Goal: Information Seeking & Learning: Learn about a topic

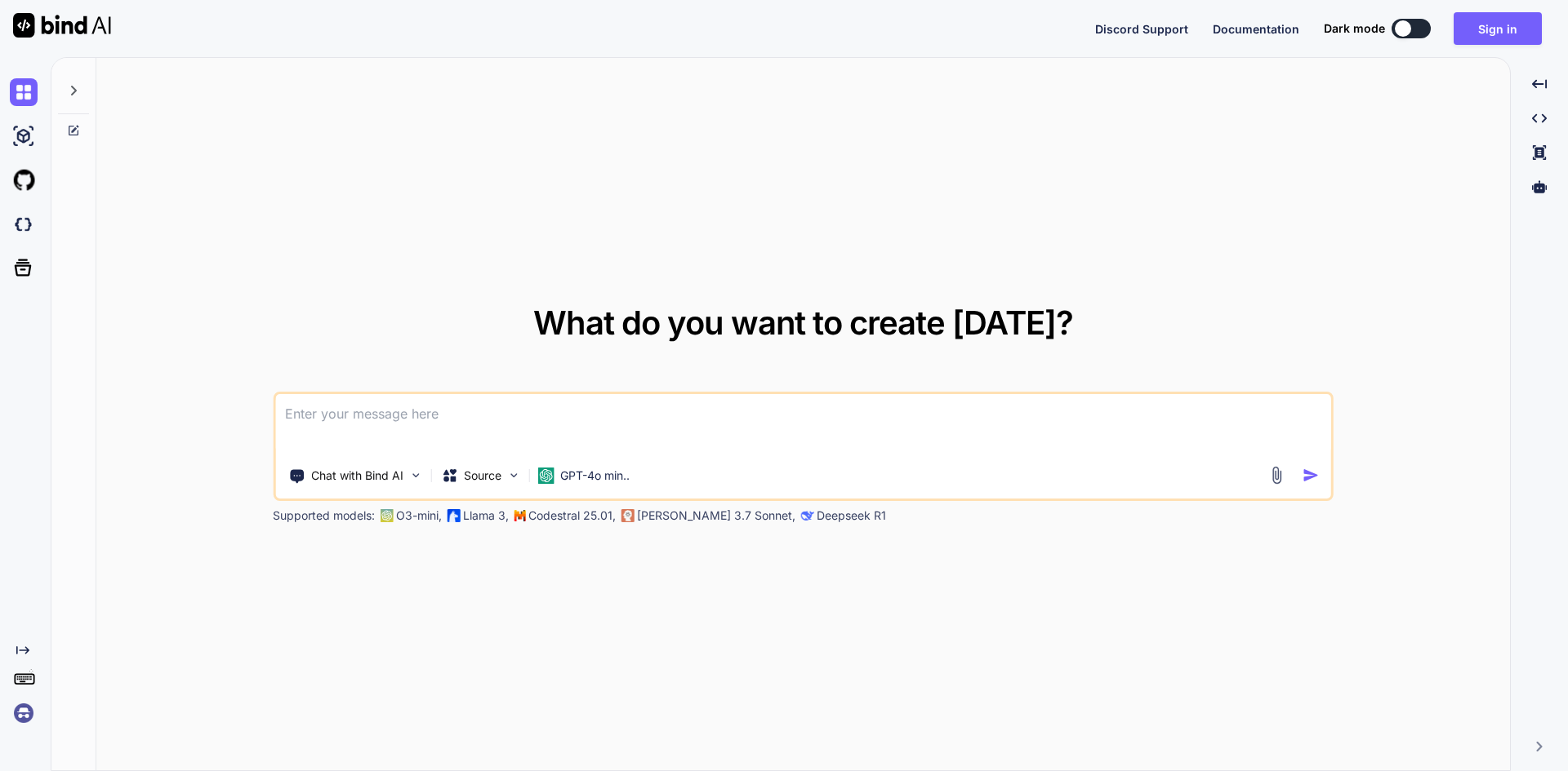
click at [427, 433] on textarea at bounding box center [803, 425] width 1056 height 61
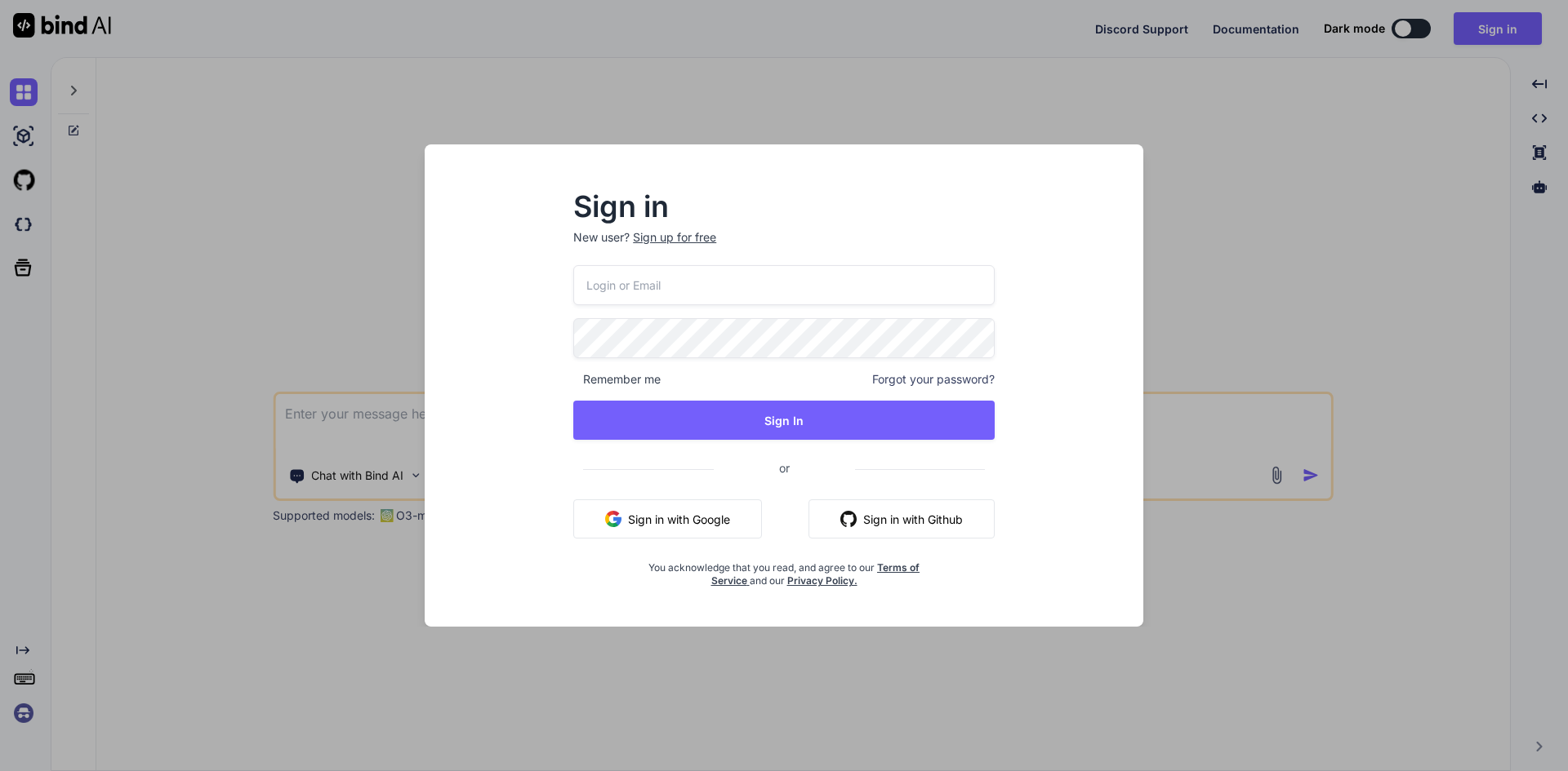
click at [1317, 187] on div "Sign in New user? Sign up for free Remember me Forgot your password? Sign In or…" at bounding box center [784, 385] width 1568 height 771
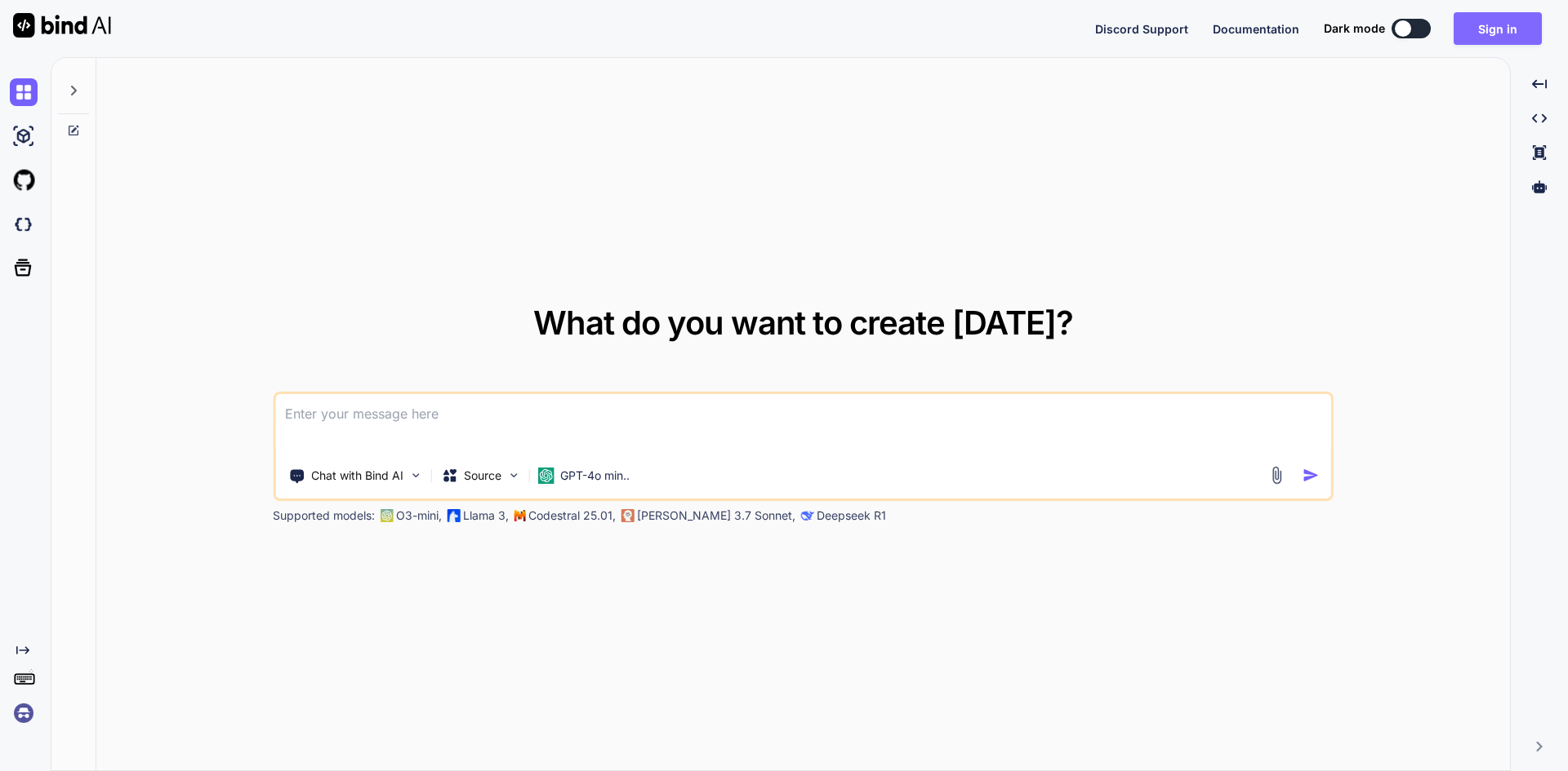
click at [1509, 26] on button "Sign in" at bounding box center [1497, 28] width 88 height 33
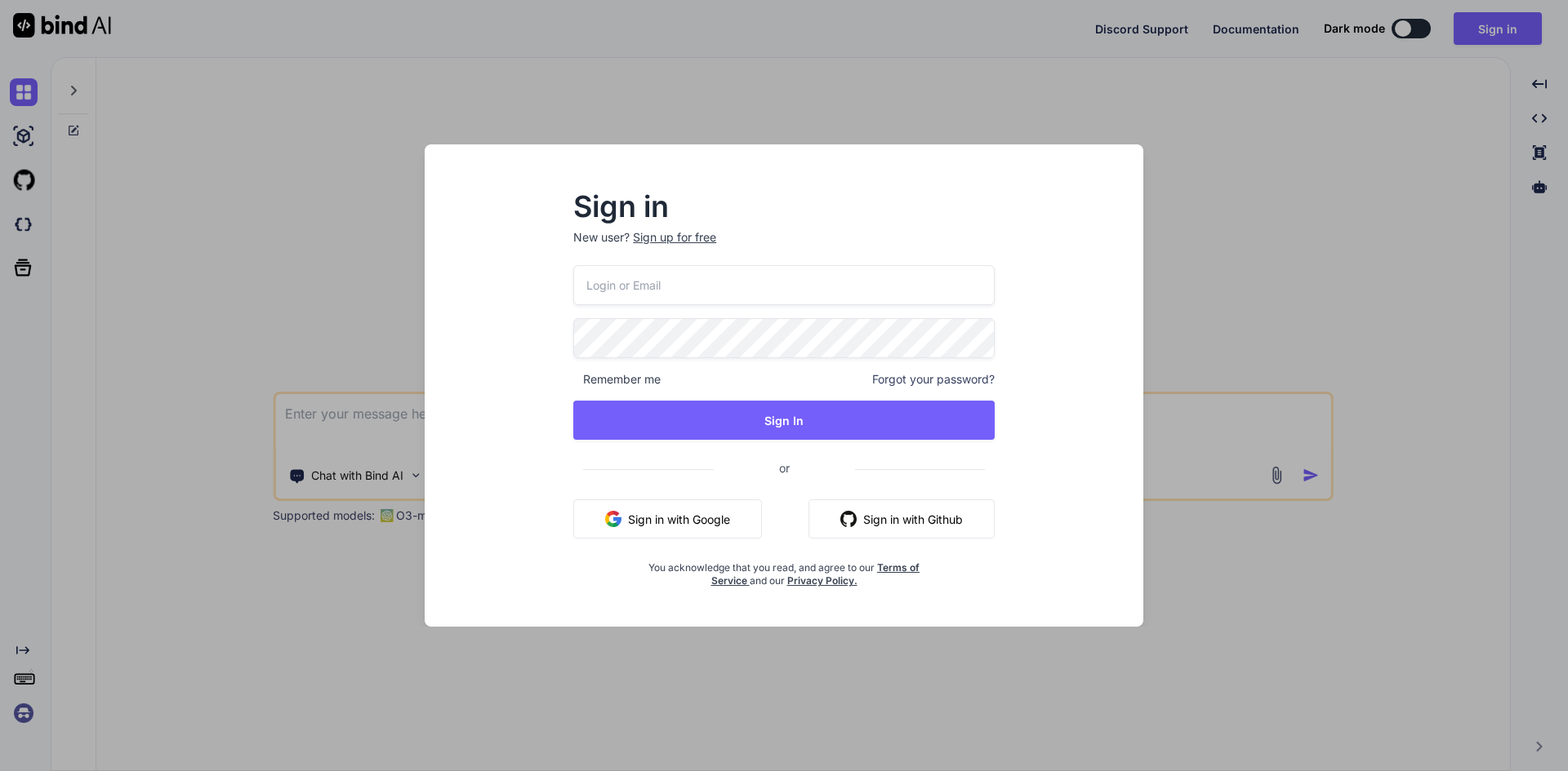
click at [652, 283] on input "email" at bounding box center [784, 285] width 421 height 40
paste input "[EMAIL_ADDRESS][DOMAIN_NAME]"
type input "[EMAIL_ADDRESS][DOMAIN_NAME]"
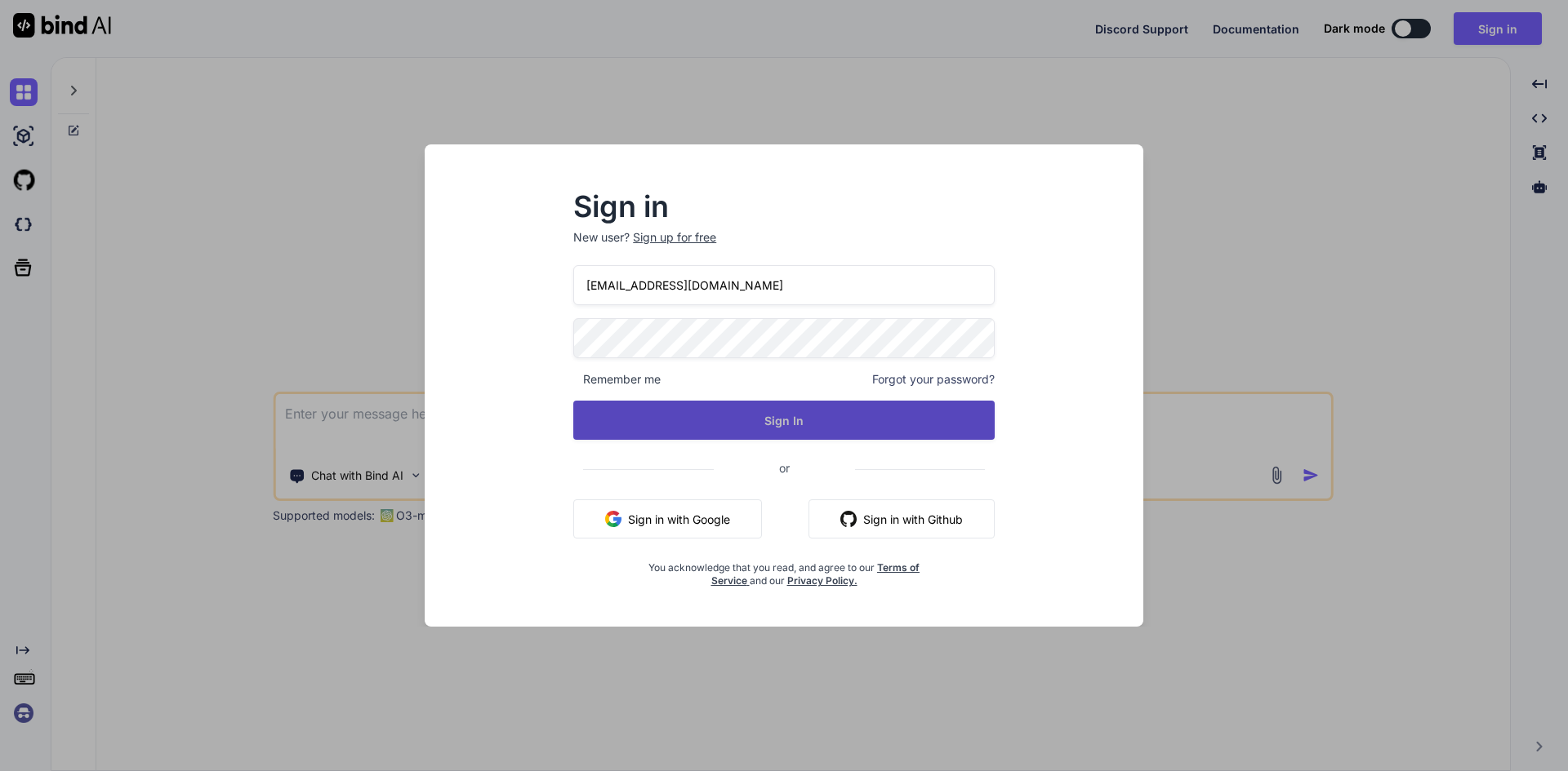
click at [851, 417] on button "Sign In" at bounding box center [784, 420] width 421 height 39
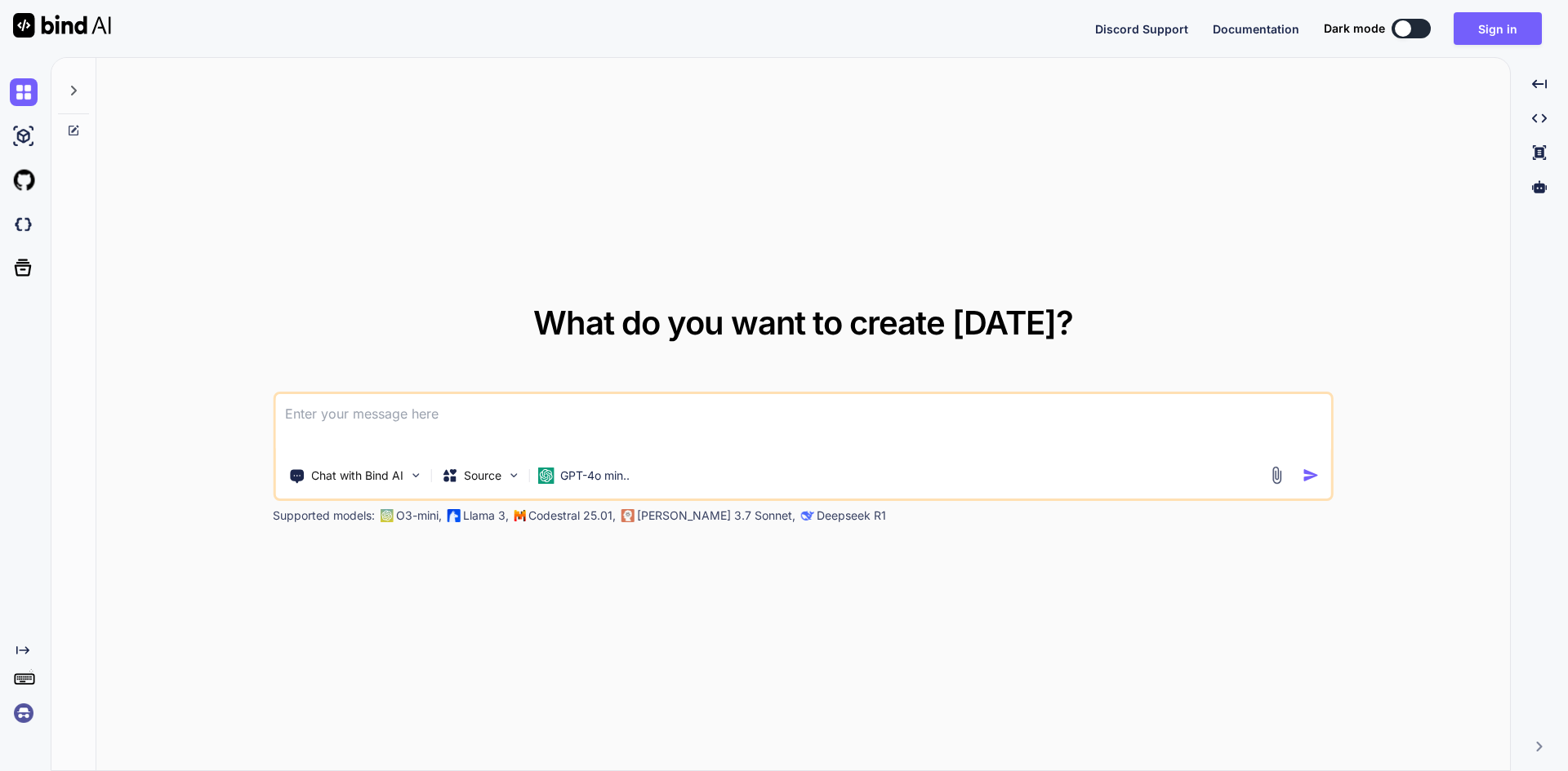
click at [550, 430] on textarea at bounding box center [803, 425] width 1056 height 61
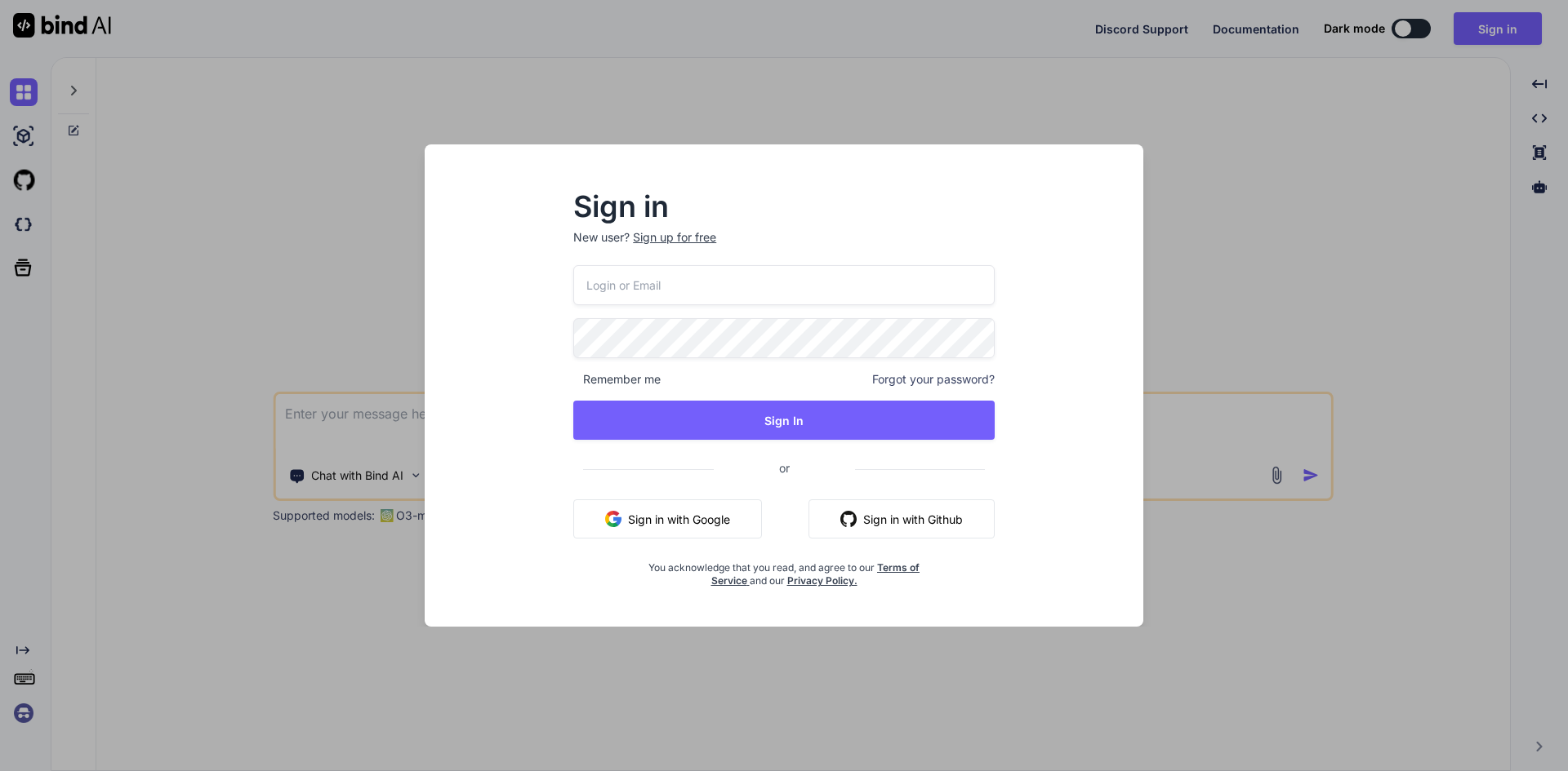
click at [661, 281] on input "email" at bounding box center [784, 285] width 421 height 40
paste input "[EMAIL_ADDRESS][DOMAIN_NAME]"
type input "[EMAIL_ADDRESS][DOMAIN_NAME]"
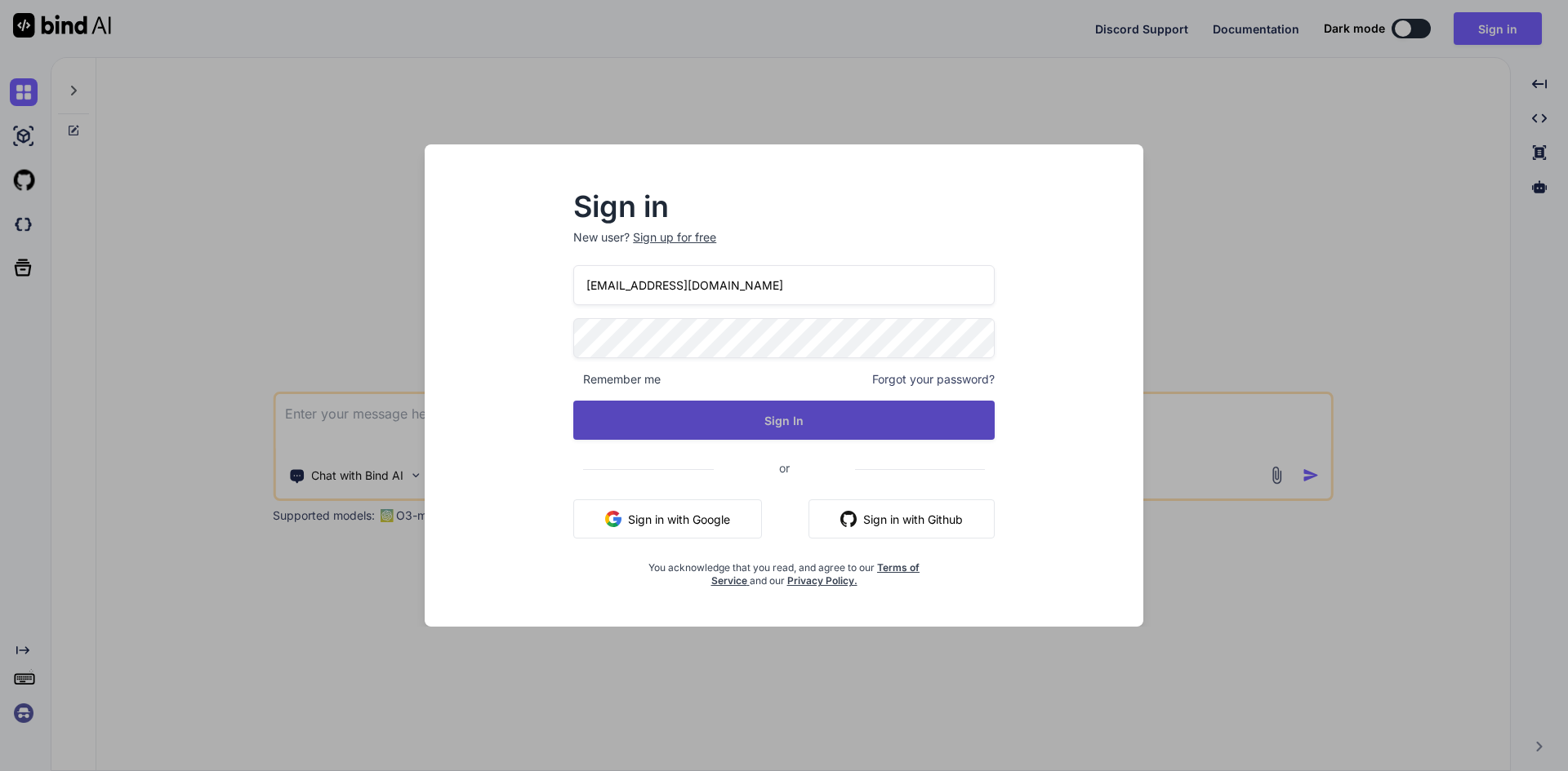
click at [789, 421] on button "Sign In" at bounding box center [784, 420] width 421 height 39
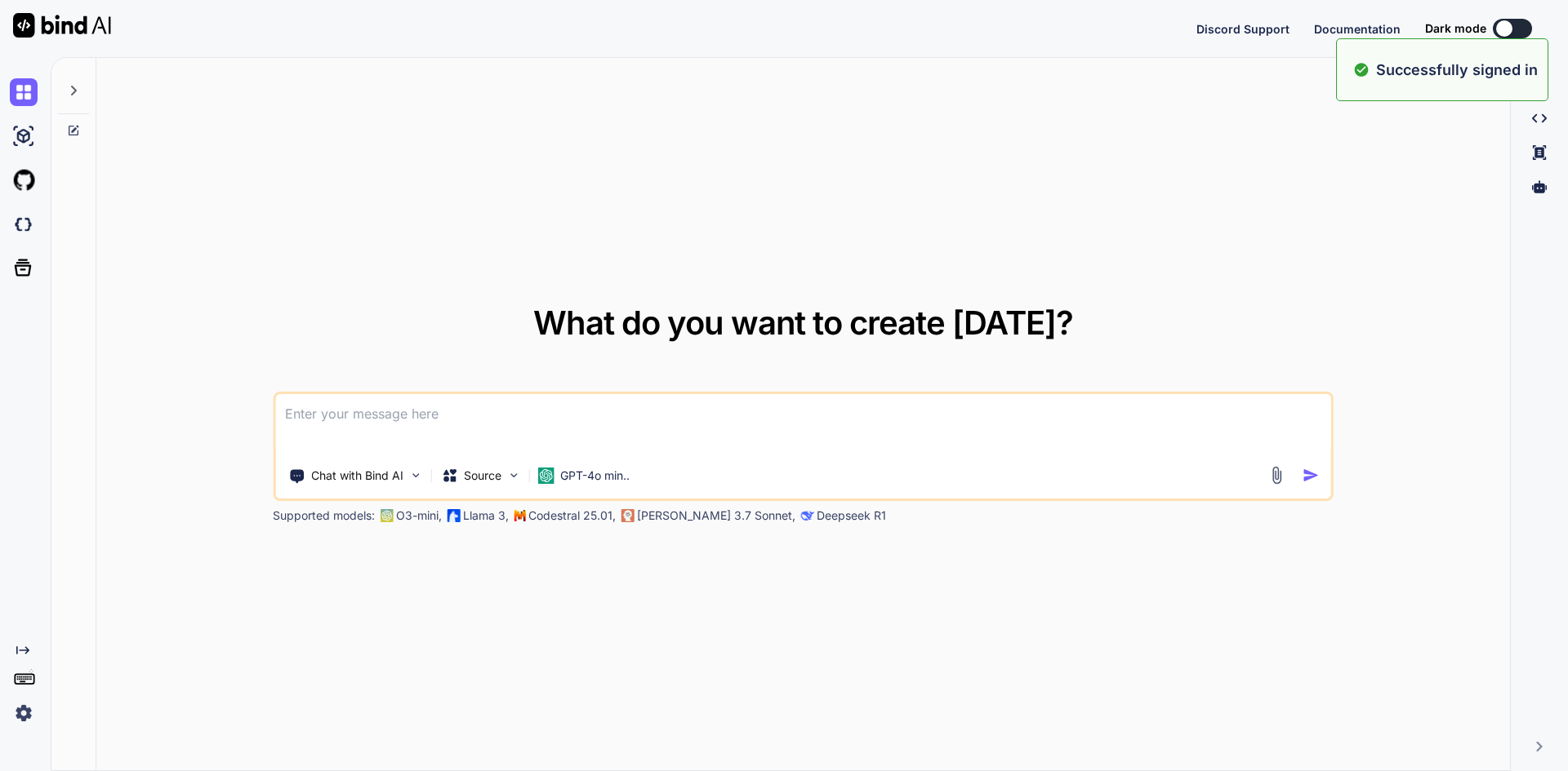
click at [510, 440] on textarea at bounding box center [803, 425] width 1056 height 61
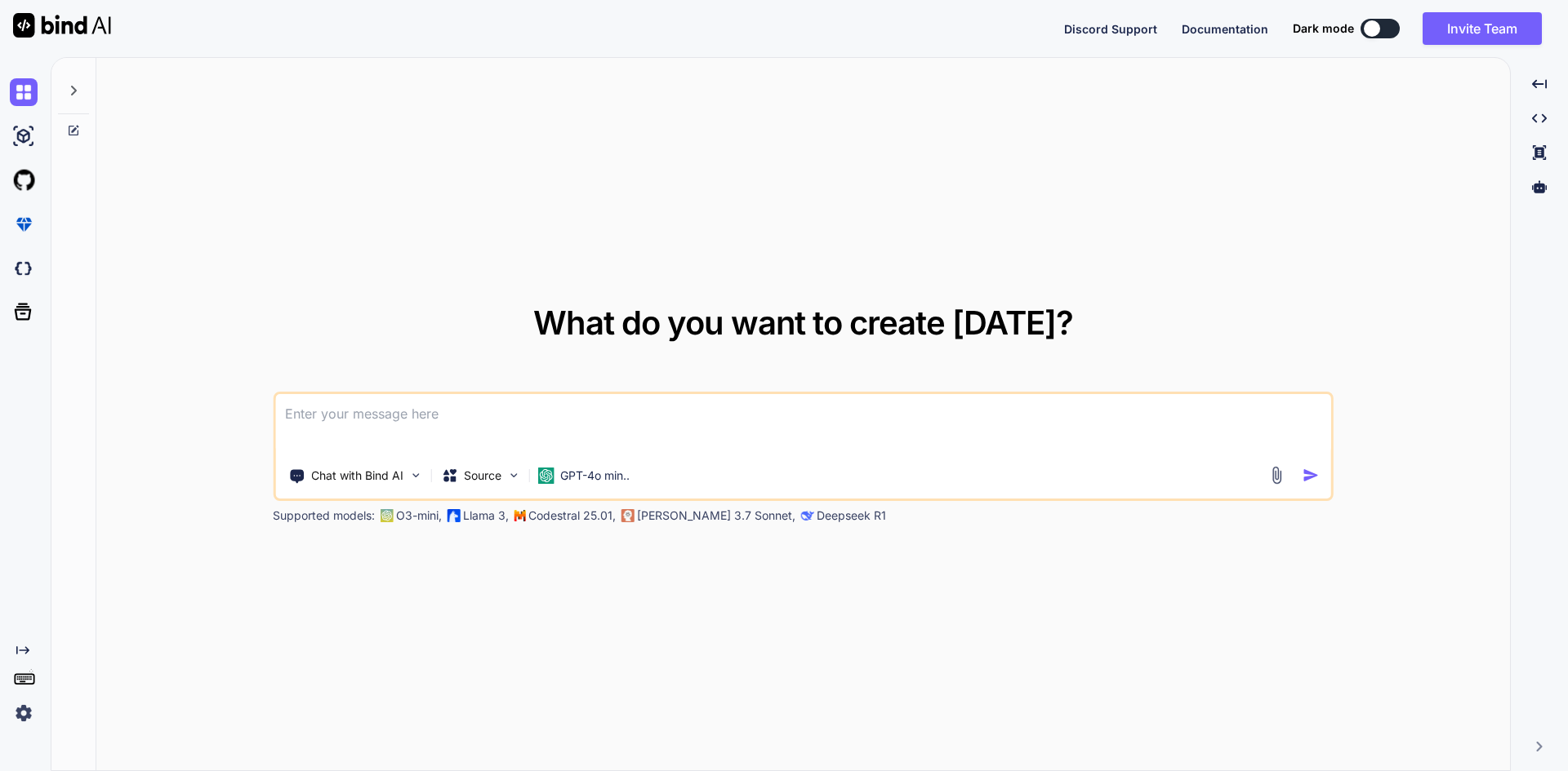
click at [510, 435] on textarea at bounding box center [803, 425] width 1056 height 61
type textarea "computableFuture in java 8"
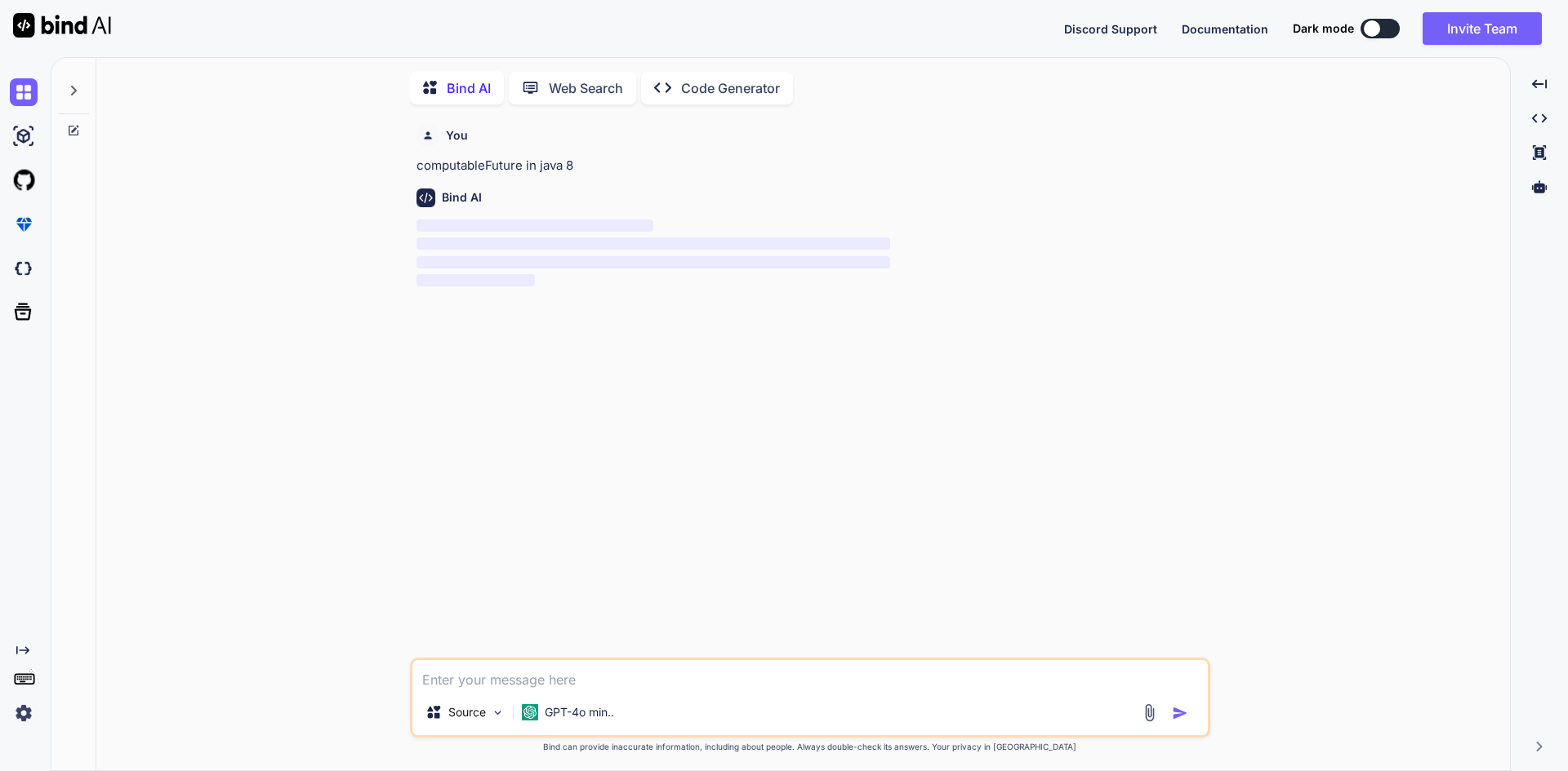
scroll to position [7, 0]
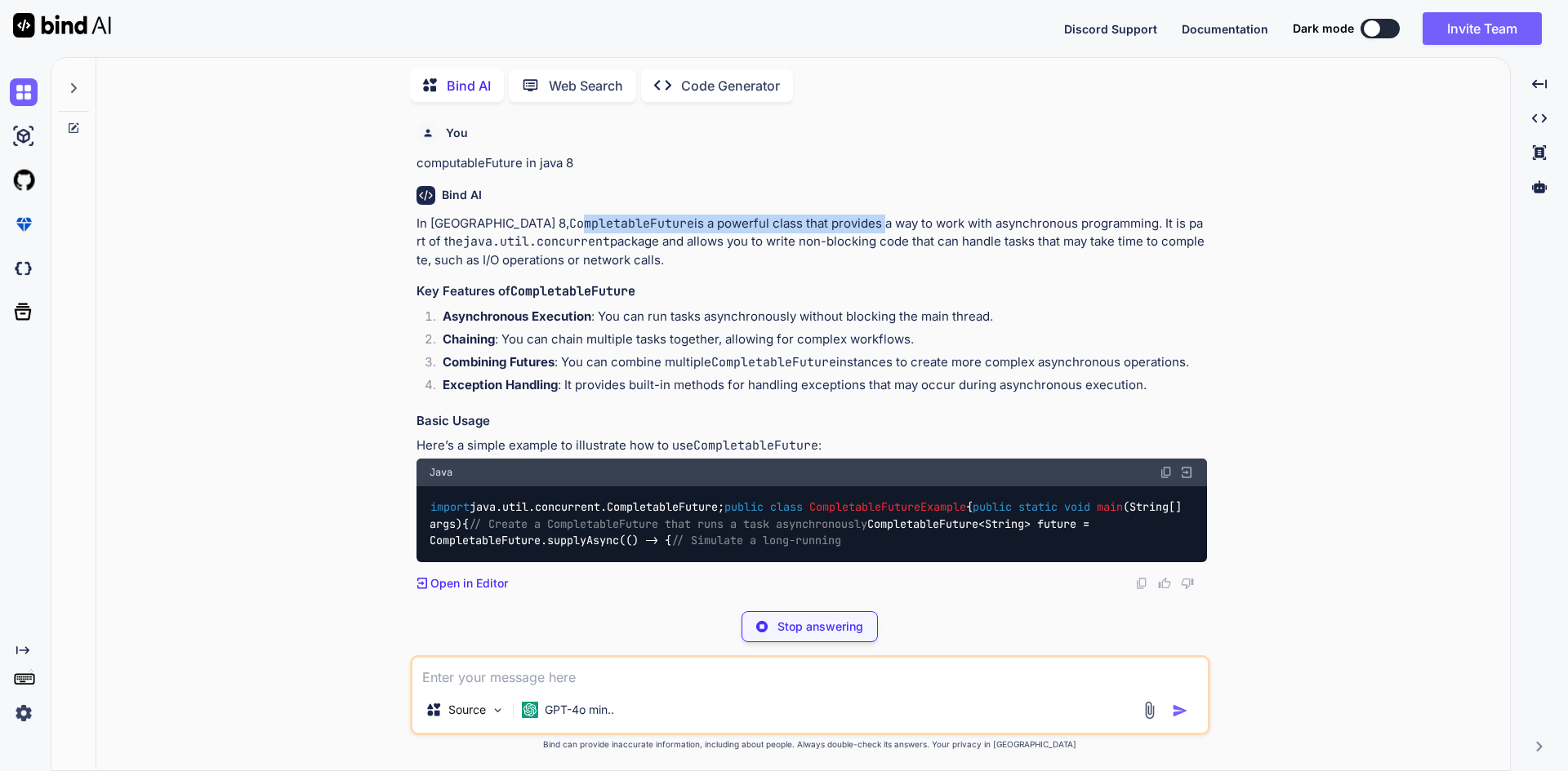
drag, startPoint x: 493, startPoint y: 218, endPoint x: 789, endPoint y: 217, distance: 296.0
click at [789, 217] on p "In [GEOGRAPHIC_DATA] 8, CompletableFuture is a powerful class that provides a w…" at bounding box center [811, 242] width 790 height 56
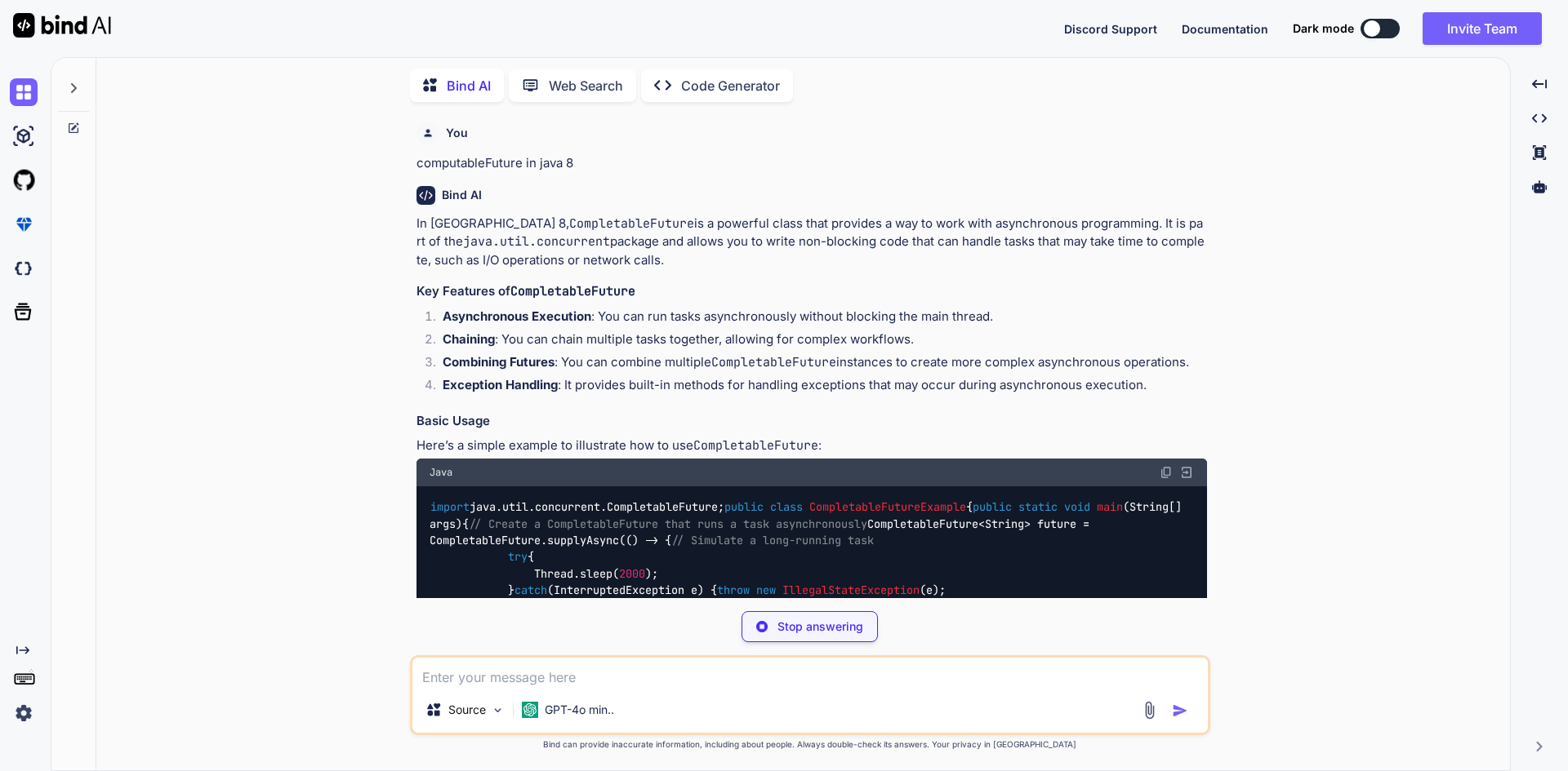
click at [863, 229] on p "In [GEOGRAPHIC_DATA] 8, CompletableFuture is a powerful class that provides a w…" at bounding box center [811, 242] width 790 height 56
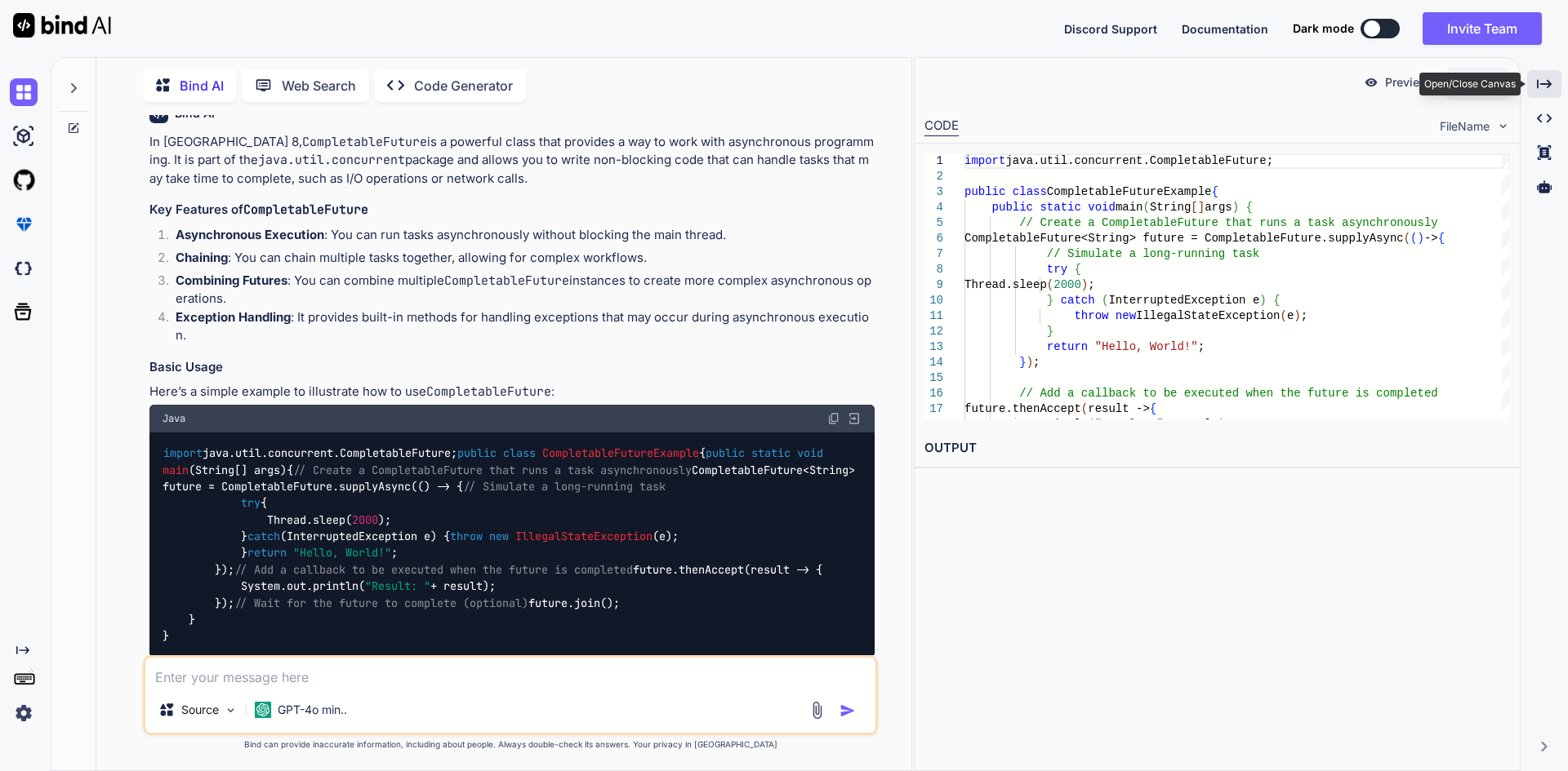
click at [1533, 75] on div "Created with Pixso." at bounding box center [1544, 83] width 34 height 27
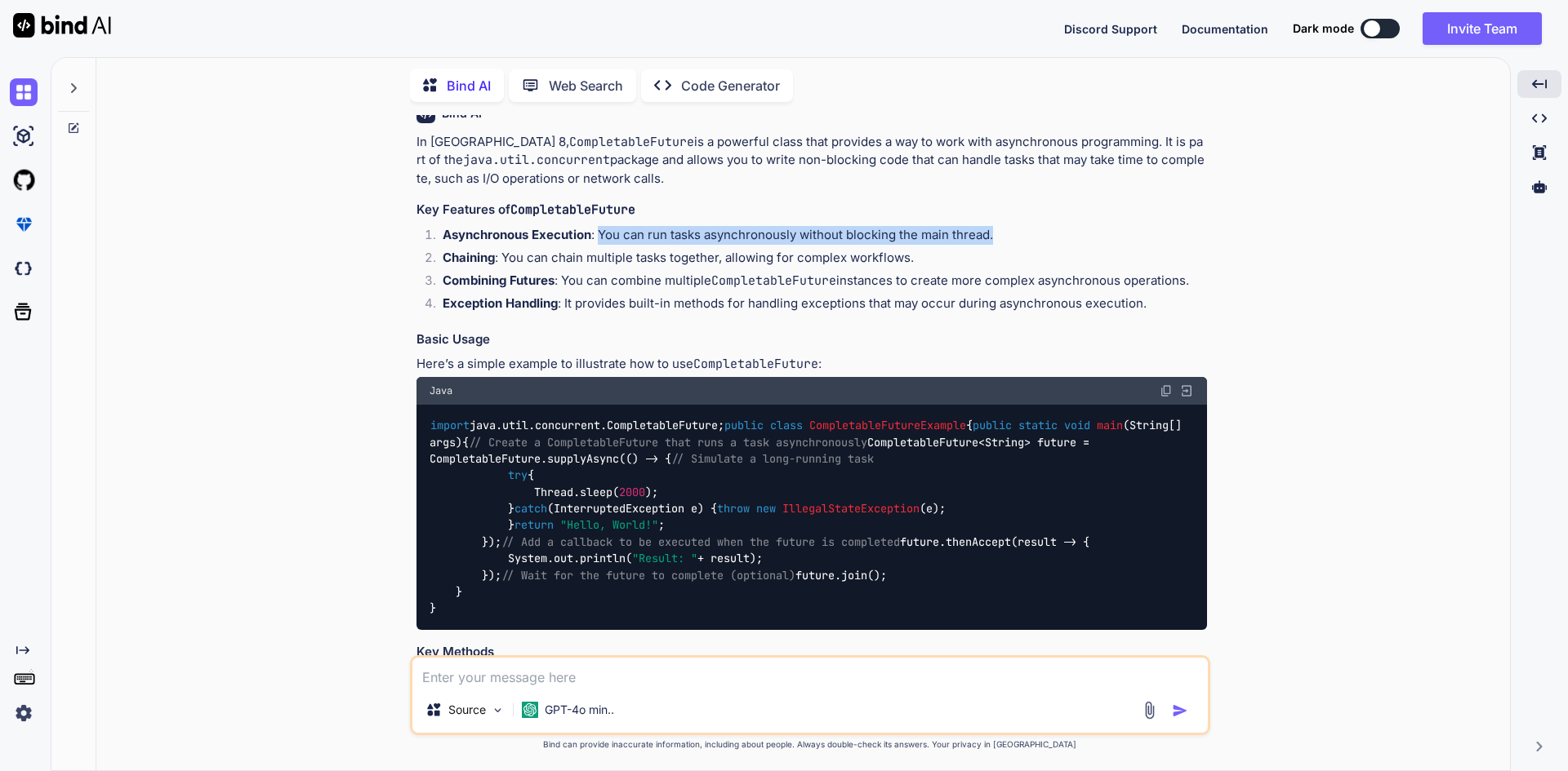
drag, startPoint x: 599, startPoint y: 230, endPoint x: 1034, endPoint y: 223, distance: 435.1
click at [1034, 223] on div "In [GEOGRAPHIC_DATA] 8, CompletableFuture is a powerful class that provides a w…" at bounding box center [811, 776] width 790 height 1286
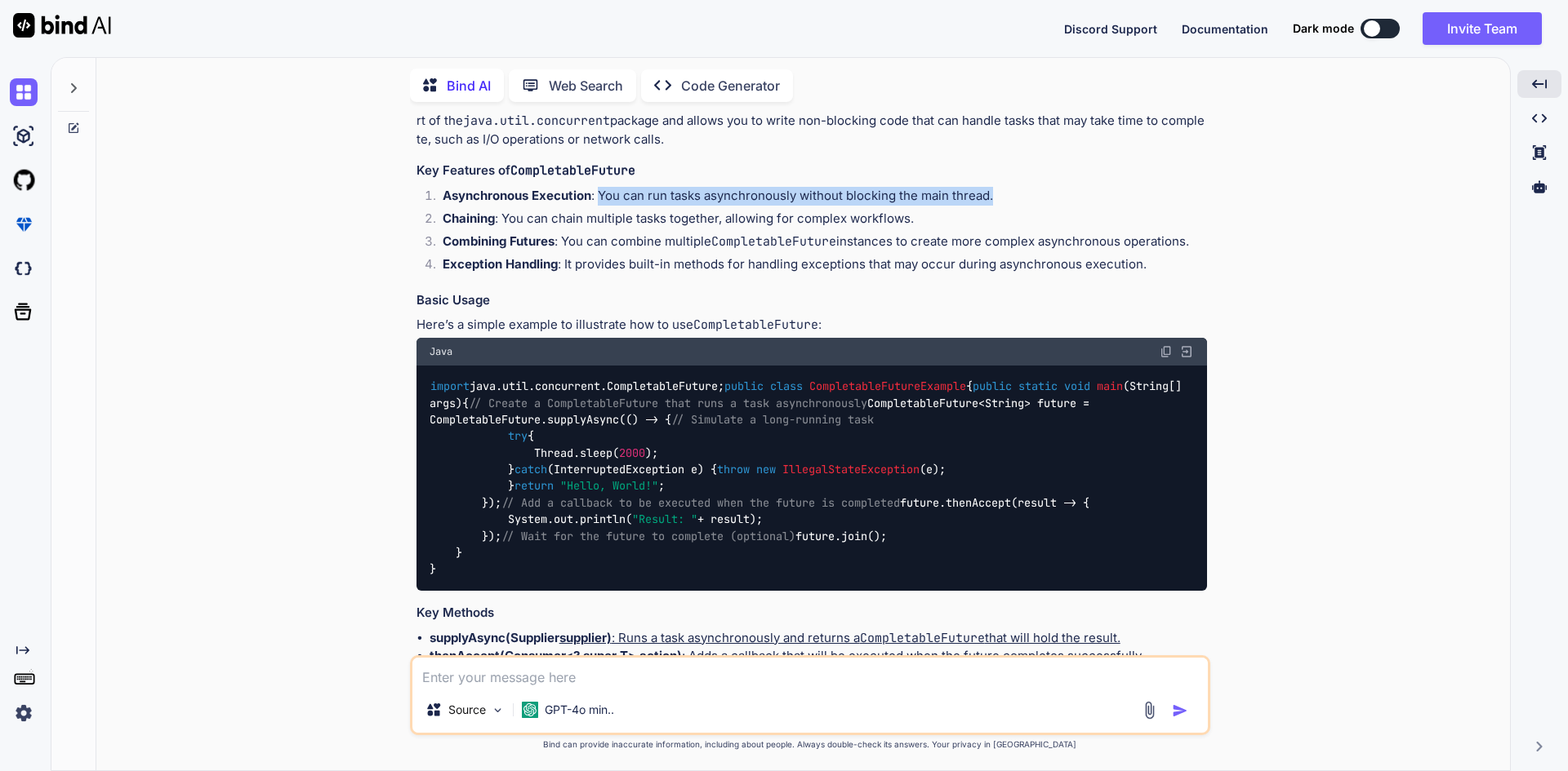
scroll to position [164, 0]
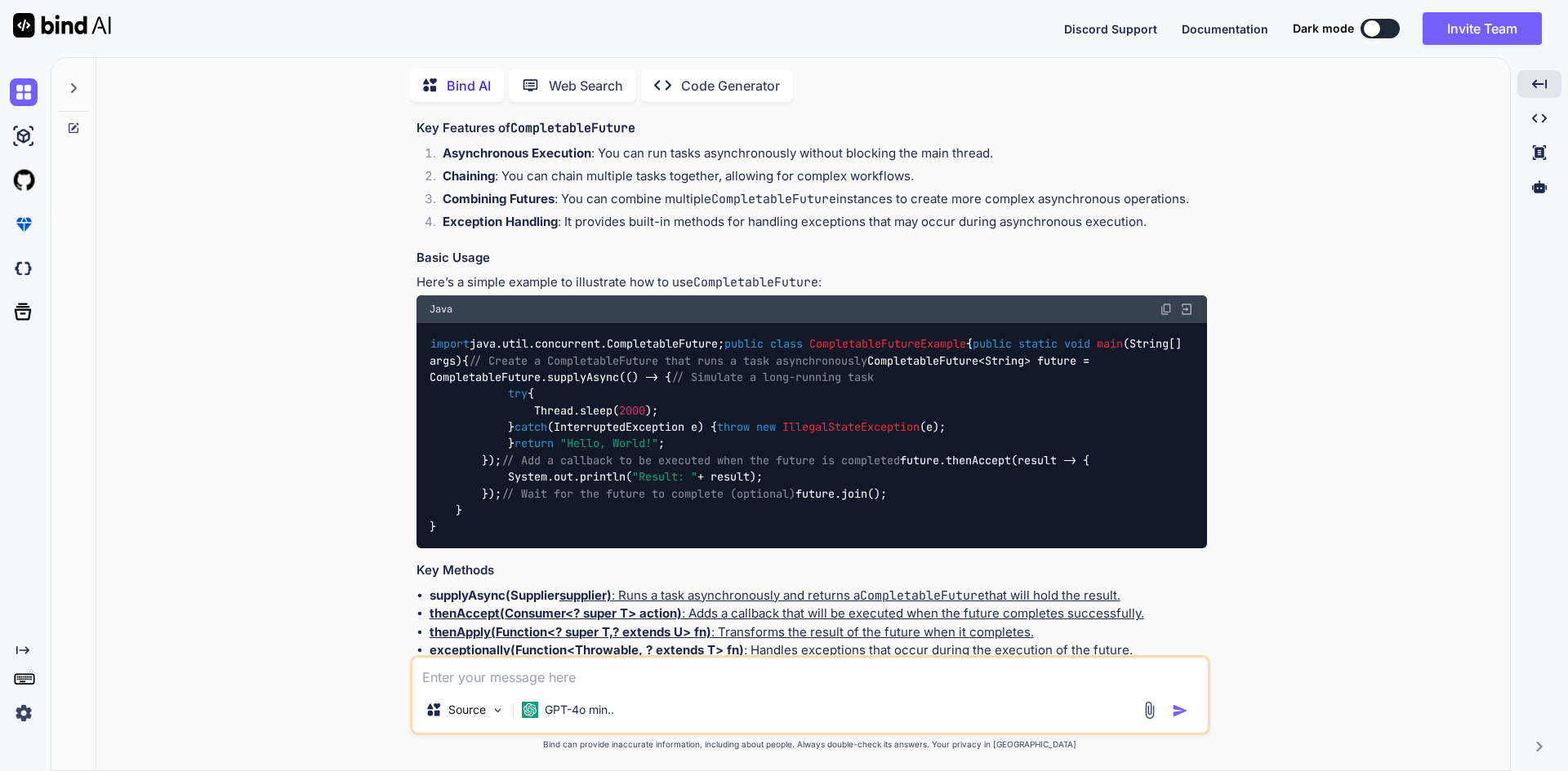
click at [558, 670] on textarea at bounding box center [810, 673] width 795 height 29
type textarea "what are the benifits of using comletablefUTURE"
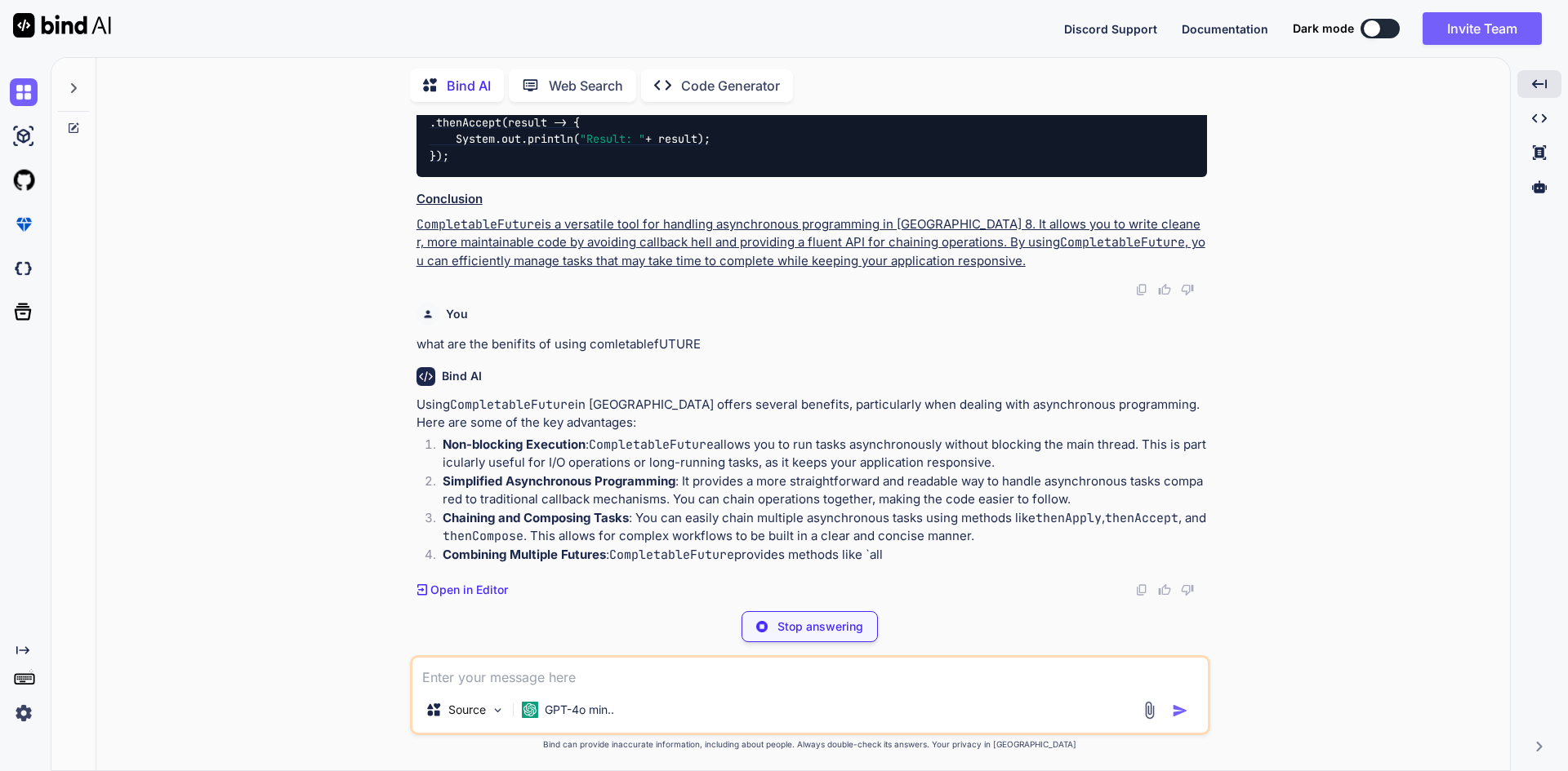
scroll to position [1512, 0]
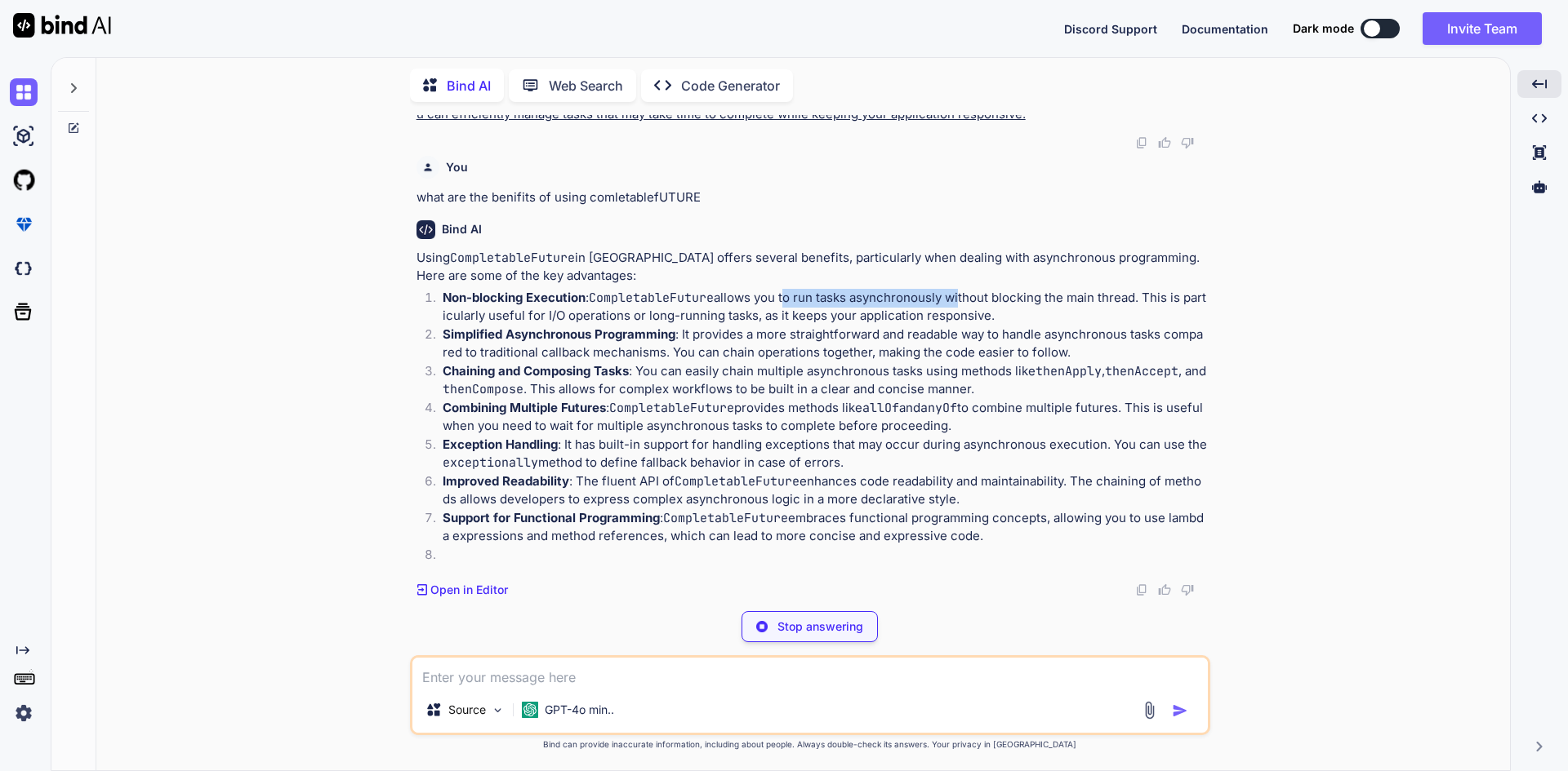
drag, startPoint x: 785, startPoint y: 449, endPoint x: 961, endPoint y: 449, distance: 176.0
click at [961, 325] on p "Non-blocking Execution : CompletableFuture allows you to run tasks asynchronous…" at bounding box center [825, 307] width 765 height 37
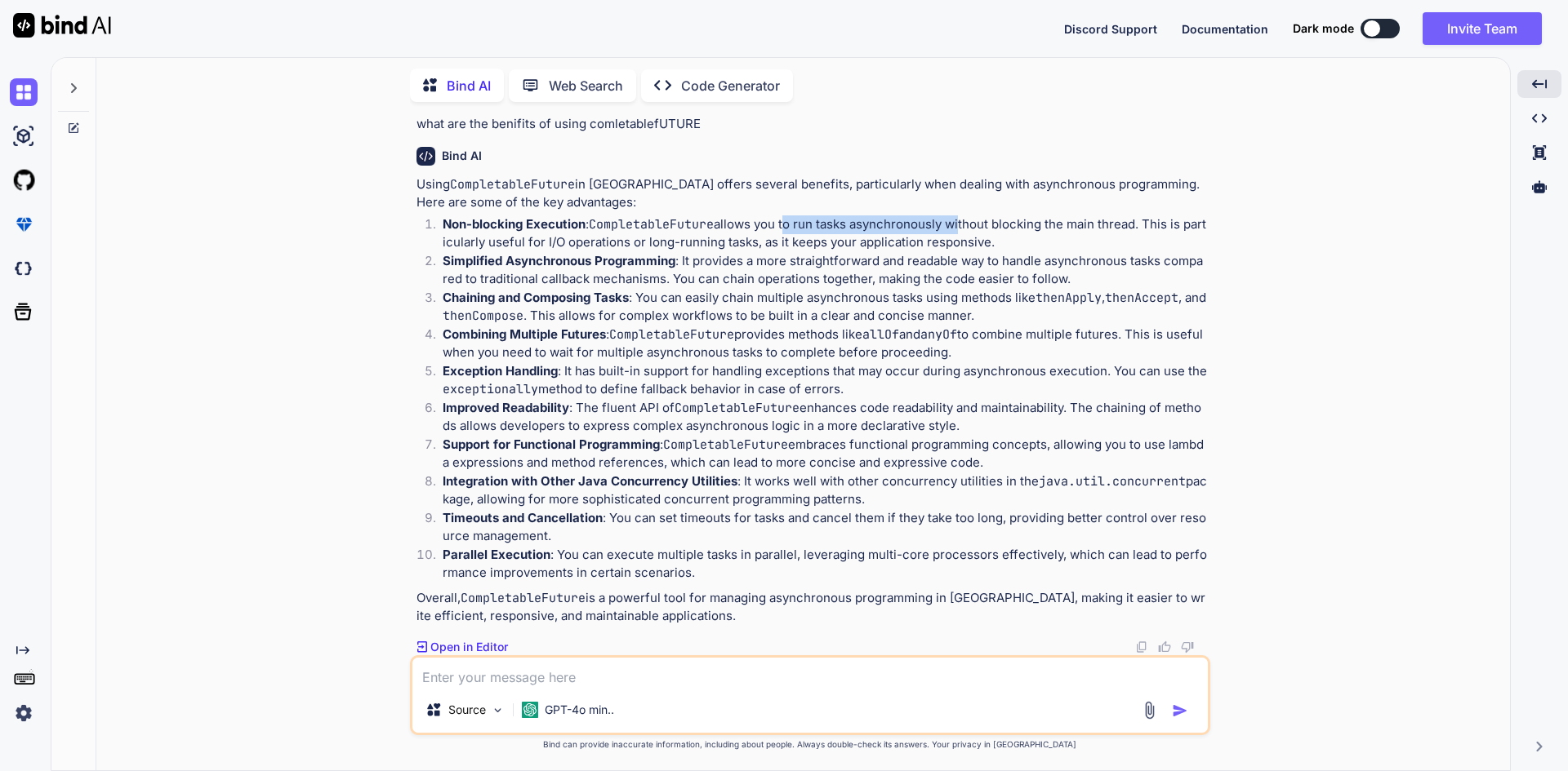
scroll to position [1651, 0]
drag, startPoint x: 599, startPoint y: 299, endPoint x: 1036, endPoint y: 308, distance: 437.1
click at [1036, 253] on p "Non-blocking Execution : CompletableFuture allows you to run tasks asynchronous…" at bounding box center [825, 234] width 765 height 37
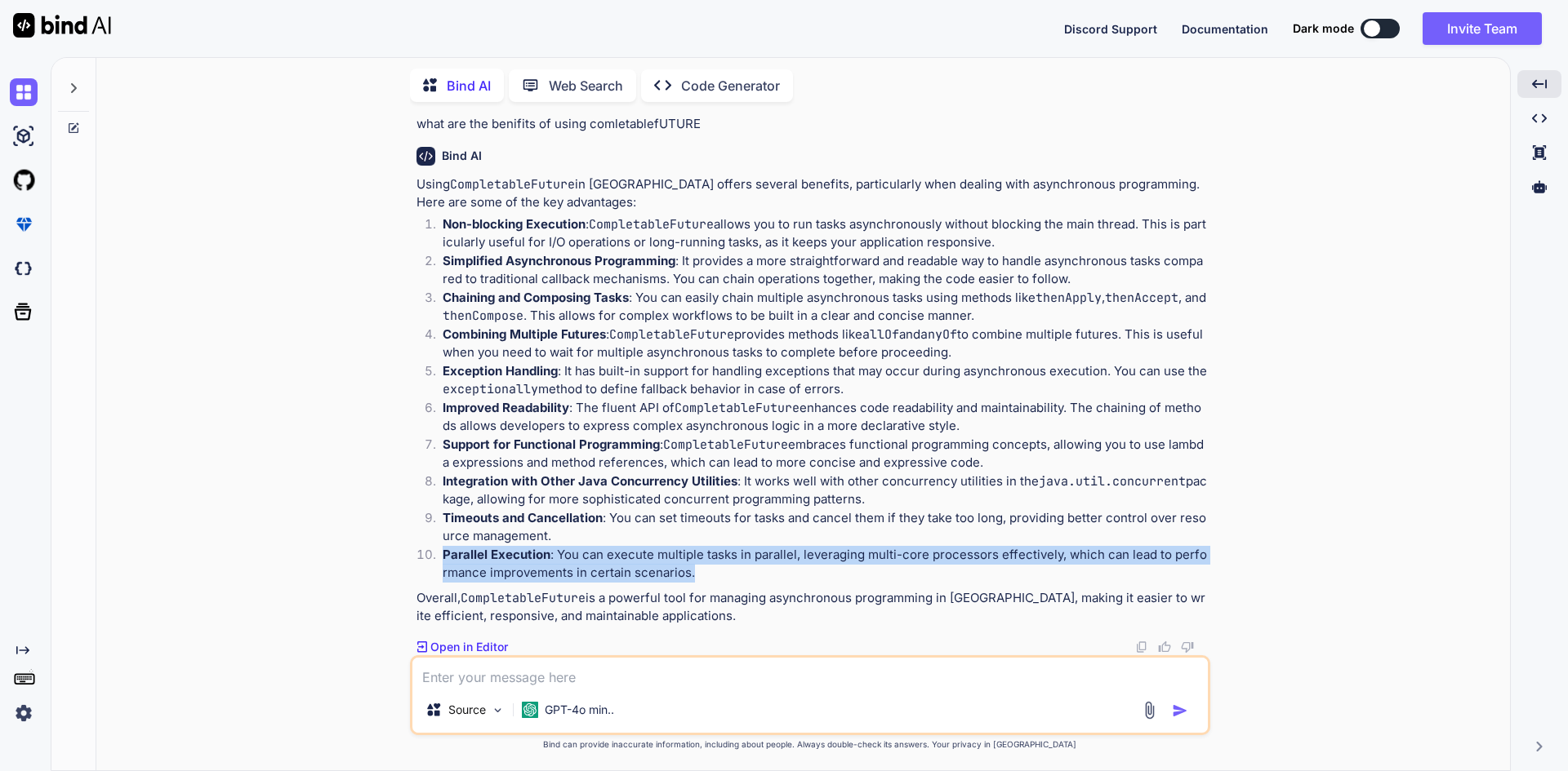
drag, startPoint x: 442, startPoint y: 552, endPoint x: 698, endPoint y: 566, distance: 256.4
click at [698, 566] on li "Parallel Execution : You can execute multiple tasks in parallel, leveraging mul…" at bounding box center [819, 564] width 778 height 37
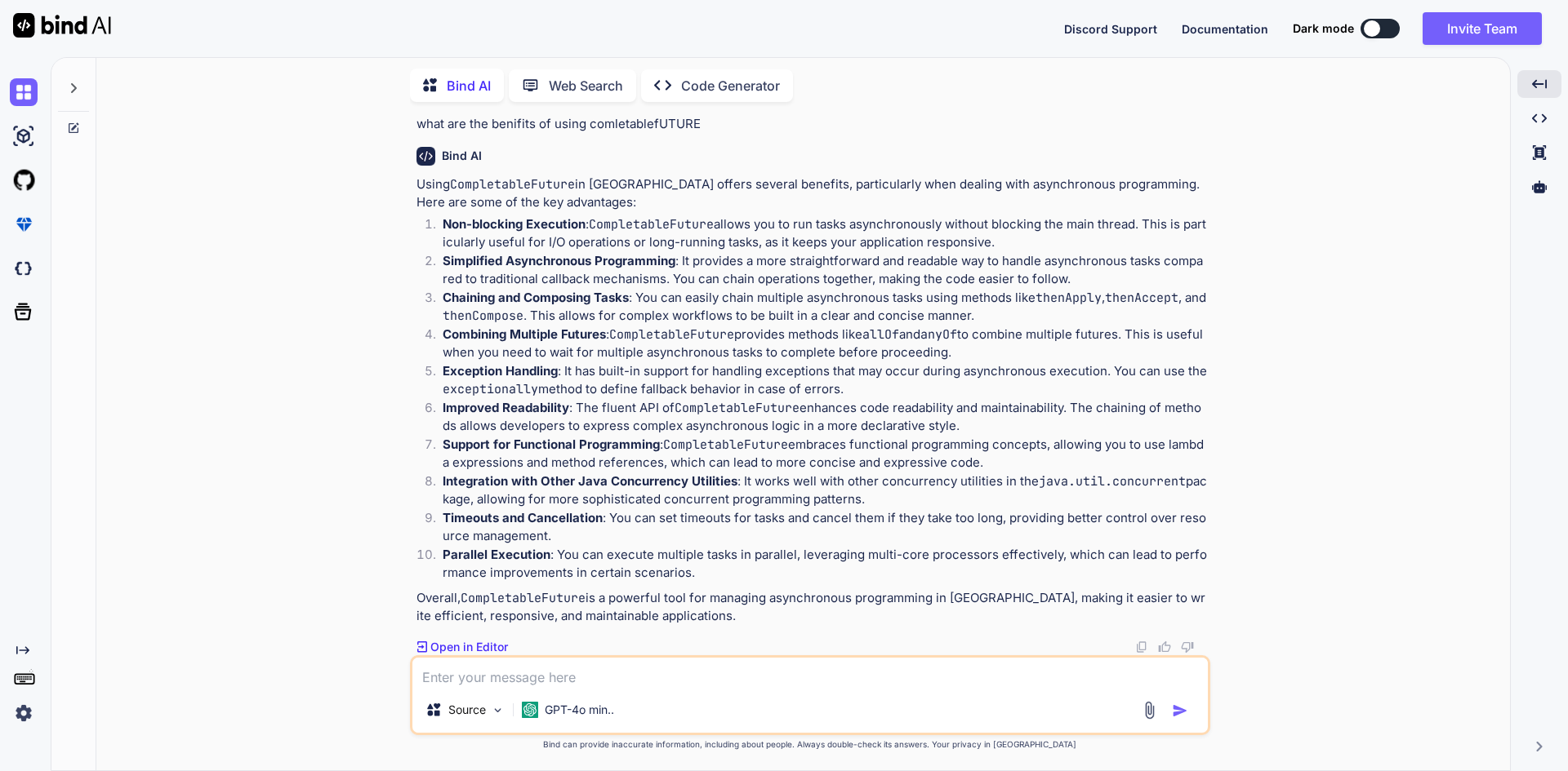
click at [616, 533] on p "Timeouts and Cancellation : You can set timeouts for tasks and cancel them if t…" at bounding box center [825, 527] width 765 height 37
click at [677, 578] on p "Parallel Execution : You can execute multiple tasks in parallel, leveraging mul…" at bounding box center [825, 564] width 765 height 37
drag, startPoint x: 685, startPoint y: 575, endPoint x: 641, endPoint y: 575, distance: 44.0
click at [641, 575] on p "Parallel Execution : You can execute multiple tasks in parallel, leveraging mul…" at bounding box center [825, 564] width 765 height 37
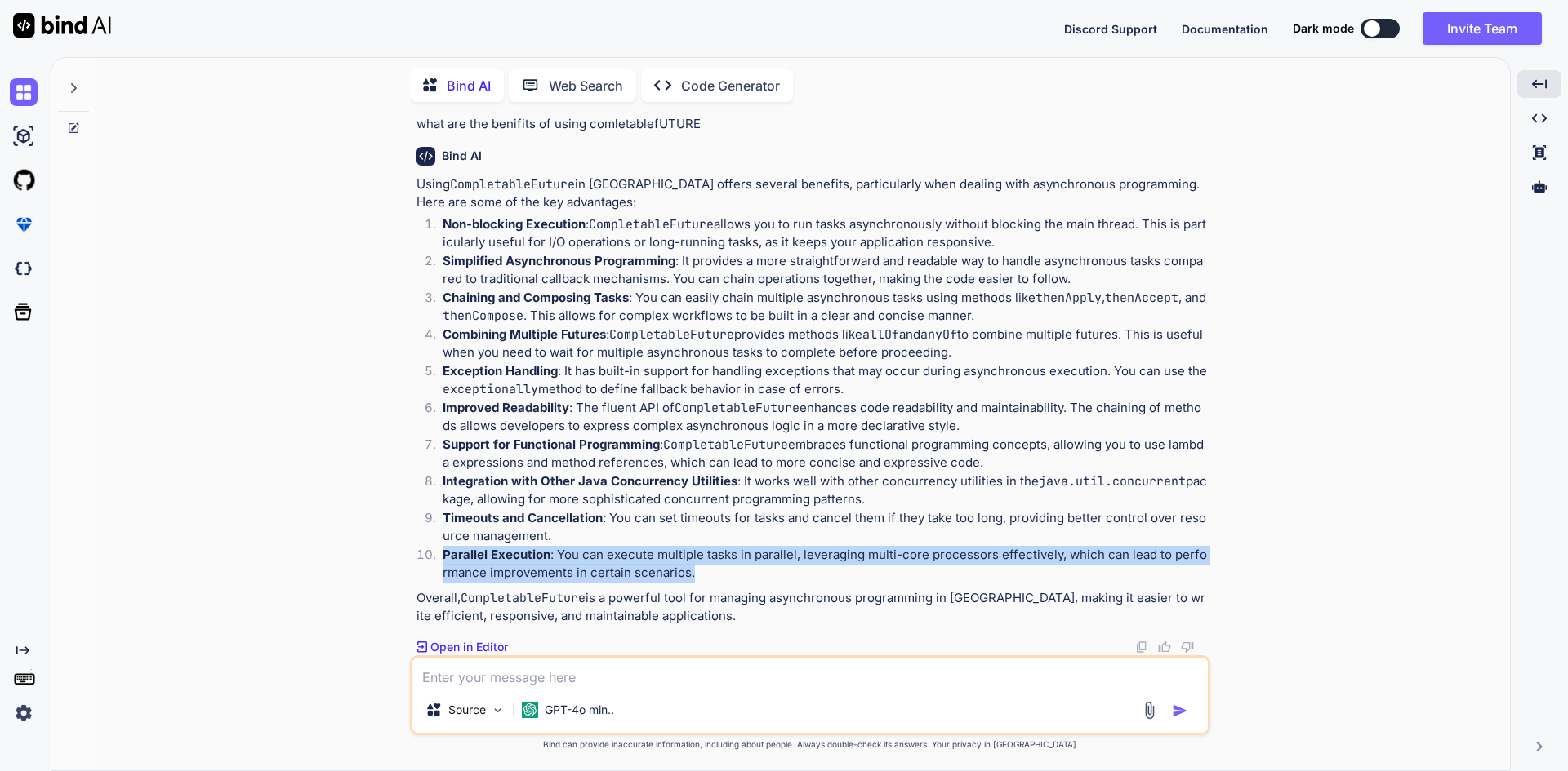
drag, startPoint x: 686, startPoint y: 579, endPoint x: 443, endPoint y: 553, distance: 244.4
click at [443, 553] on p "Parallel Execution : You can execute multiple tasks in parallel, leveraging mul…" at bounding box center [825, 564] width 765 height 37
click at [443, 553] on strong "Parallel Execution" at bounding box center [497, 554] width 108 height 15
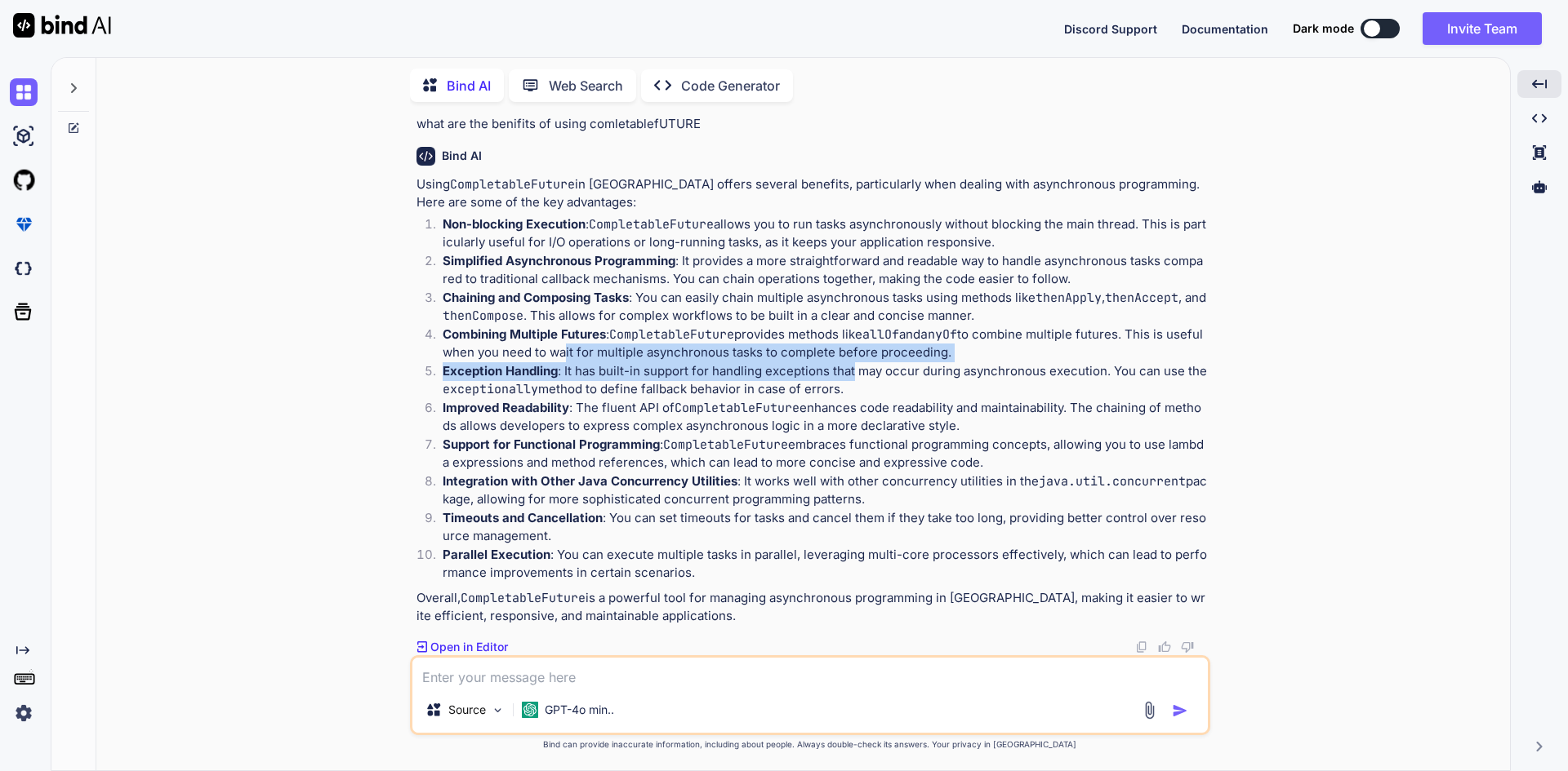
drag, startPoint x: 573, startPoint y: 361, endPoint x: 854, endPoint y: 377, distance: 281.5
click at [854, 377] on ol "Non-blocking Execution : CompletableFuture allows you to run tasks asynchronous…" at bounding box center [811, 399] width 790 height 367
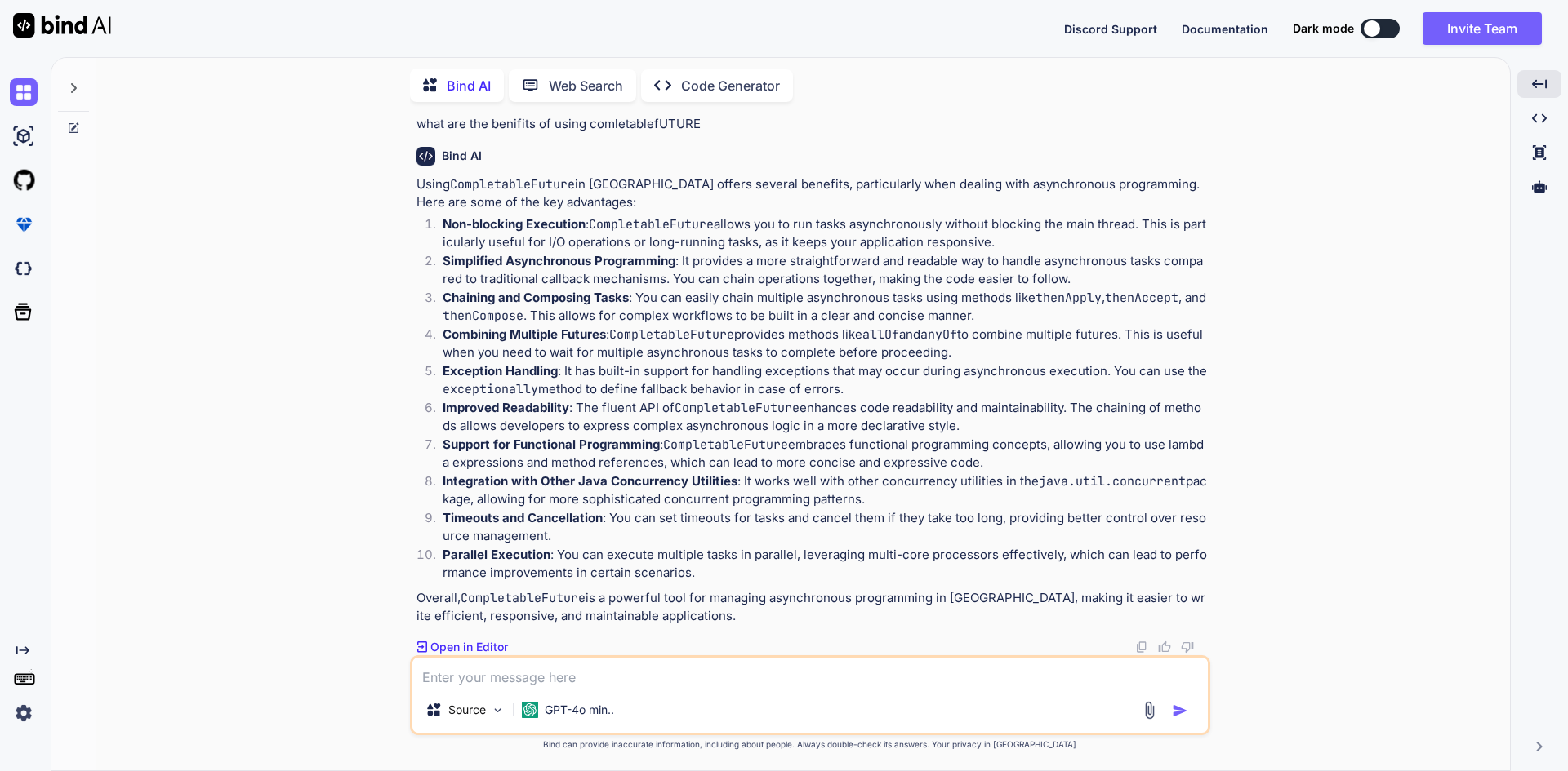
click at [884, 396] on p "Exception Handling : It has built-in support for handling exceptions that may o…" at bounding box center [825, 380] width 765 height 37
drag, startPoint x: 861, startPoint y: 395, endPoint x: 565, endPoint y: 375, distance: 296.7
click at [565, 375] on p "Exception Handling : It has built-in support for handling exceptions that may o…" at bounding box center [825, 380] width 765 height 37
click at [441, 406] on li "Improved Readability : The fluent API of CompletableFuture enhances code readab…" at bounding box center [819, 417] width 778 height 37
click at [573, 664] on textarea at bounding box center [810, 673] width 795 height 29
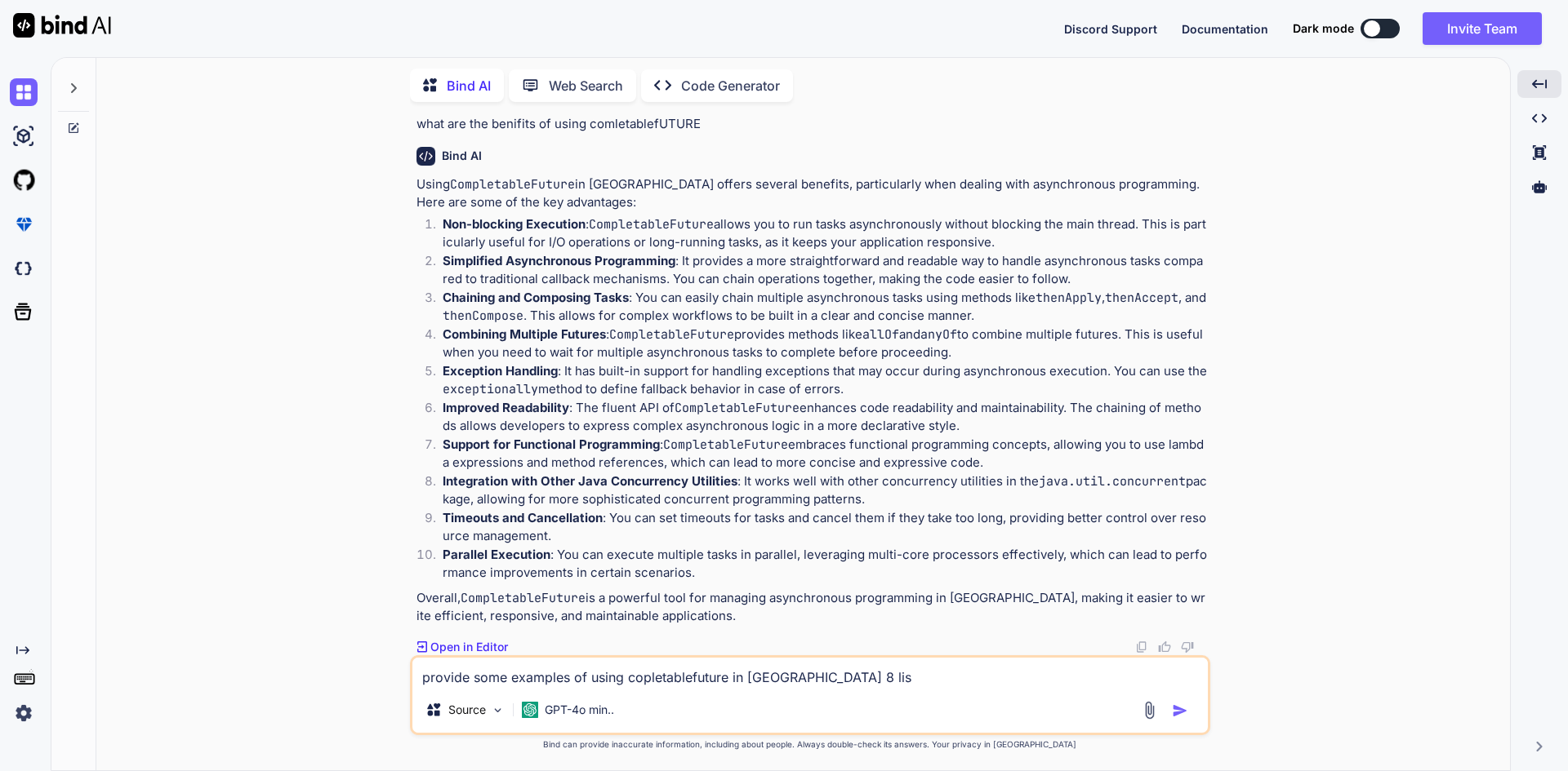
type textarea "provide some examples of using copletablefuture in [GEOGRAPHIC_DATA] 8 list"
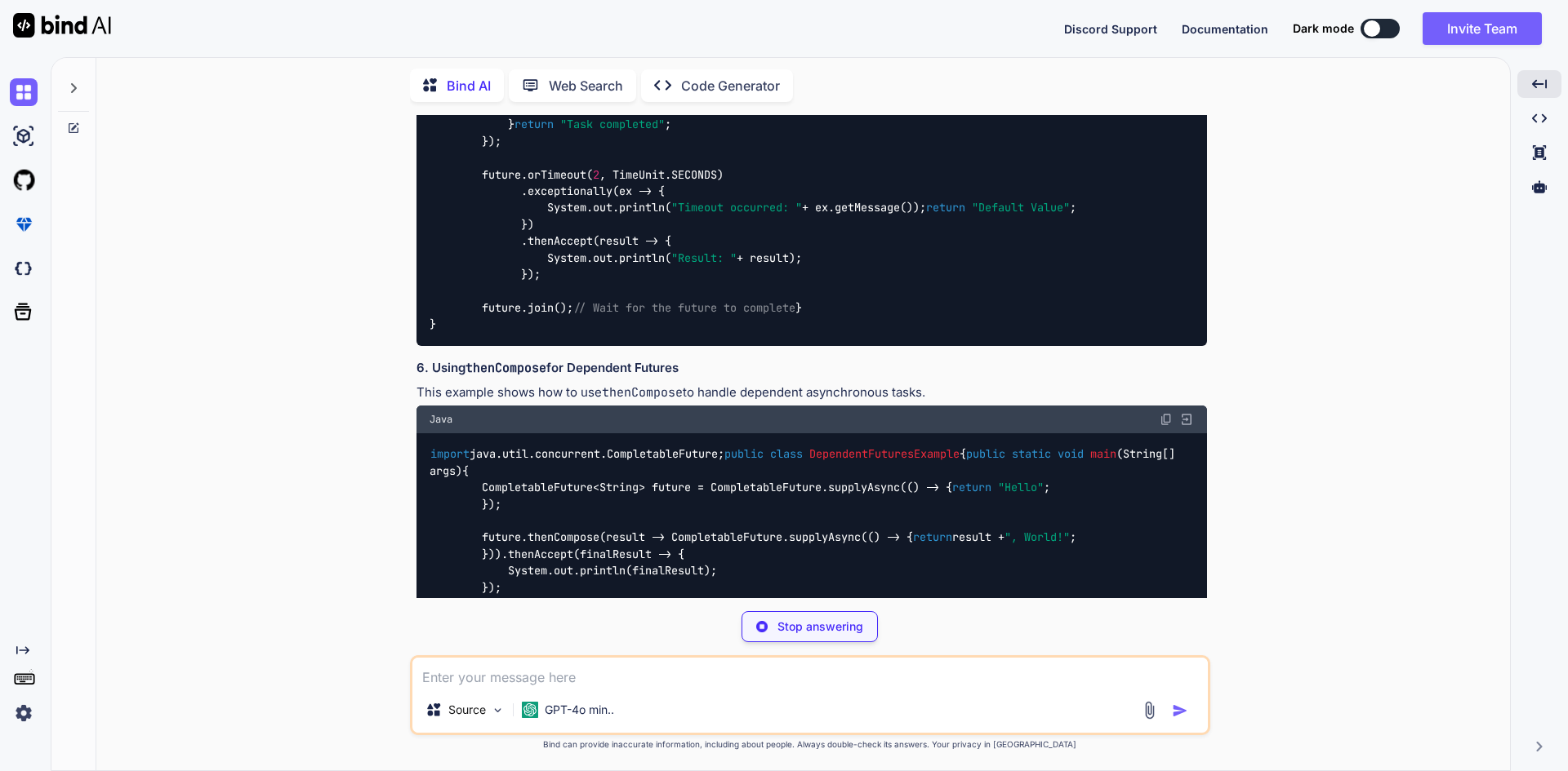
scroll to position [3706, 0]
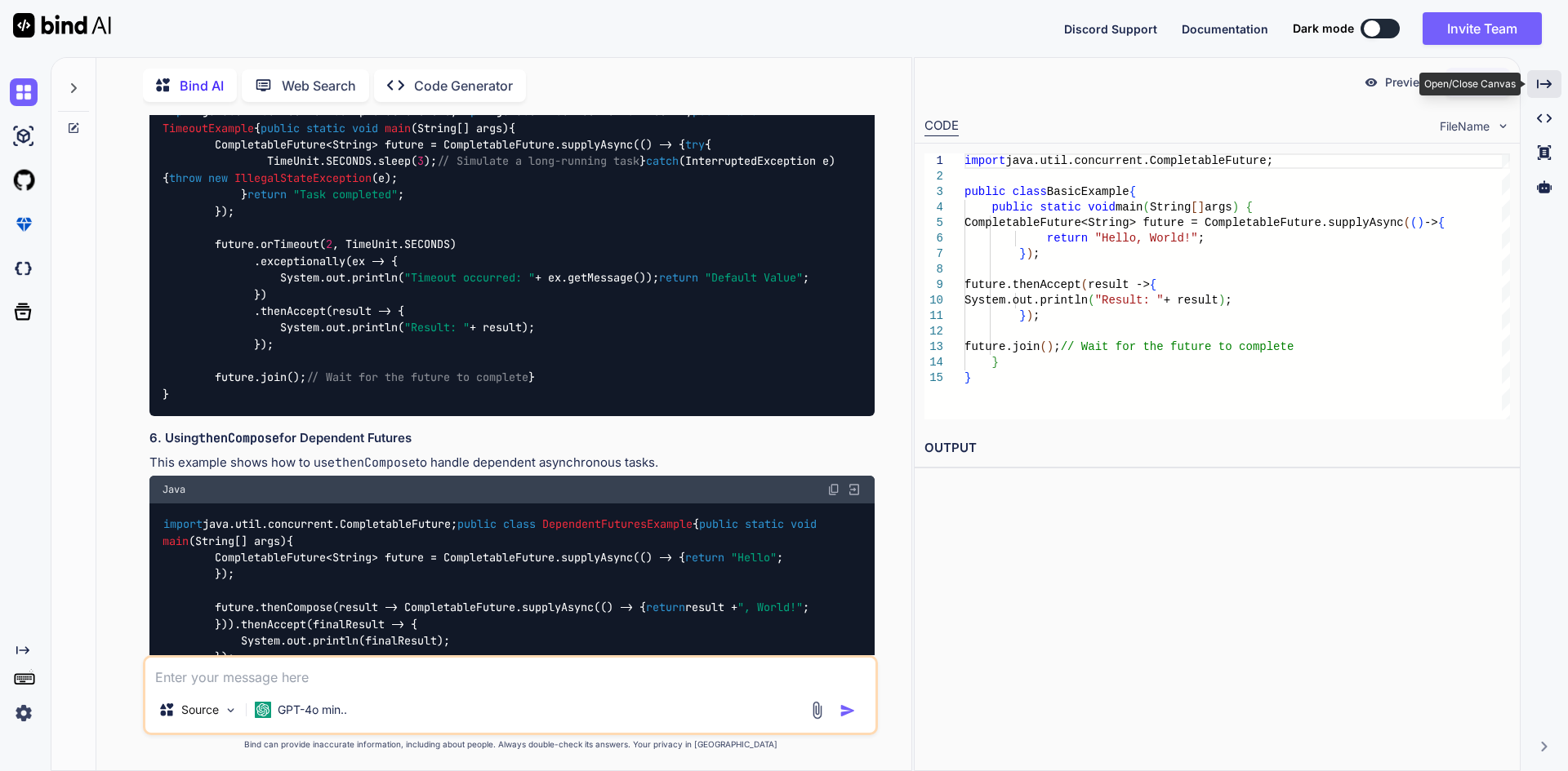
click at [1534, 90] on div "Created with Pixso." at bounding box center [1544, 83] width 34 height 27
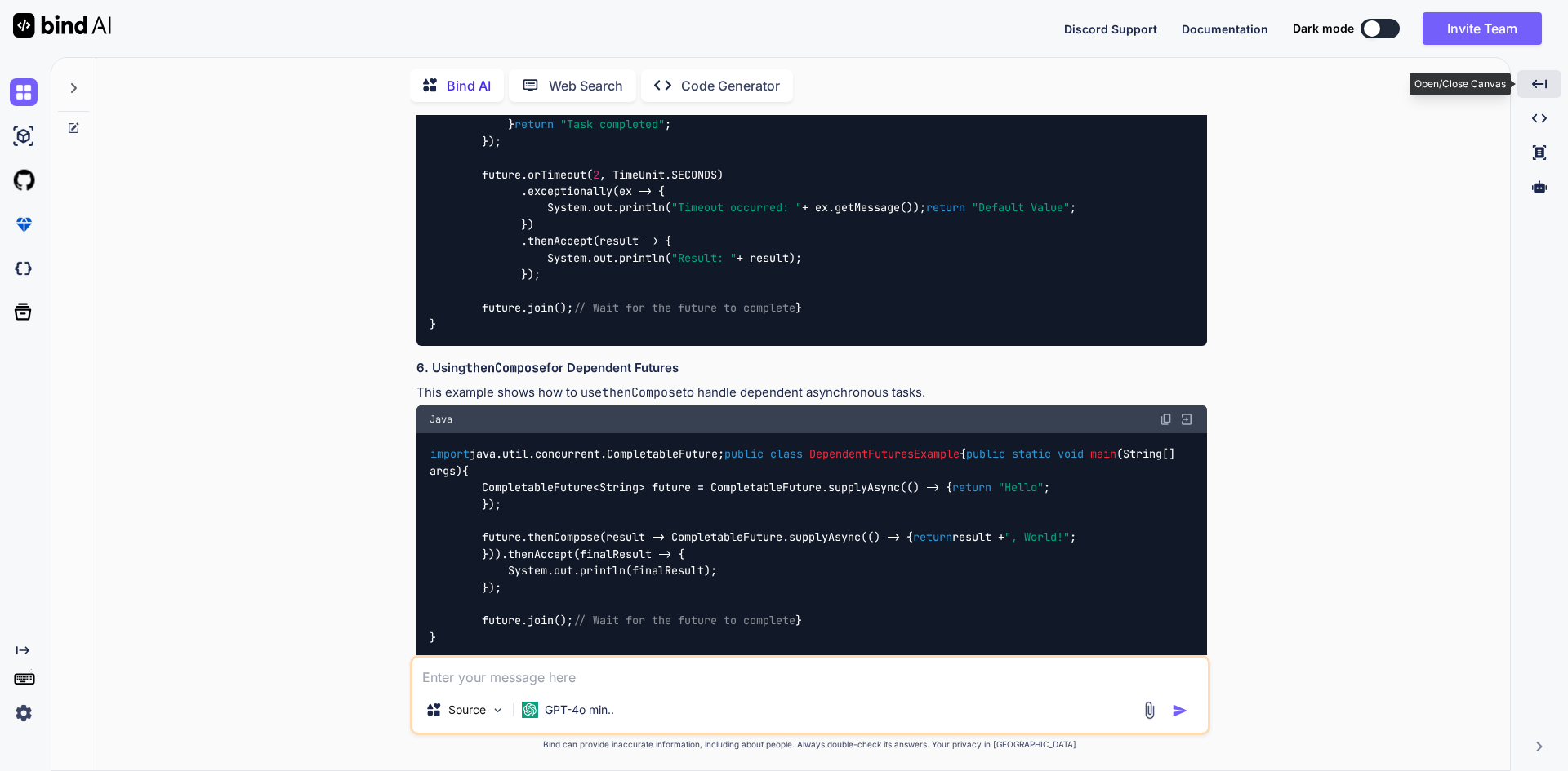
click at [1534, 90] on icon "Created with Pixso." at bounding box center [1540, 84] width 15 height 15
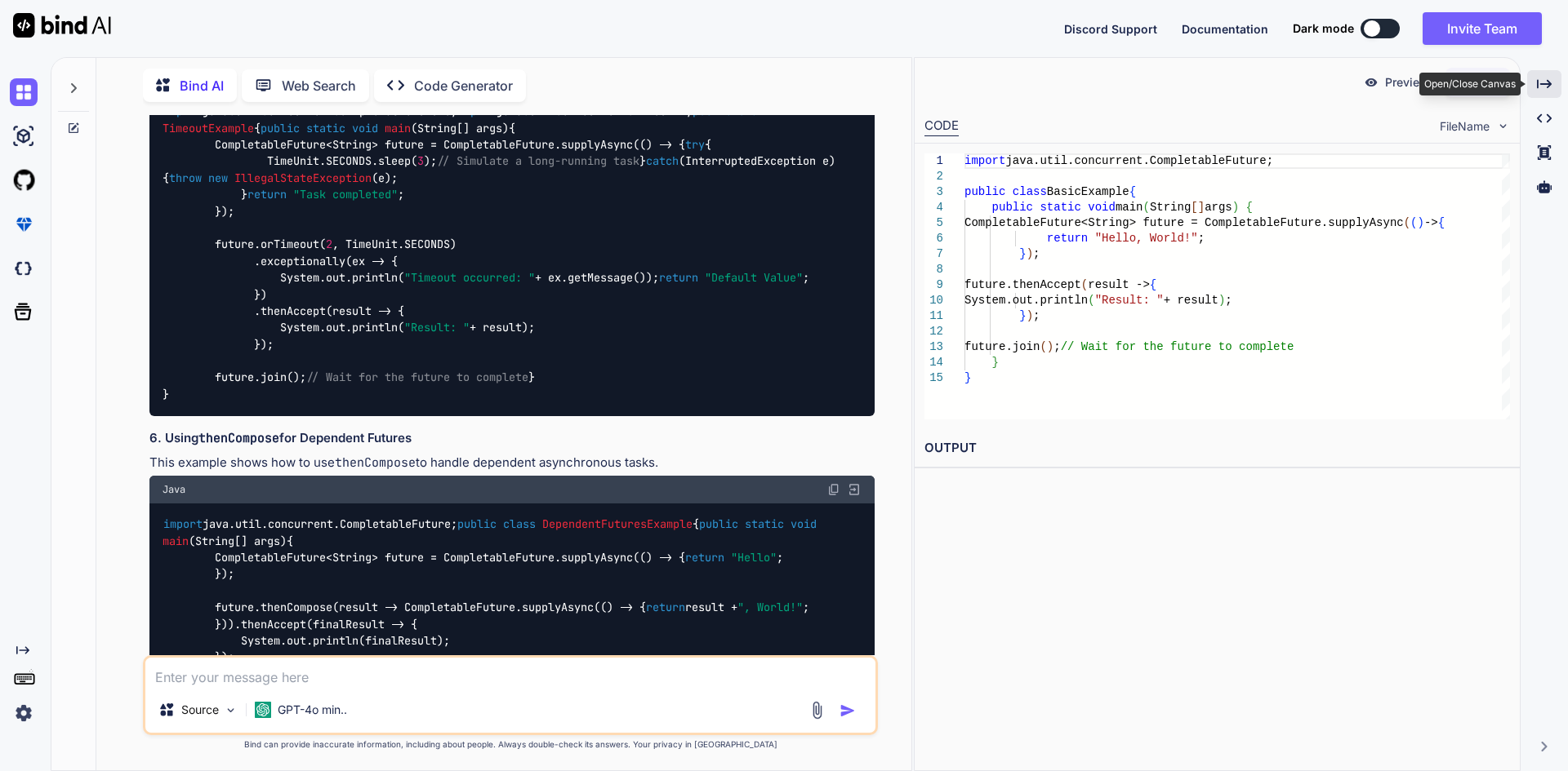
click at [1551, 84] on icon at bounding box center [1544, 83] width 15 height 9
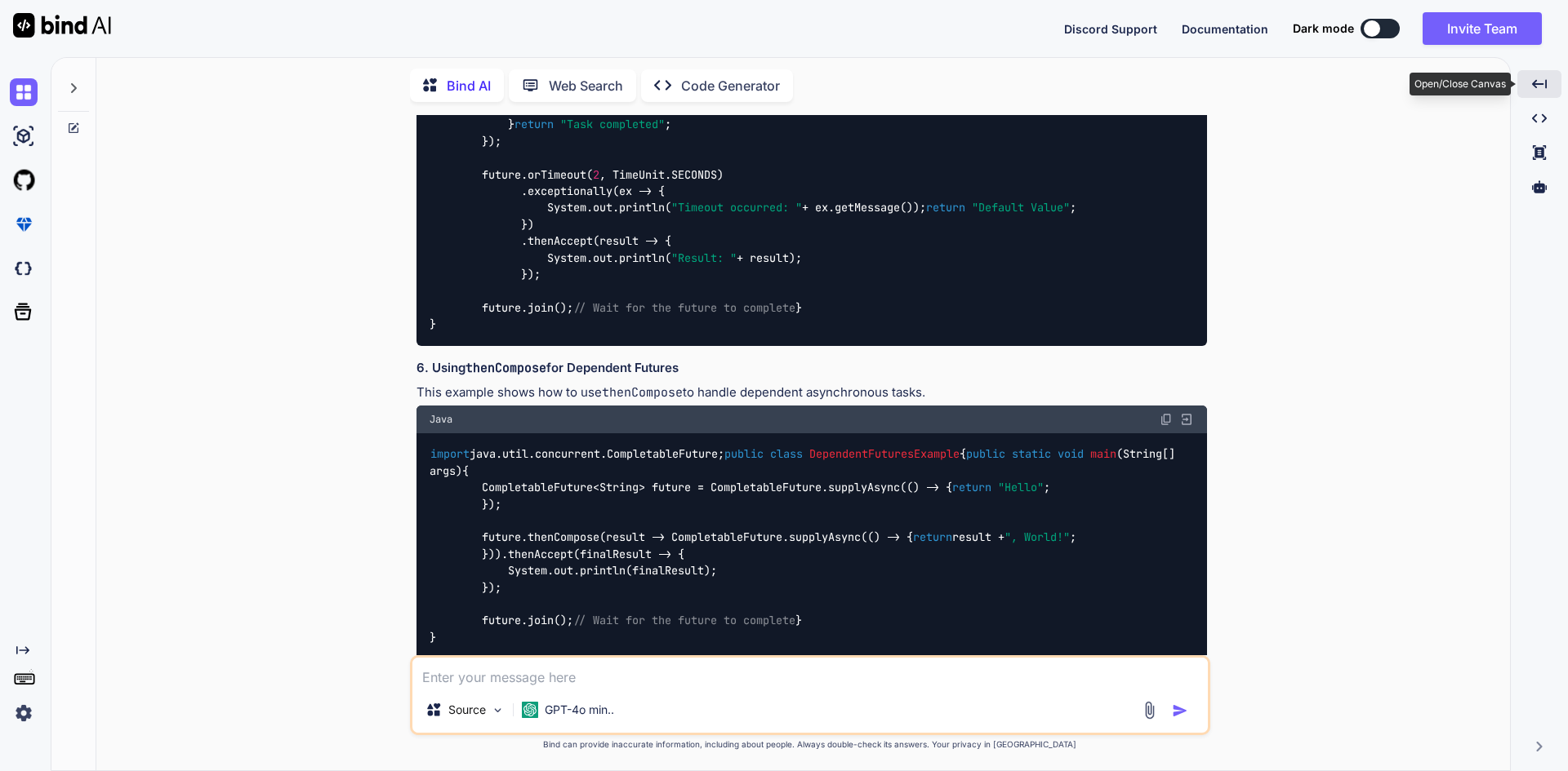
click at [1551, 84] on div "Created with Pixso." at bounding box center [1539, 83] width 44 height 27
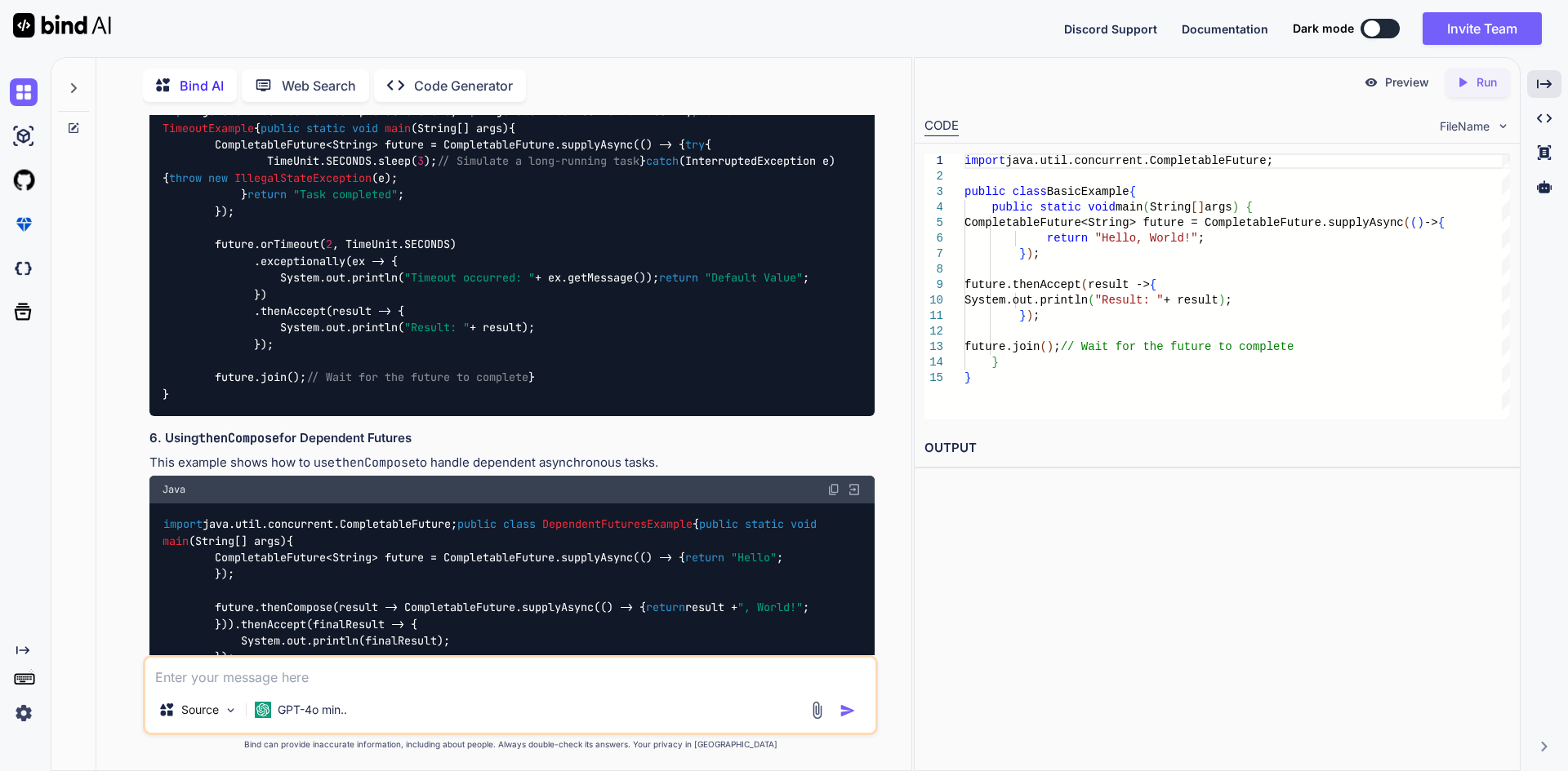
click at [914, 153] on div "1 2 3 4 5 6 7 8 9 10 11 12 13 14 15 import java.util.concurrent.CompletableFutu…" at bounding box center [1216, 287] width 605 height 286
click at [916, 158] on div "1 2 3 4 5 6 7 8 9 10 11 12 13 14 15 import java.util.concurrent.CompletableFutu…" at bounding box center [1216, 287] width 605 height 286
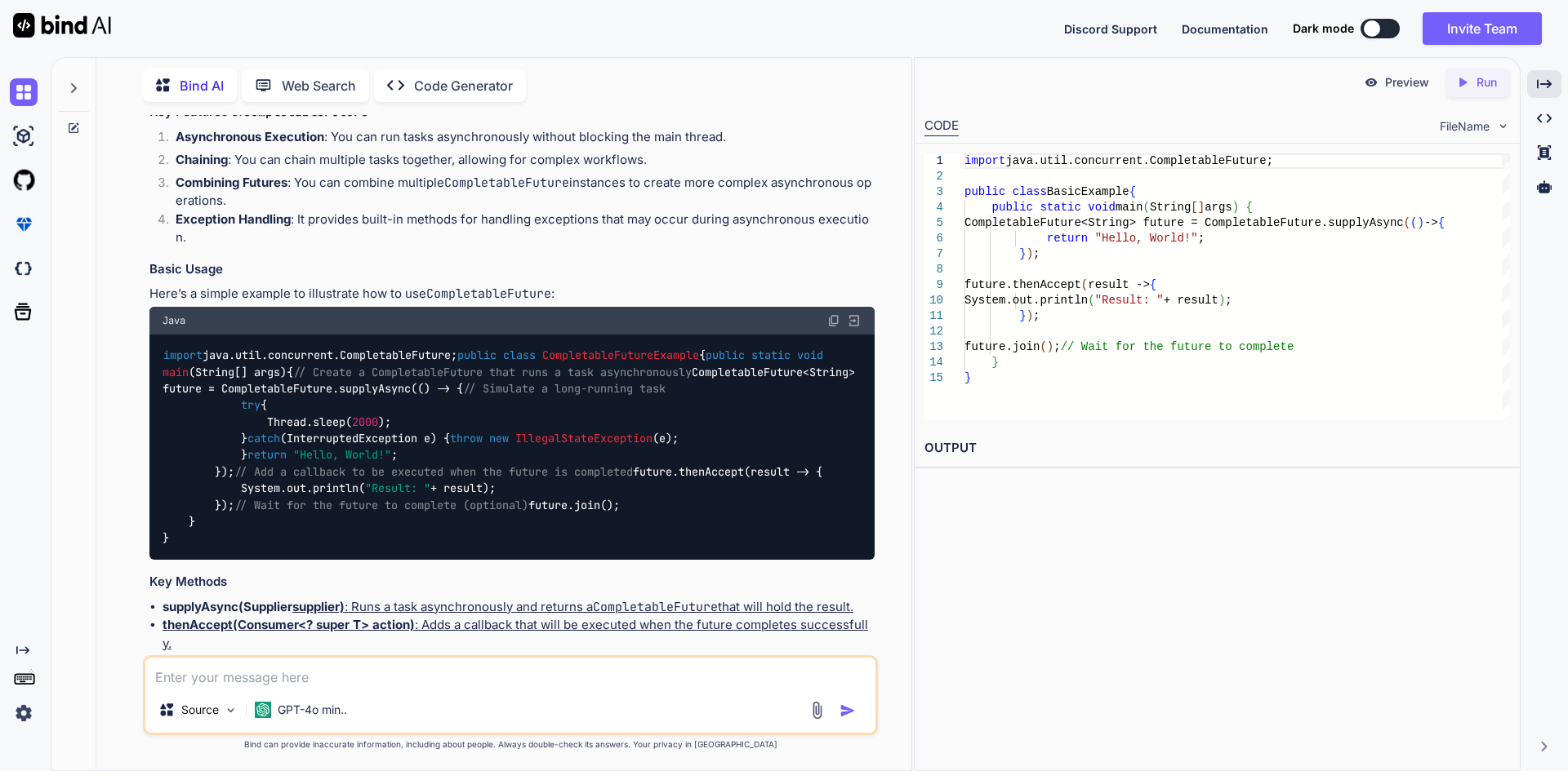
scroll to position [0, 0]
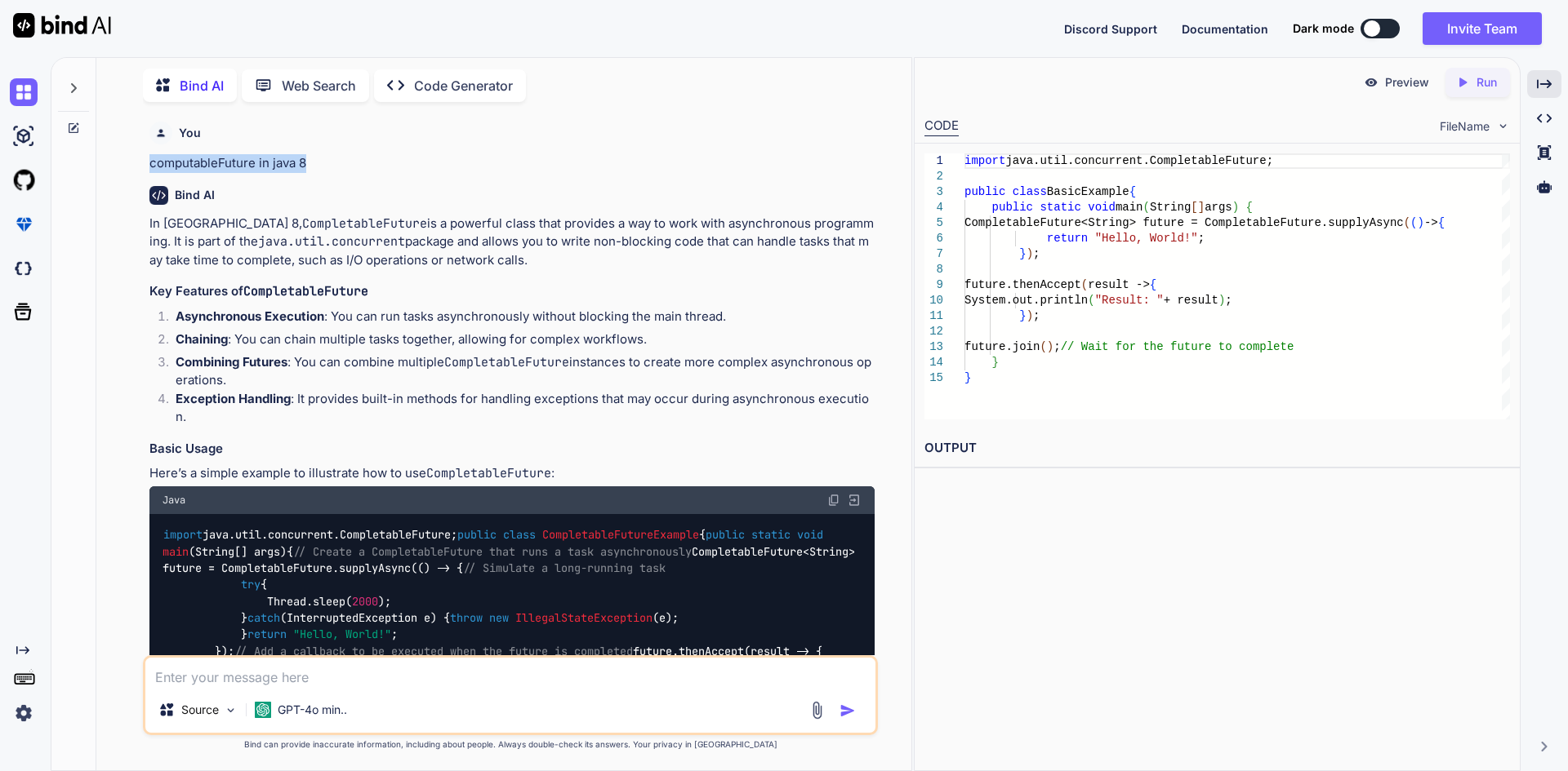
drag, startPoint x: 145, startPoint y: 164, endPoint x: 372, endPoint y: 161, distance: 227.0
click at [372, 161] on div "You computableFuture in java 8 Bind AI In [GEOGRAPHIC_DATA] 8, CompletableFutur…" at bounding box center [510, 443] width 735 height 656
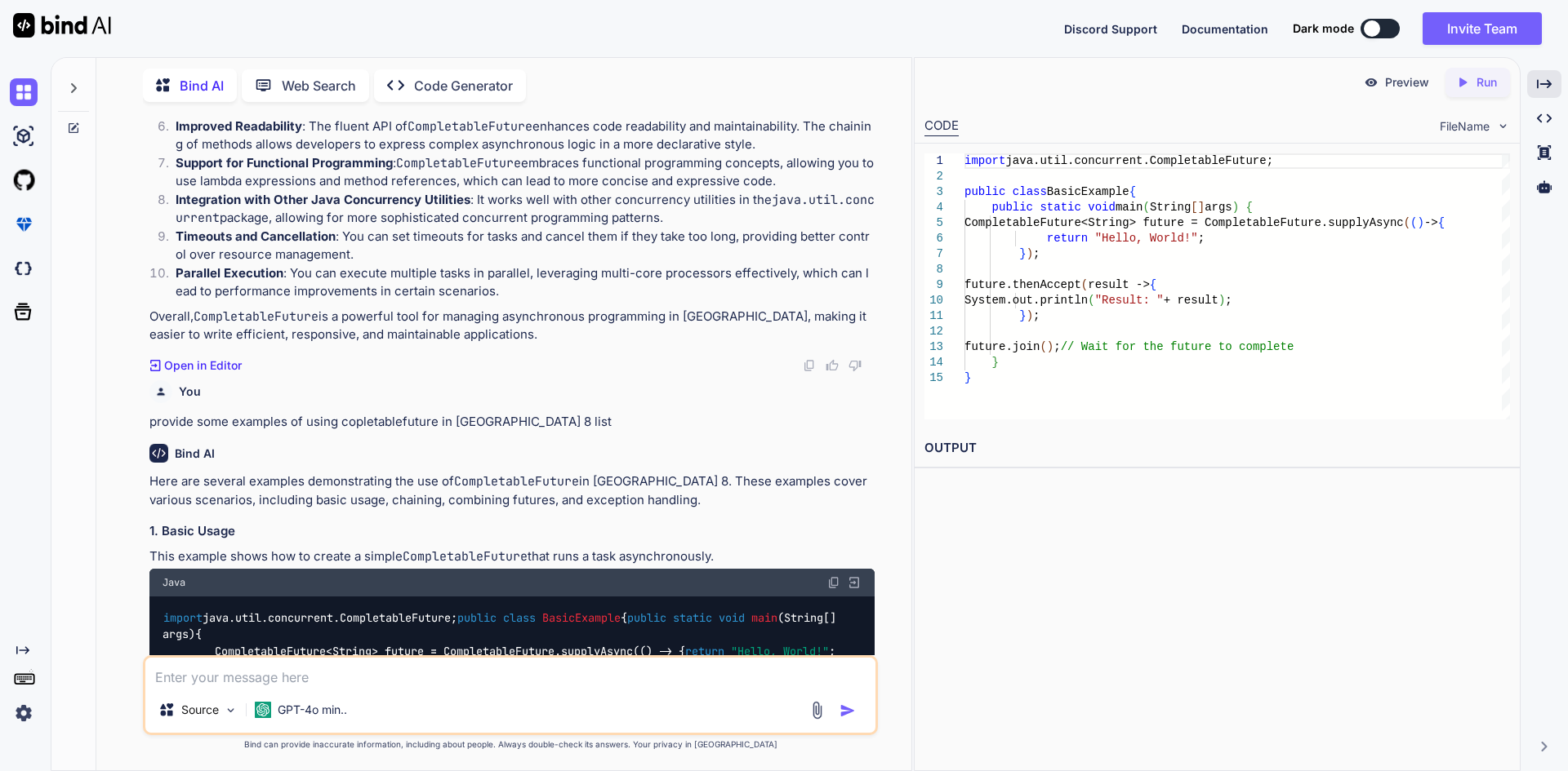
scroll to position [2286, 0]
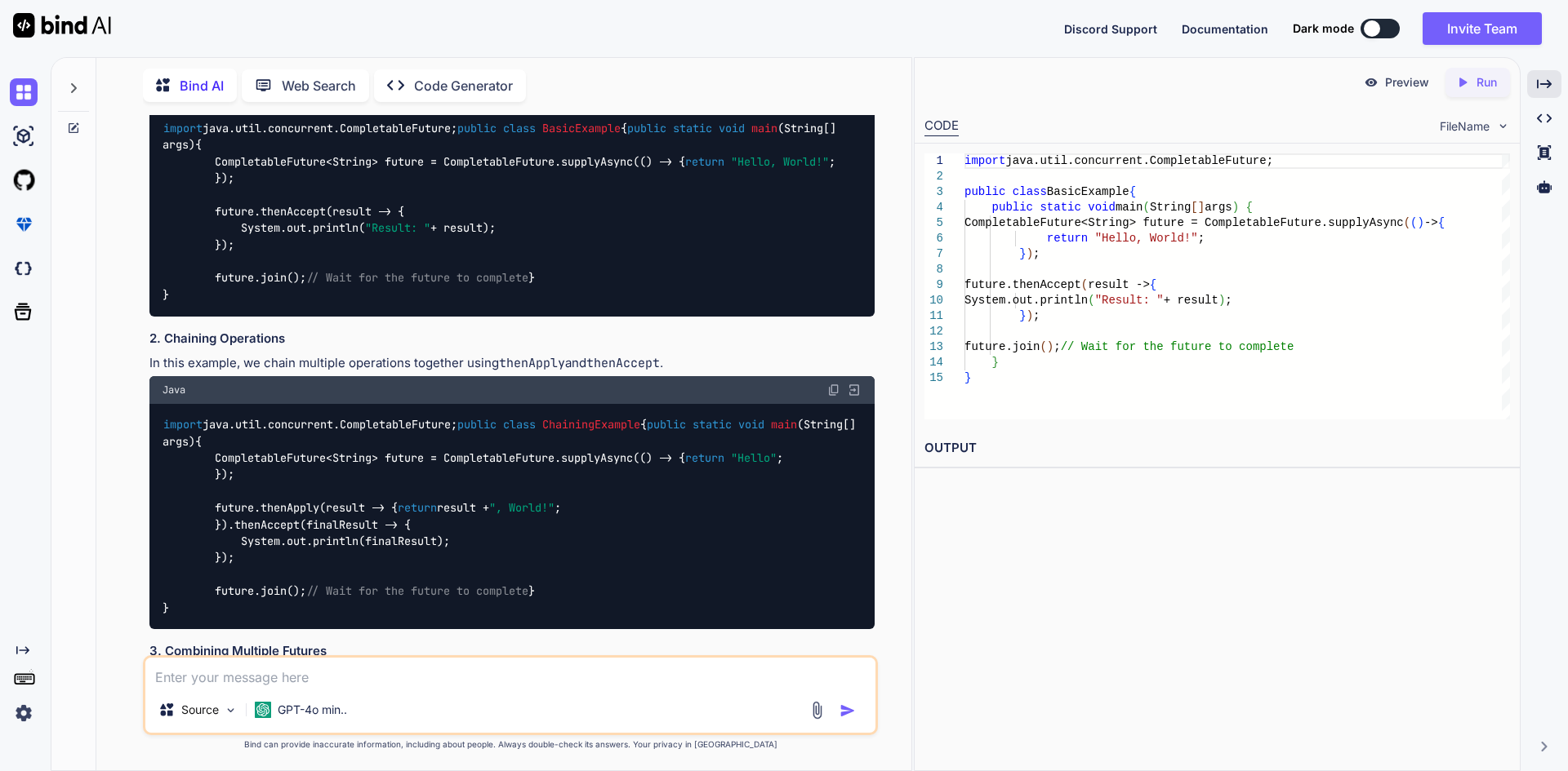
drag, startPoint x: 477, startPoint y: 177, endPoint x: 143, endPoint y: 176, distance: 334.0
click at [143, 176] on div "You computableFuture in java 8 Bind AI In [GEOGRAPHIC_DATA] 8, CompletableFutur…" at bounding box center [510, 443] width 735 height 656
copy p "provide some examples of using copletablefuture in [GEOGRAPHIC_DATA] 8 list"
click at [234, 687] on textarea at bounding box center [510, 673] width 730 height 29
paste textarea "provide some examples of using copletablefuture in [GEOGRAPHIC_DATA] 8 list"
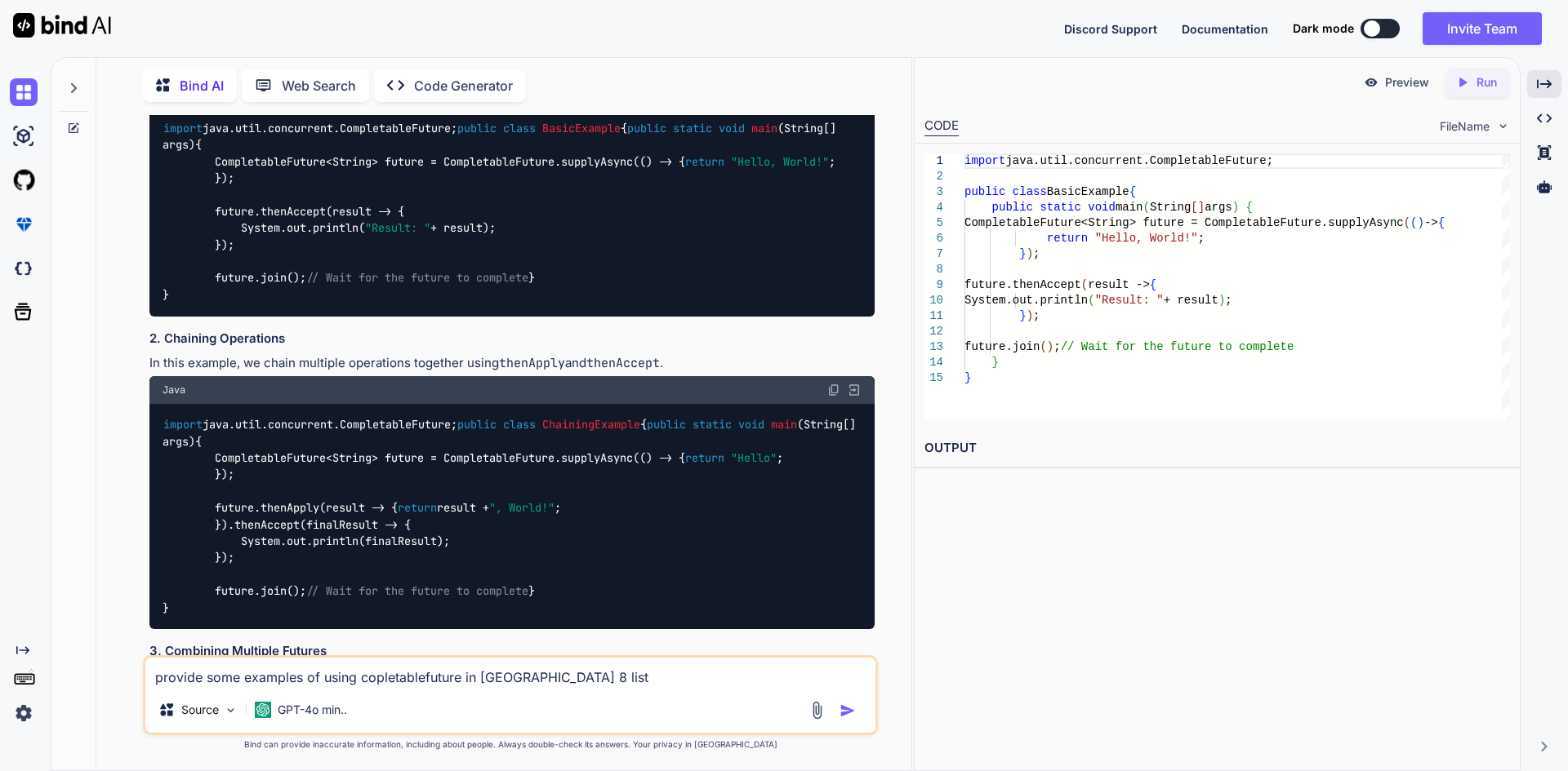
click at [305, 675] on textarea "provide some examples of using copletablefuture in [GEOGRAPHIC_DATA] 8 list" at bounding box center [510, 673] width 730 height 29
type textarea "provide some examples of List of employees using copletablefuture in [GEOGRAPHI…"
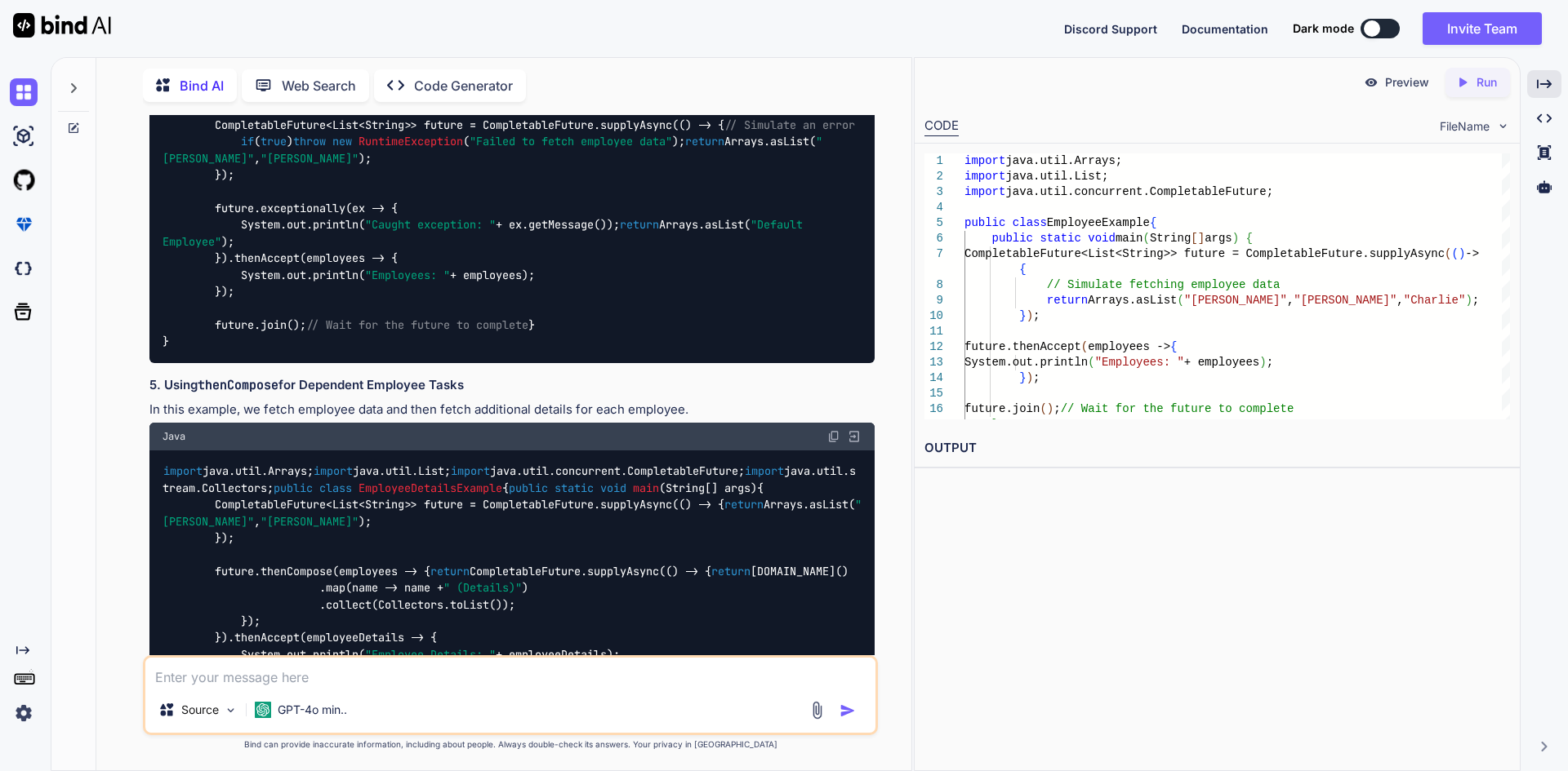
scroll to position [6123, 0]
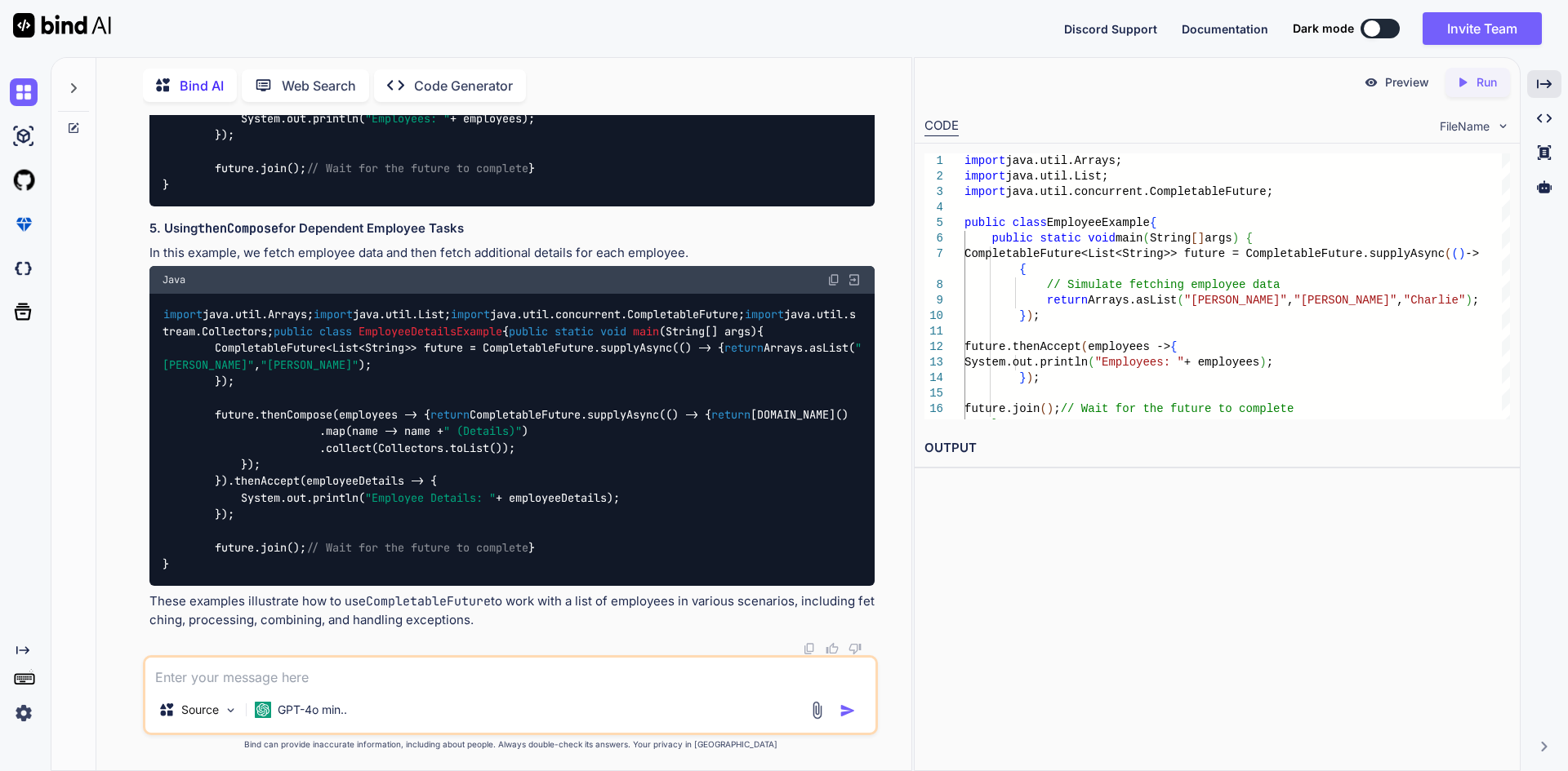
drag, startPoint x: 346, startPoint y: 254, endPoint x: 848, endPoint y: 254, distance: 502.0
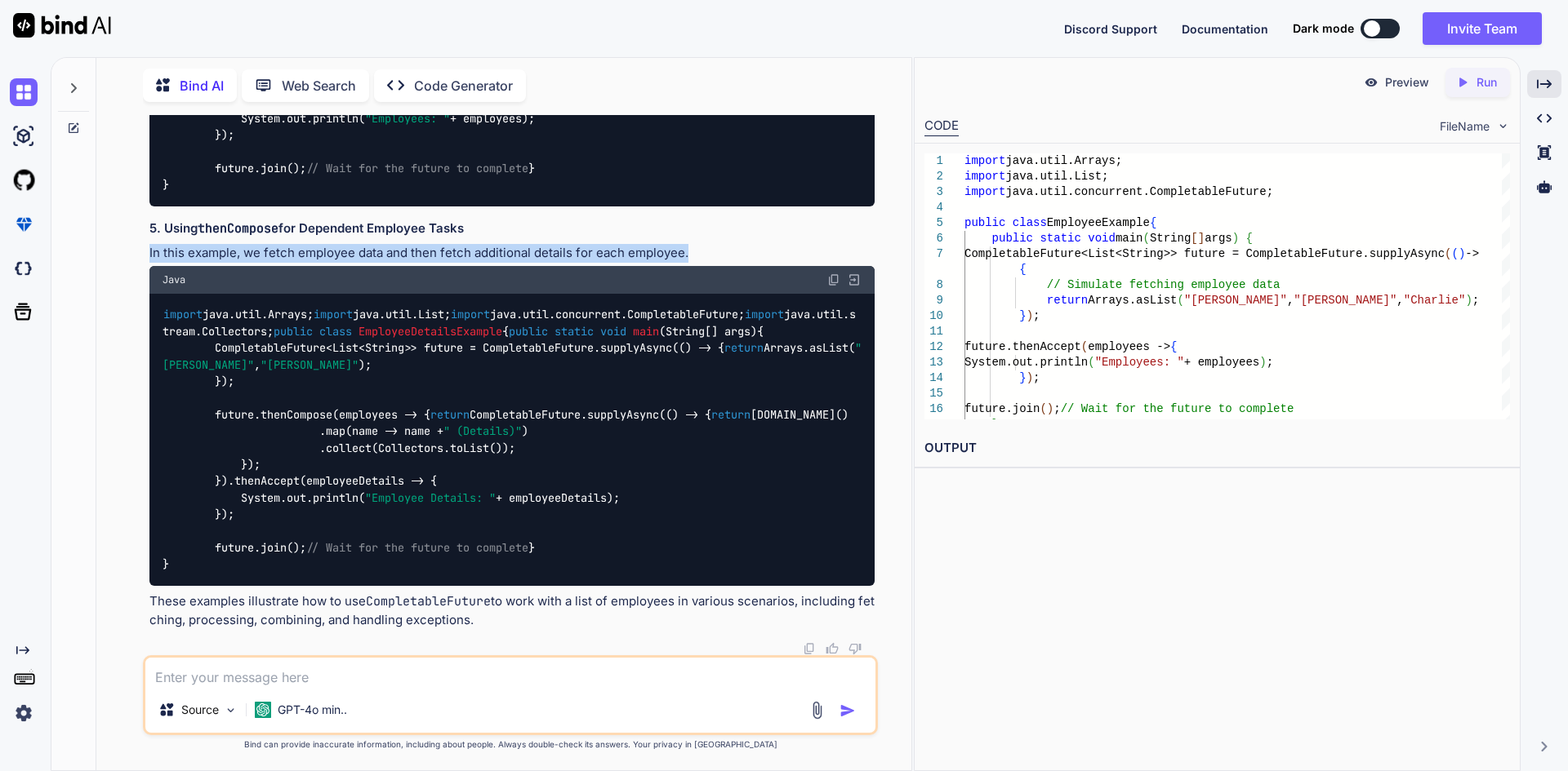
drag, startPoint x: 145, startPoint y: 364, endPoint x: 703, endPoint y: 364, distance: 558.0
click at [703, 364] on div "You computableFuture in java 8 Bind AI In [GEOGRAPHIC_DATA] 8, CompletableFutur…" at bounding box center [510, 443] width 735 height 656
click at [704, 263] on p "In this example, we fetch employee data and then fetch additional details for e…" at bounding box center [512, 254] width 725 height 19
drag, startPoint x: 692, startPoint y: 367, endPoint x: 478, endPoint y: 365, distance: 214.0
click at [478, 263] on p "In this example, we fetch employee data and then fetch additional details for e…" at bounding box center [512, 254] width 725 height 19
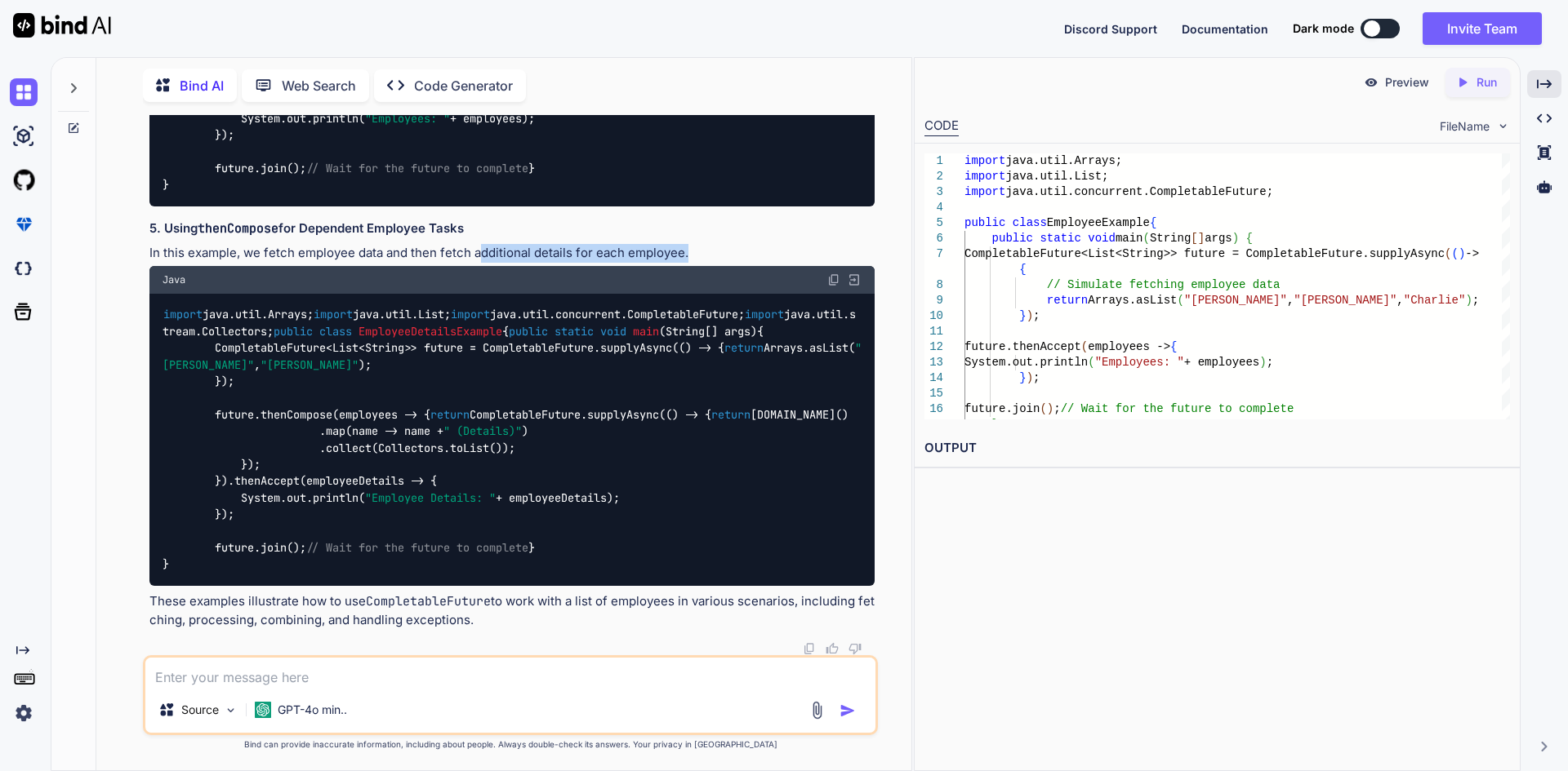
click at [681, 263] on p "In this example, we fetch employee data and then fetch additional details for e…" at bounding box center [512, 254] width 725 height 19
drag, startPoint x: 687, startPoint y: 366, endPoint x: 387, endPoint y: 361, distance: 300.0
click at [387, 263] on p "In this example, we fetch employee data and then fetch additional details for e…" at bounding box center [512, 254] width 725 height 19
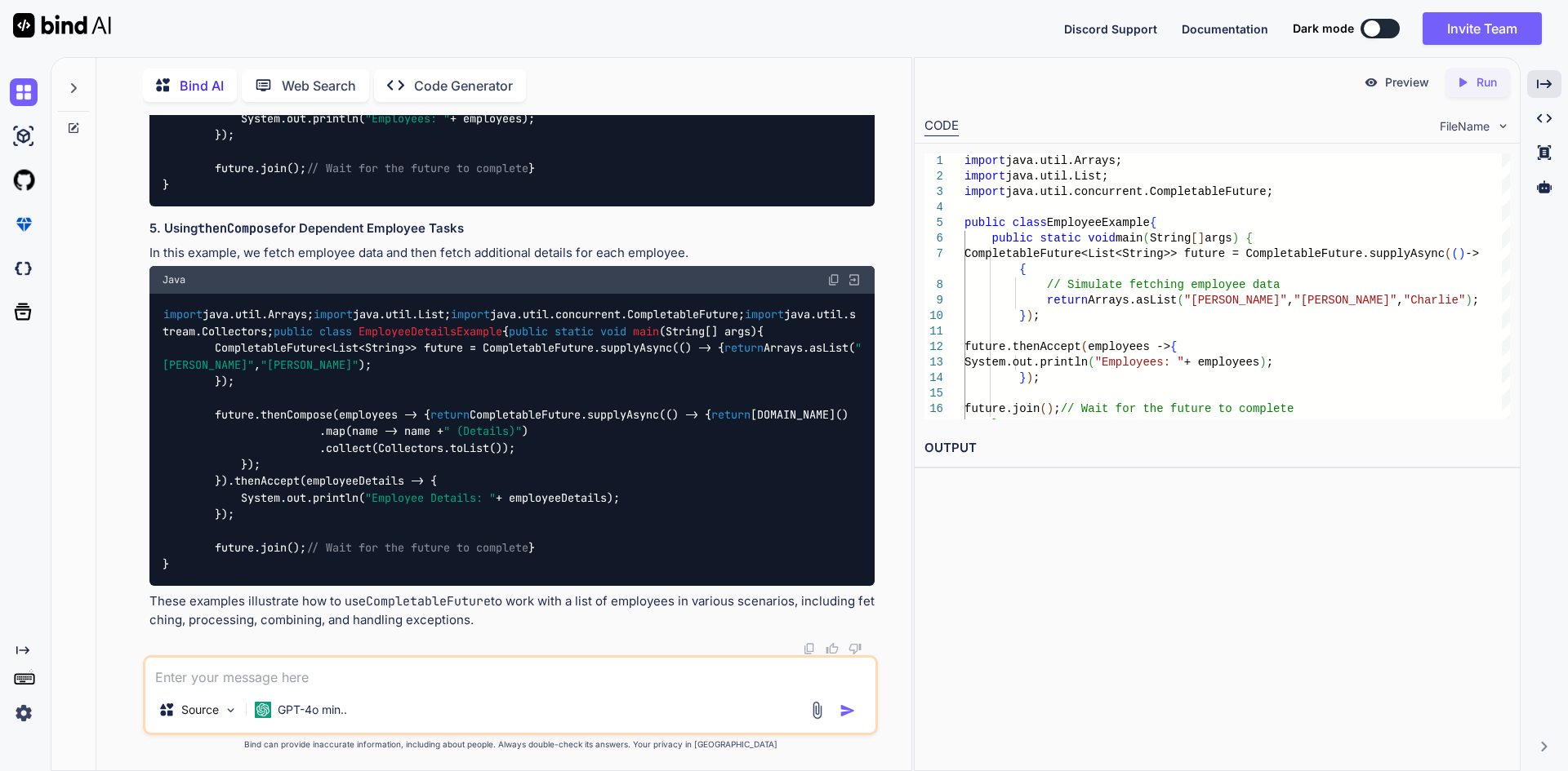
drag, startPoint x: 400, startPoint y: 375, endPoint x: 696, endPoint y: 377, distance: 296.0
drag, startPoint x: 689, startPoint y: 375, endPoint x: 147, endPoint y: 363, distance: 542.1
click at [147, 363] on div "You computableFuture in java 8 Bind AI In [GEOGRAPHIC_DATA] 8, CompletableFutur…" at bounding box center [511, 385] width 731 height 540
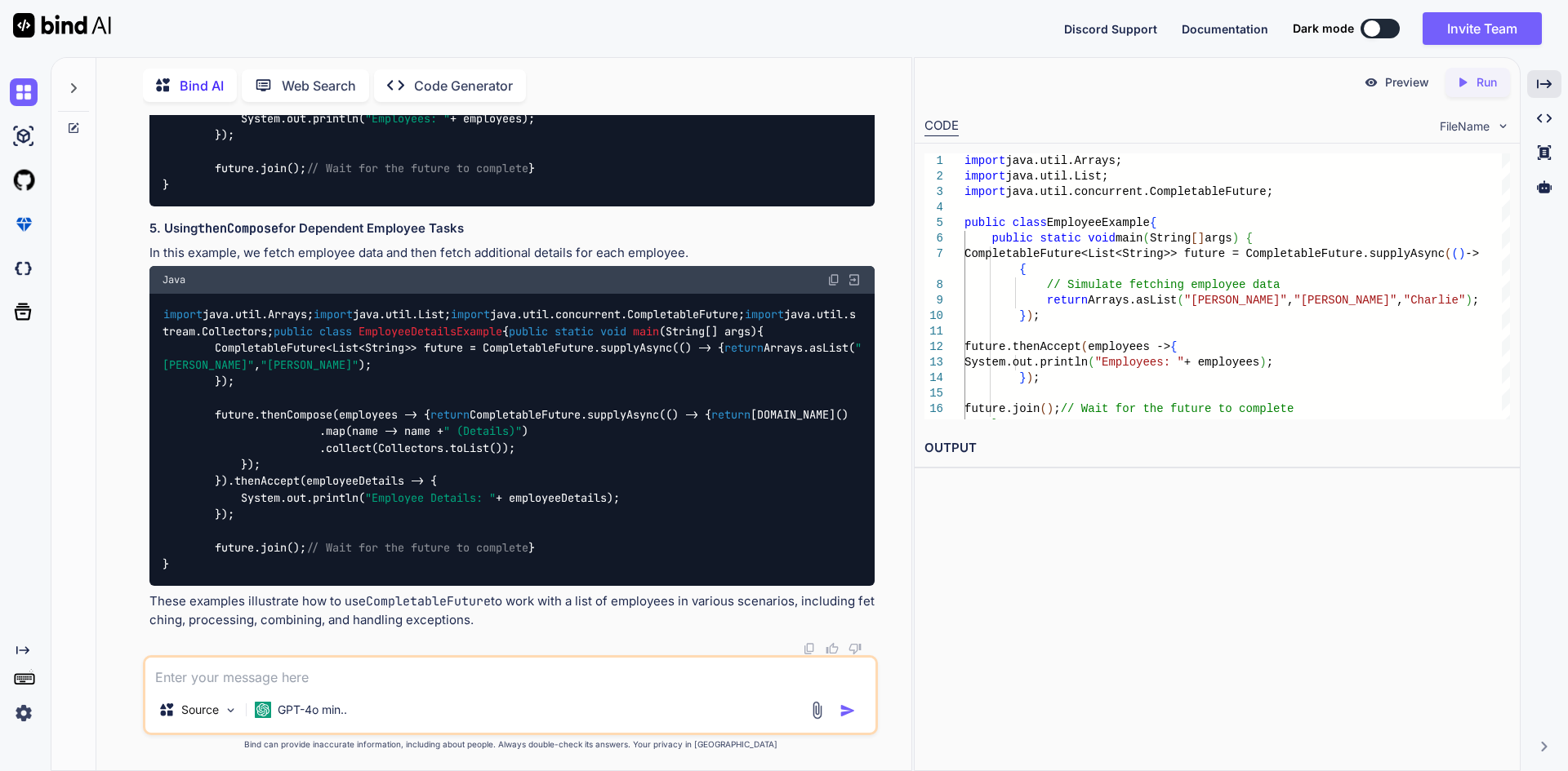
scroll to position [5910, 0]
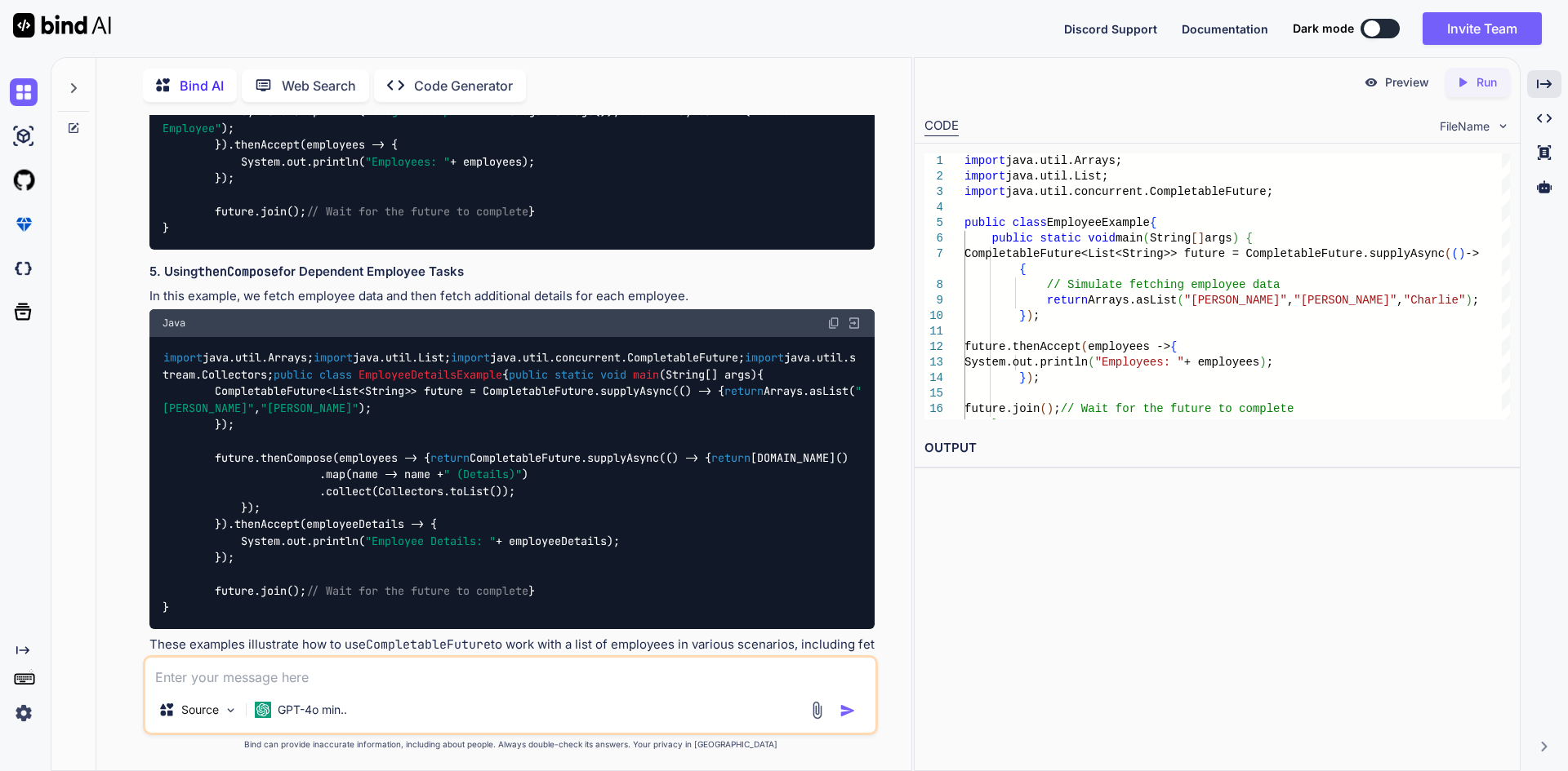
drag, startPoint x: 744, startPoint y: 467, endPoint x: 366, endPoint y: 458, distance: 378.1
drag, startPoint x: 753, startPoint y: 468, endPoint x: 392, endPoint y: 457, distance: 361.2
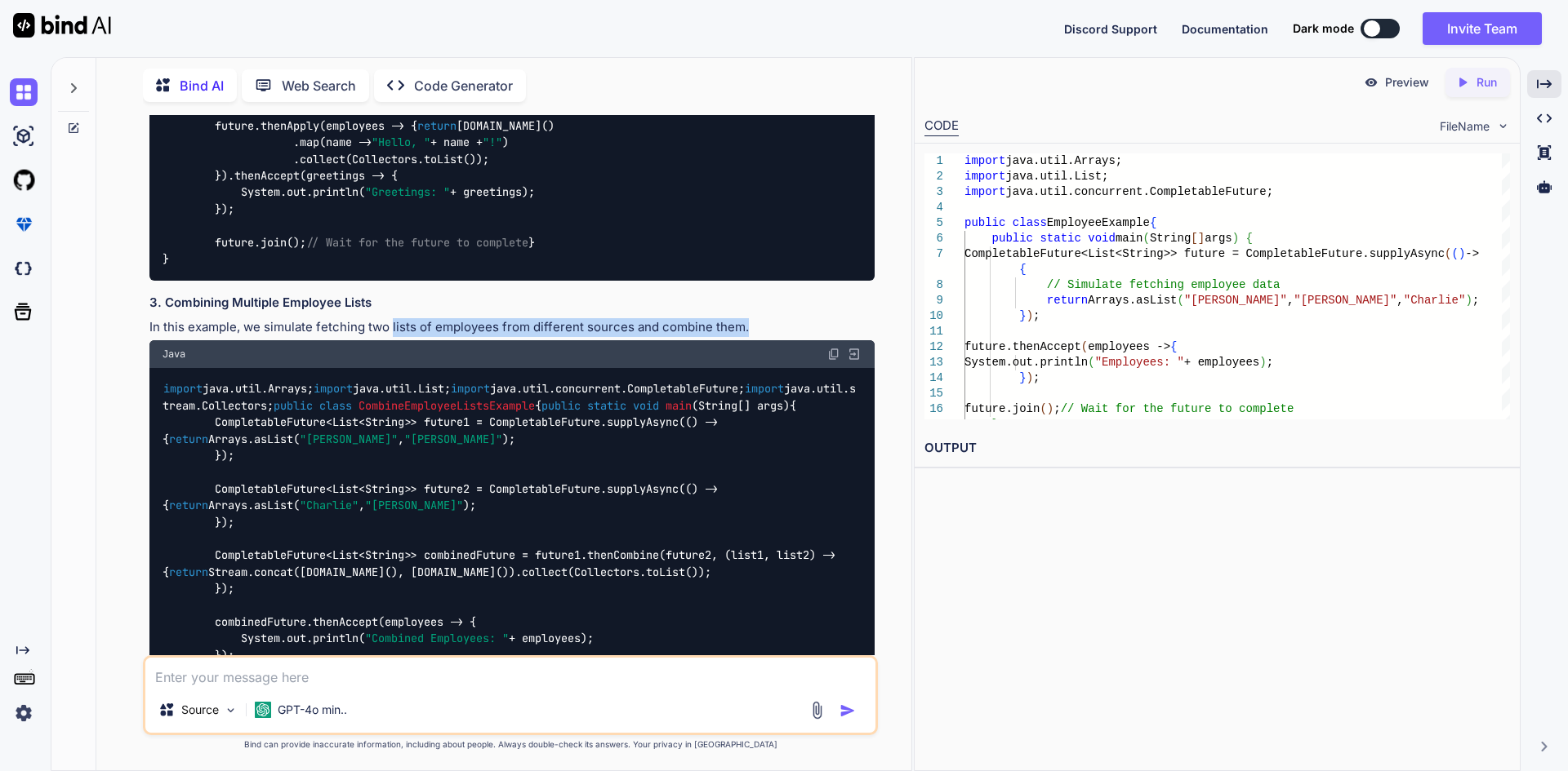
scroll to position [5093, 0]
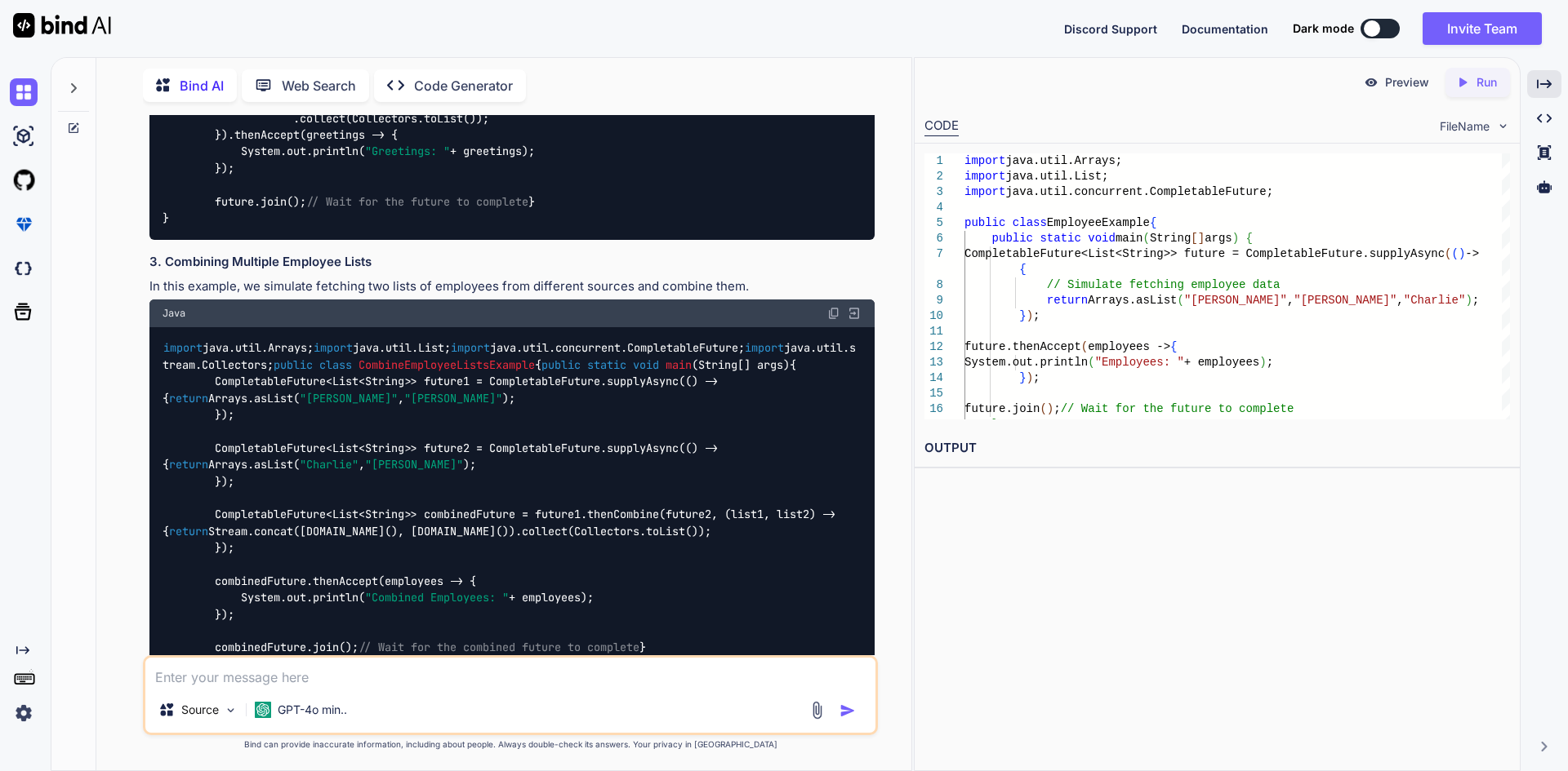
drag, startPoint x: 150, startPoint y: 307, endPoint x: 833, endPoint y: 321, distance: 683.1
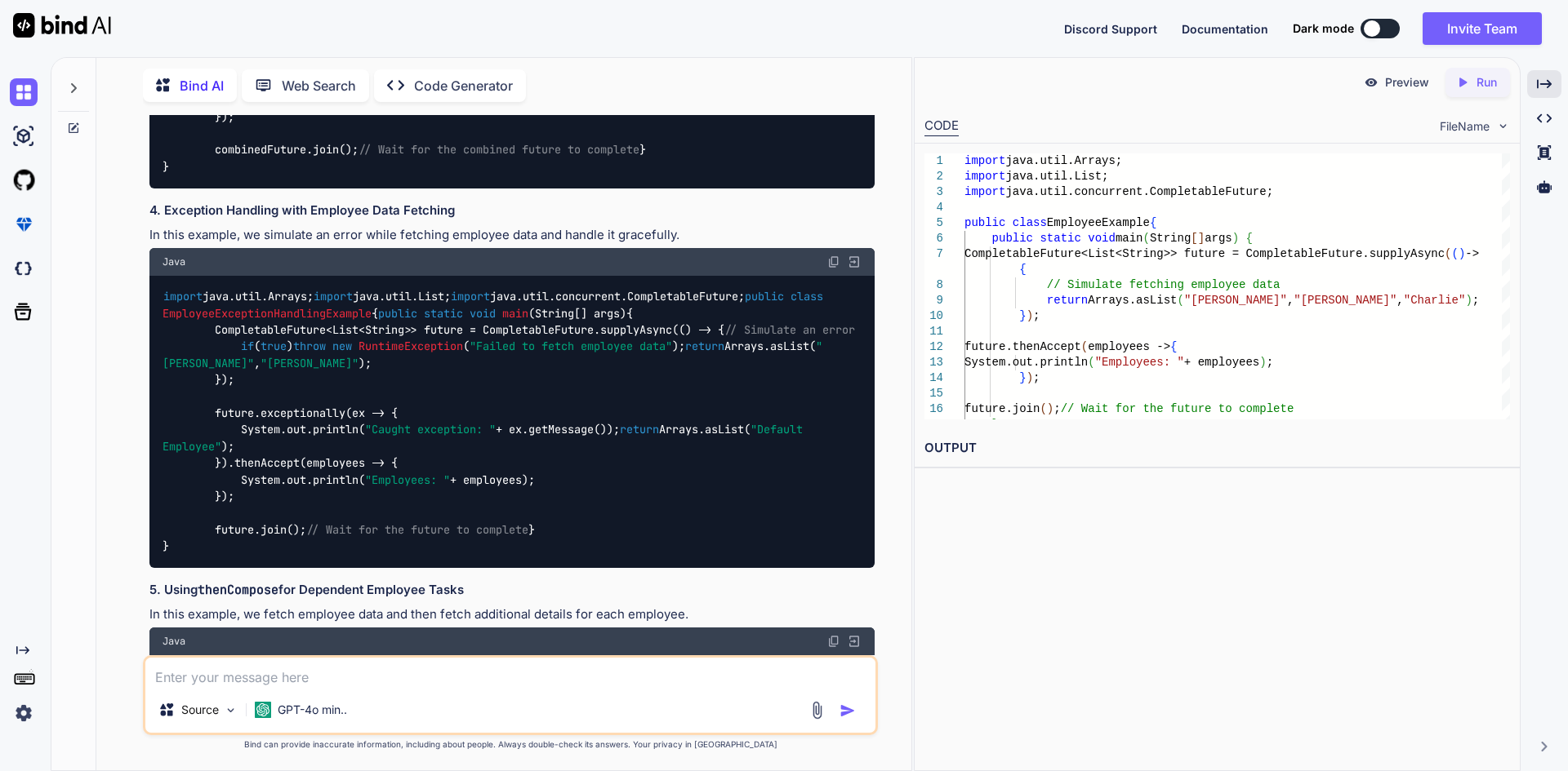
scroll to position [5583, 0]
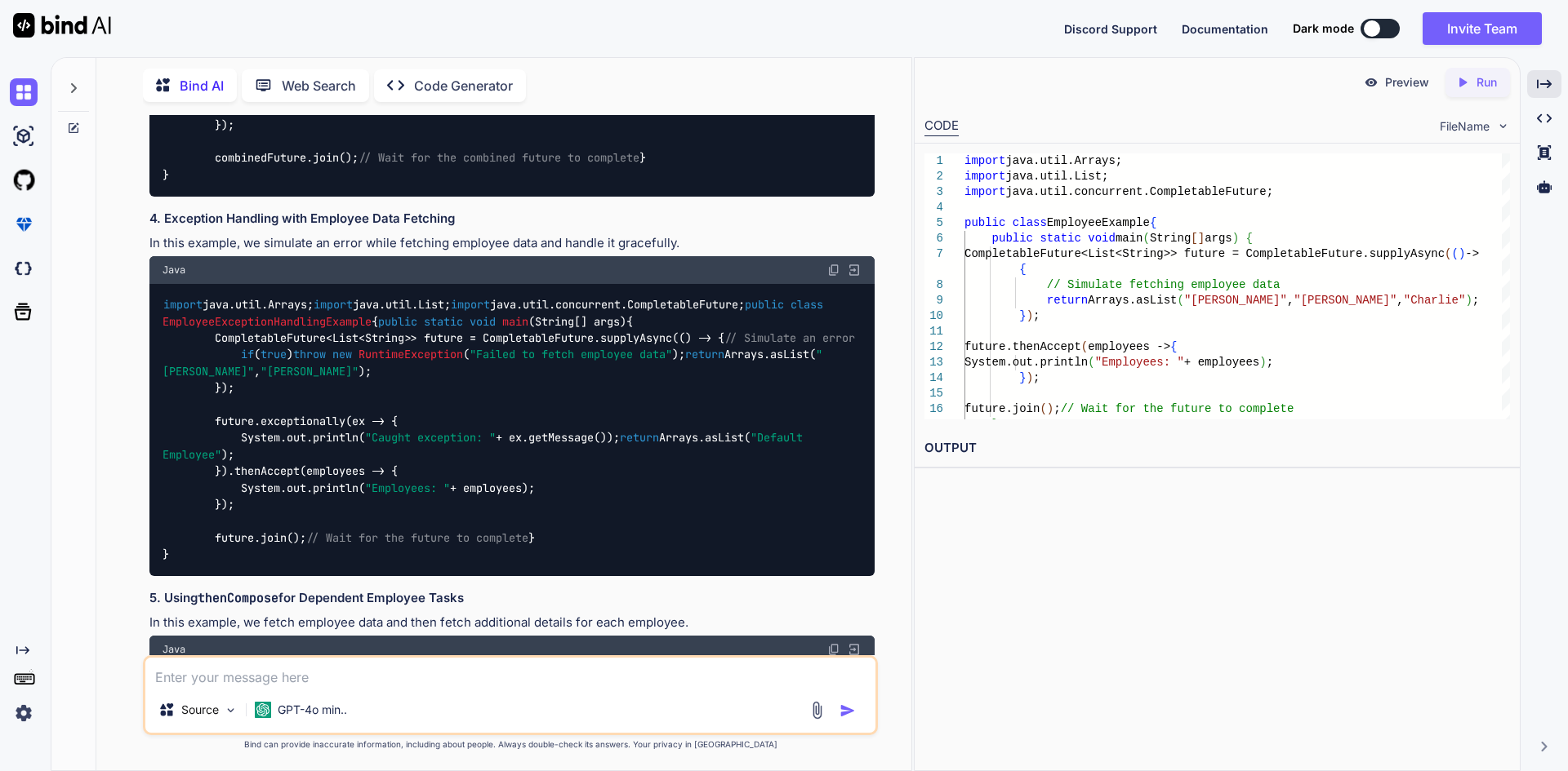
click at [417, 704] on div "Source GPT-4o min.." at bounding box center [510, 712] width 730 height 39
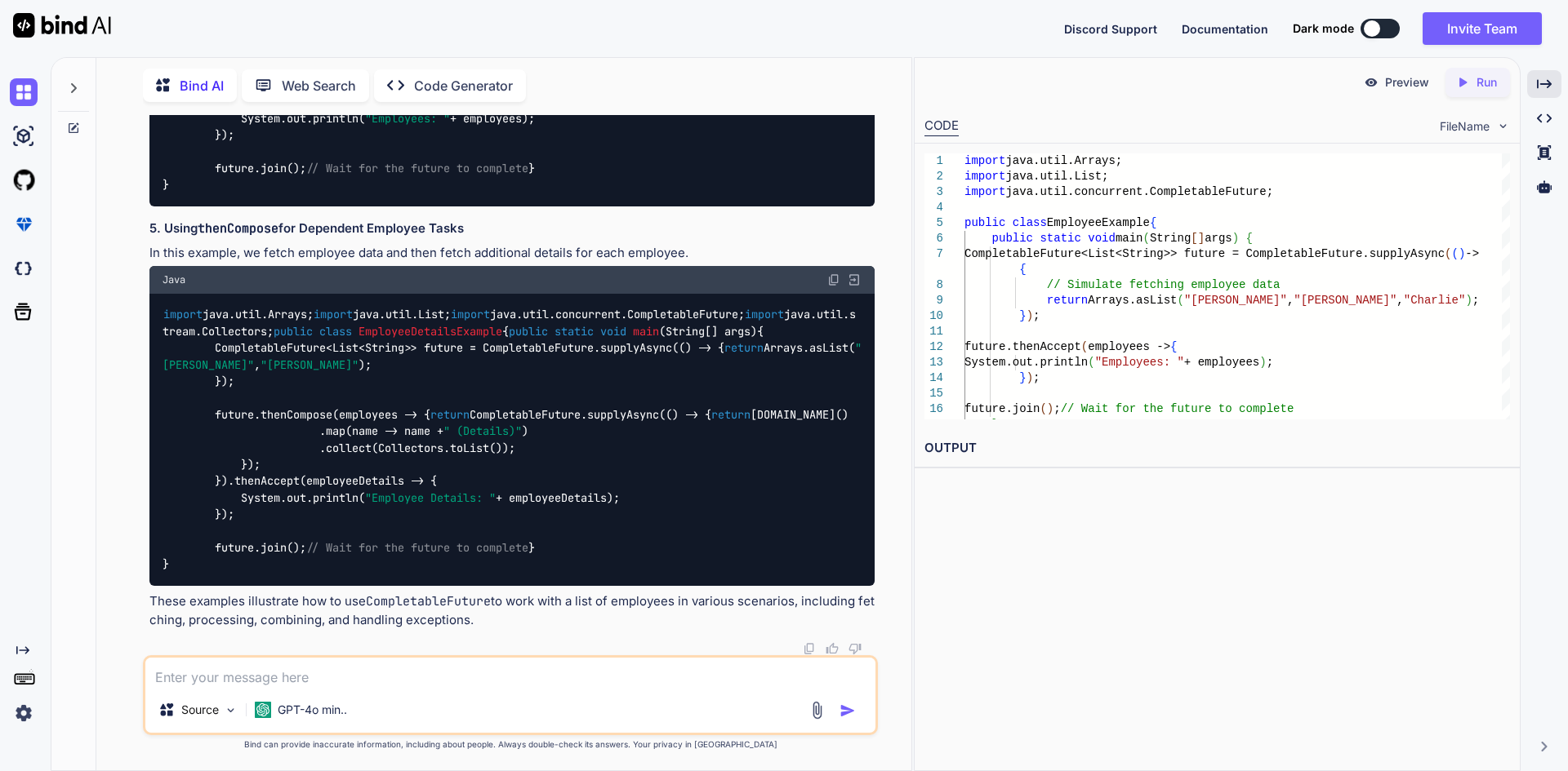
scroll to position [7298, 0]
click at [198, 672] on textarea at bounding box center [510, 673] width 730 height 29
type textarea "i"
paste textarea "CompletableFuture<Map<String, Double>> thenApply2 = CompletableFuture.supplyAsy…"
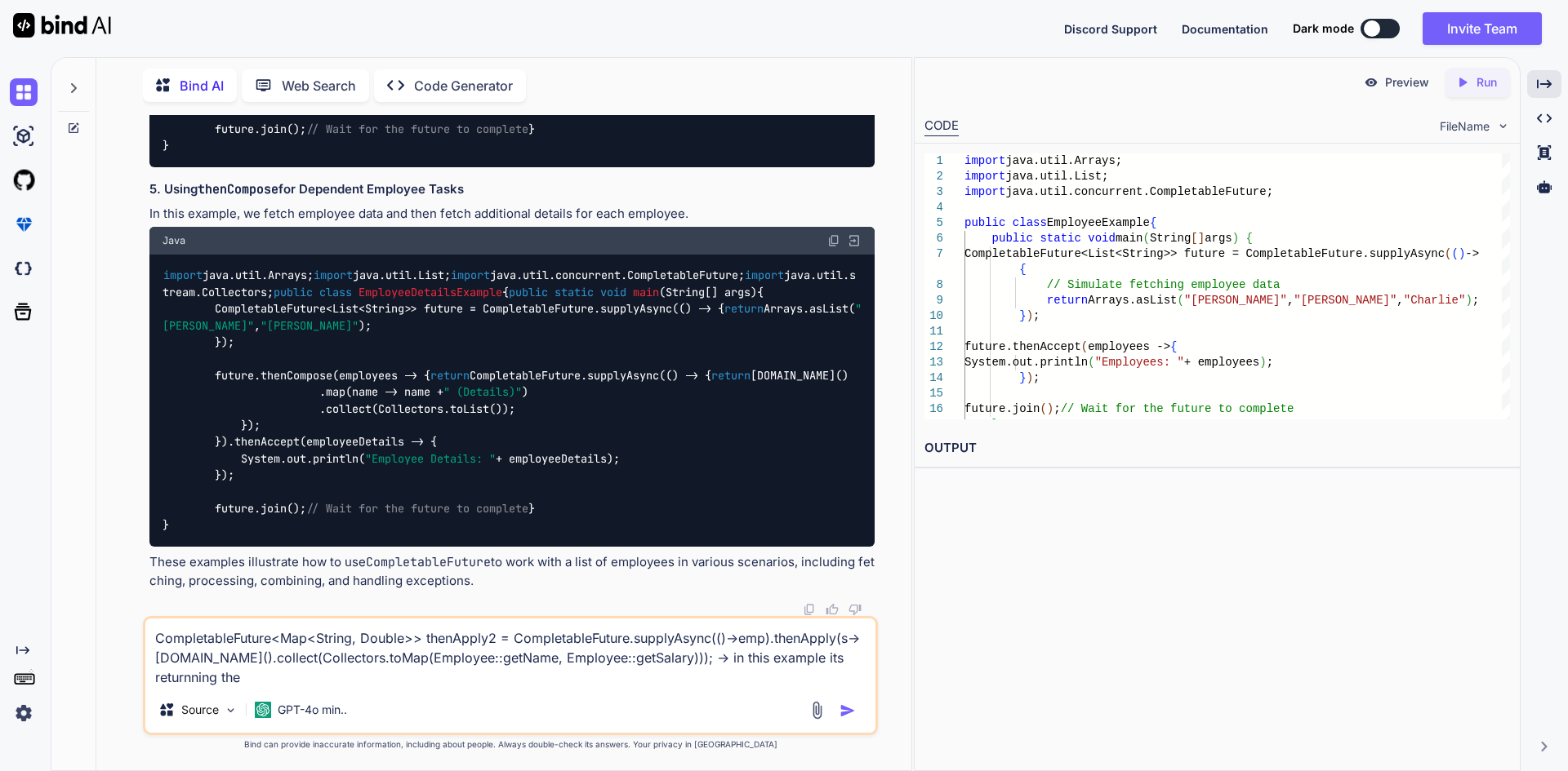
click at [224, 633] on textarea "CompletableFuture<Map<String, Double>> thenApply2 = CompletableFuture.supplyAsy…" at bounding box center [510, 653] width 730 height 68
click at [203, 679] on textarea "CompletableFuture<Map<String, Double>> thenApply2 = CompletableFuture.supplyAsy…" at bounding box center [510, 653] width 730 height 68
paste textarea "CompletableFuture"
click at [459, 640] on textarea "CompletableFuture<Map<String, Double>> thenApply2 = CompletableFuture.supplyAsy…" at bounding box center [510, 653] width 730 height 68
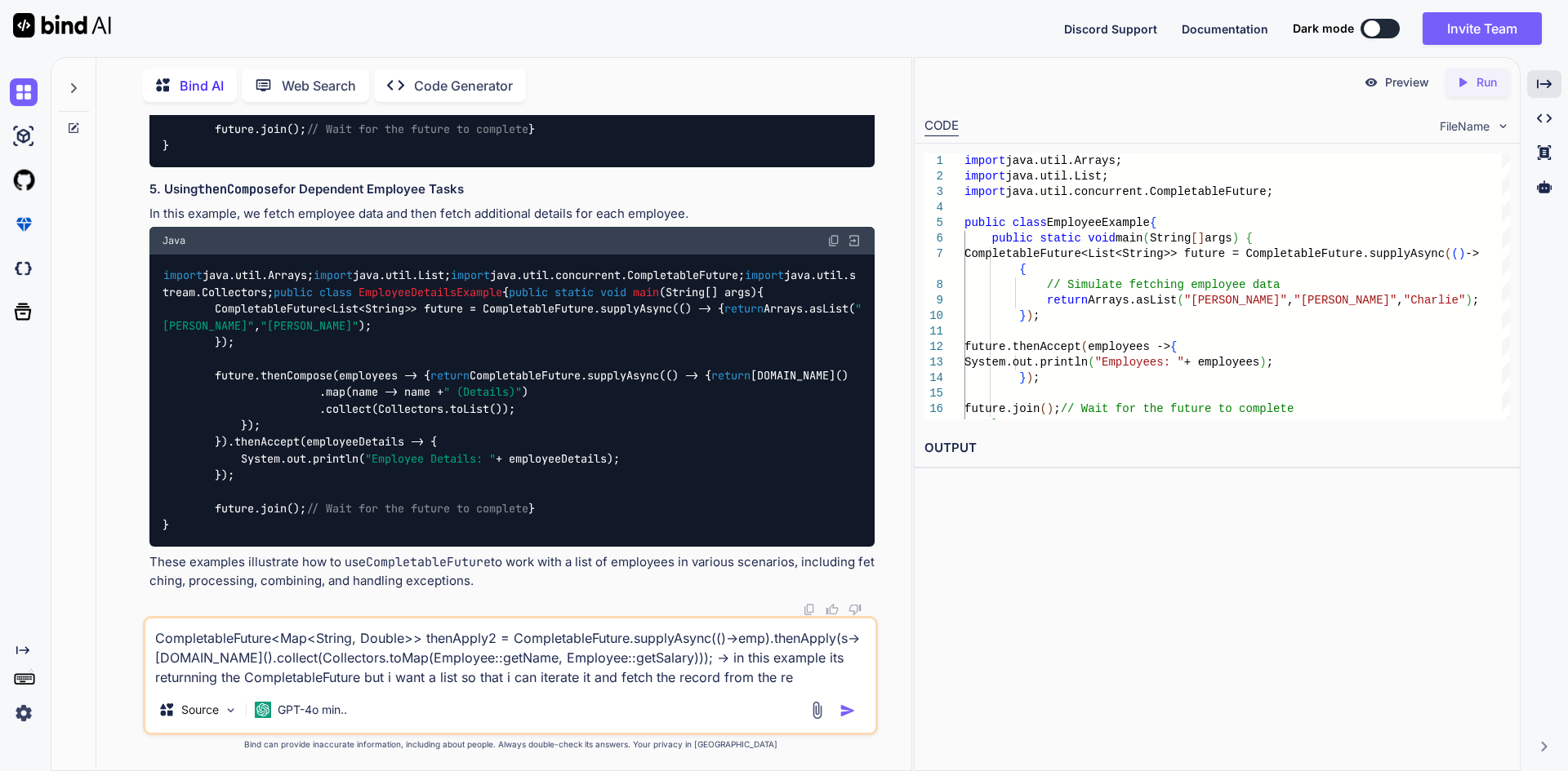
click at [459, 640] on textarea "CompletableFuture<Map<String, Double>> thenApply2 = CompletableFuture.supplyAsy…" at bounding box center [510, 653] width 730 height 68
click at [706, 681] on textarea "CompletableFuture<Map<String, Double>> thenApply2 = CompletableFuture.supplyAsy…" at bounding box center [510, 653] width 730 height 68
paste textarea "thenApply2"
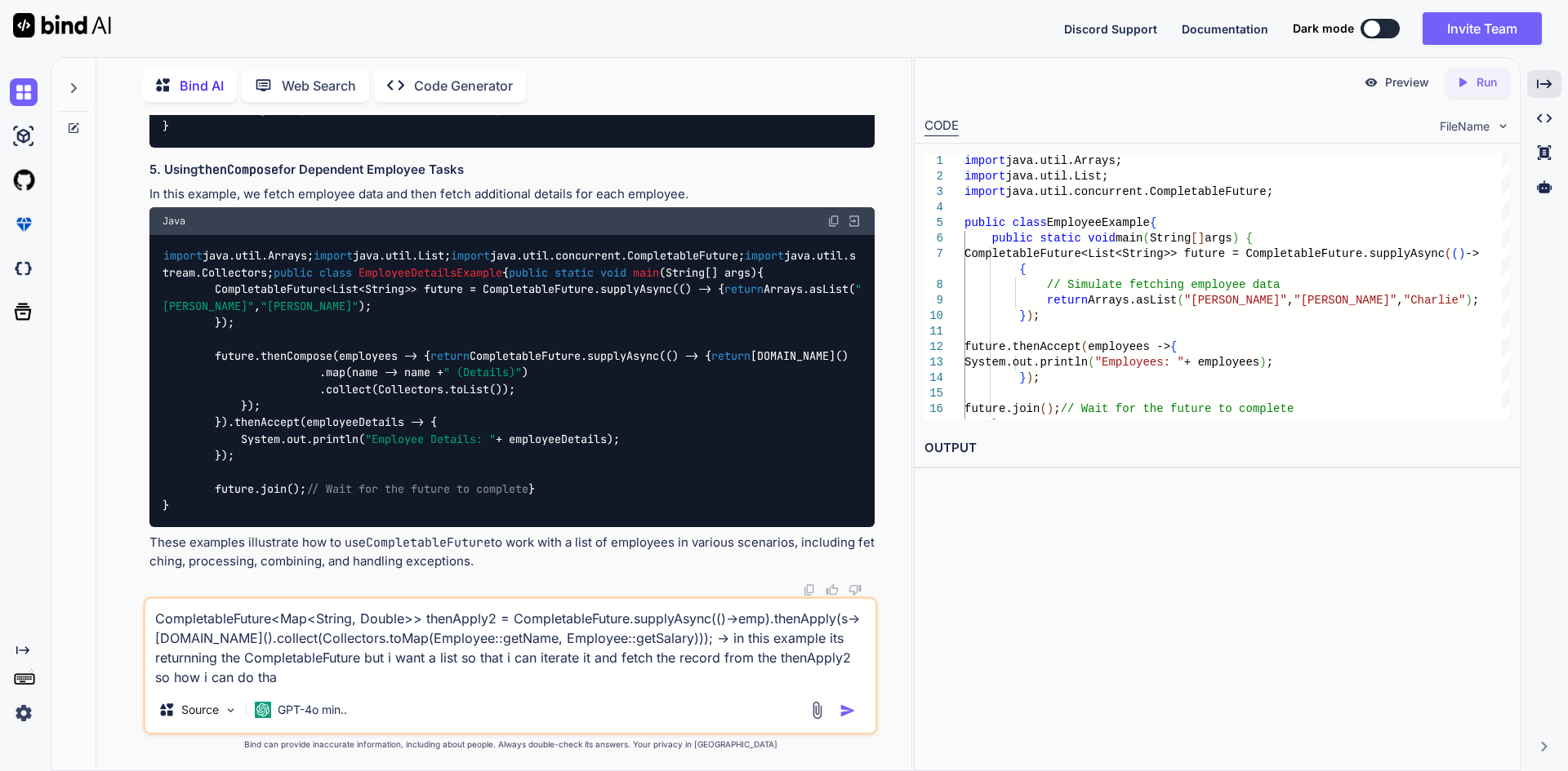
type textarea "CompletableFuture<Map<String, Double>> thenApply2 = CompletableFuture.supplyAsy…"
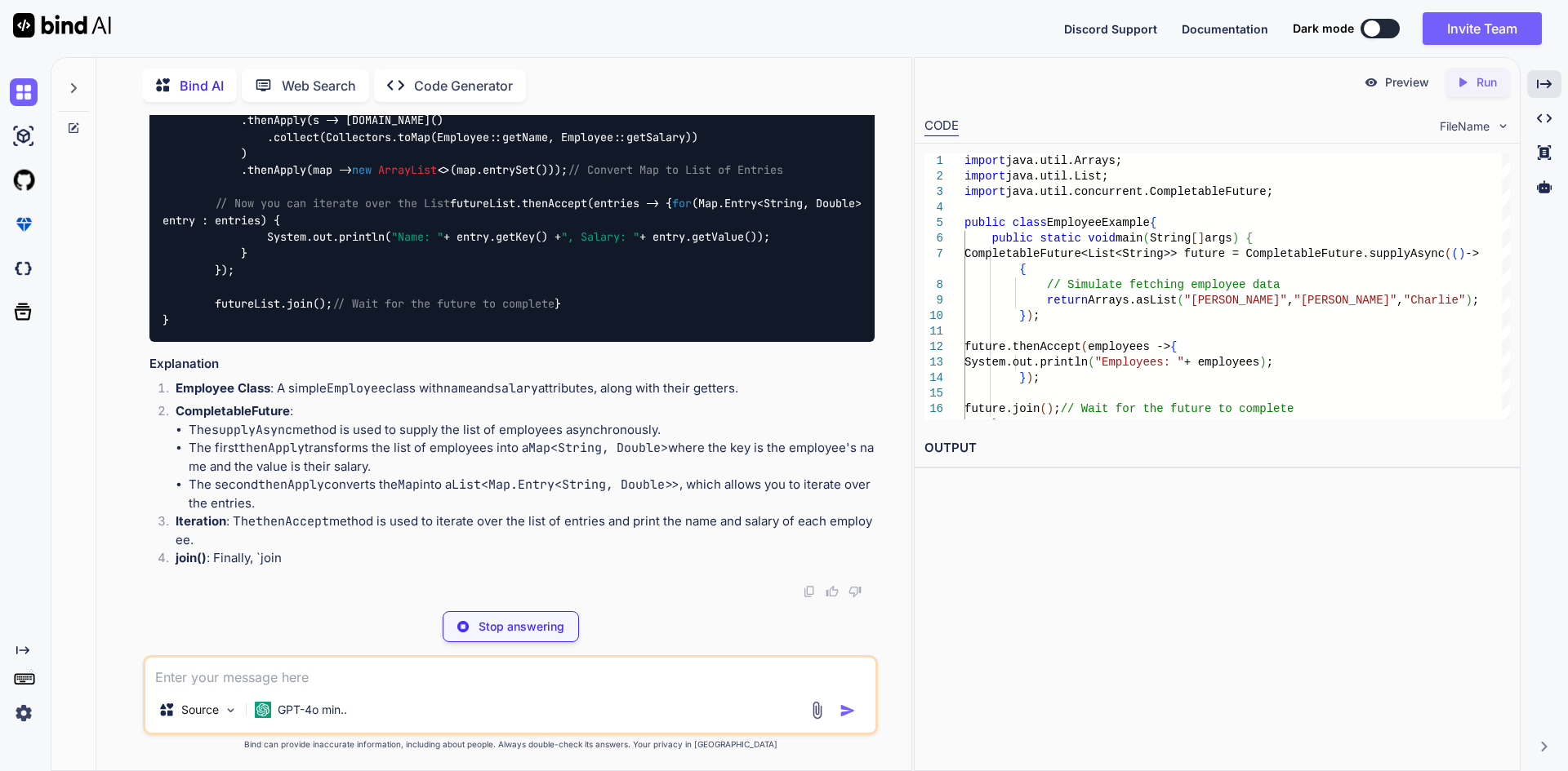
scroll to position [8399, 0]
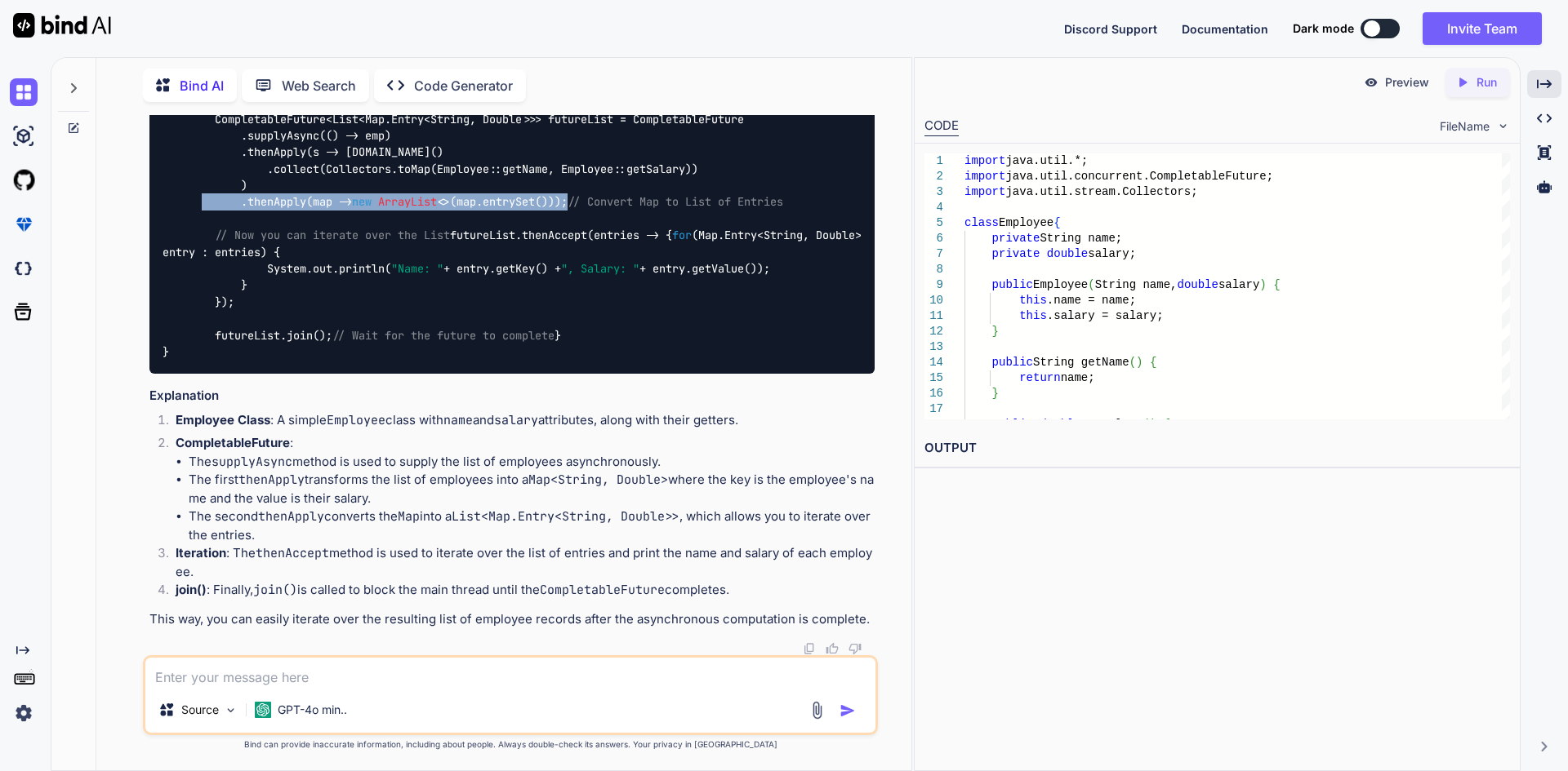
drag, startPoint x: 236, startPoint y: 408, endPoint x: 579, endPoint y: 422, distance: 343.3
click at [579, 360] on code "import java.util.*; import java.util.concurrent.CompletableFuture; import java.…" at bounding box center [516, 143] width 706 height 432
click at [571, 374] on div "import java.util.*; import java.util.concurrent.CompletableFuture; import java.…" at bounding box center [512, 144] width 725 height 459
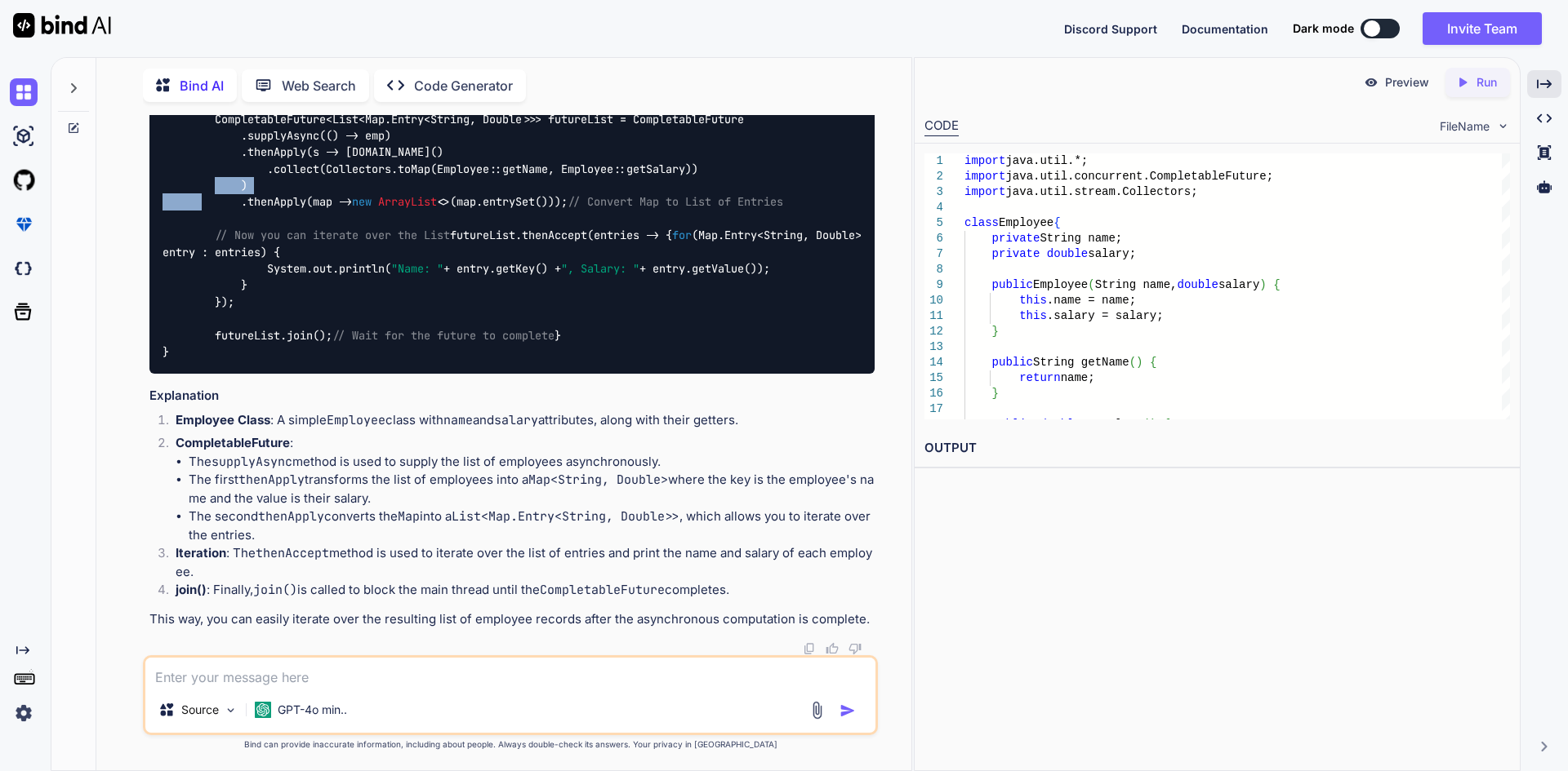
drag, startPoint x: 235, startPoint y: 415, endPoint x: 720, endPoint y: 402, distance: 485.2
click at [720, 374] on div "import java.util.*; import java.util.concurrent.CompletableFuture; import java.…" at bounding box center [512, 144] width 725 height 459
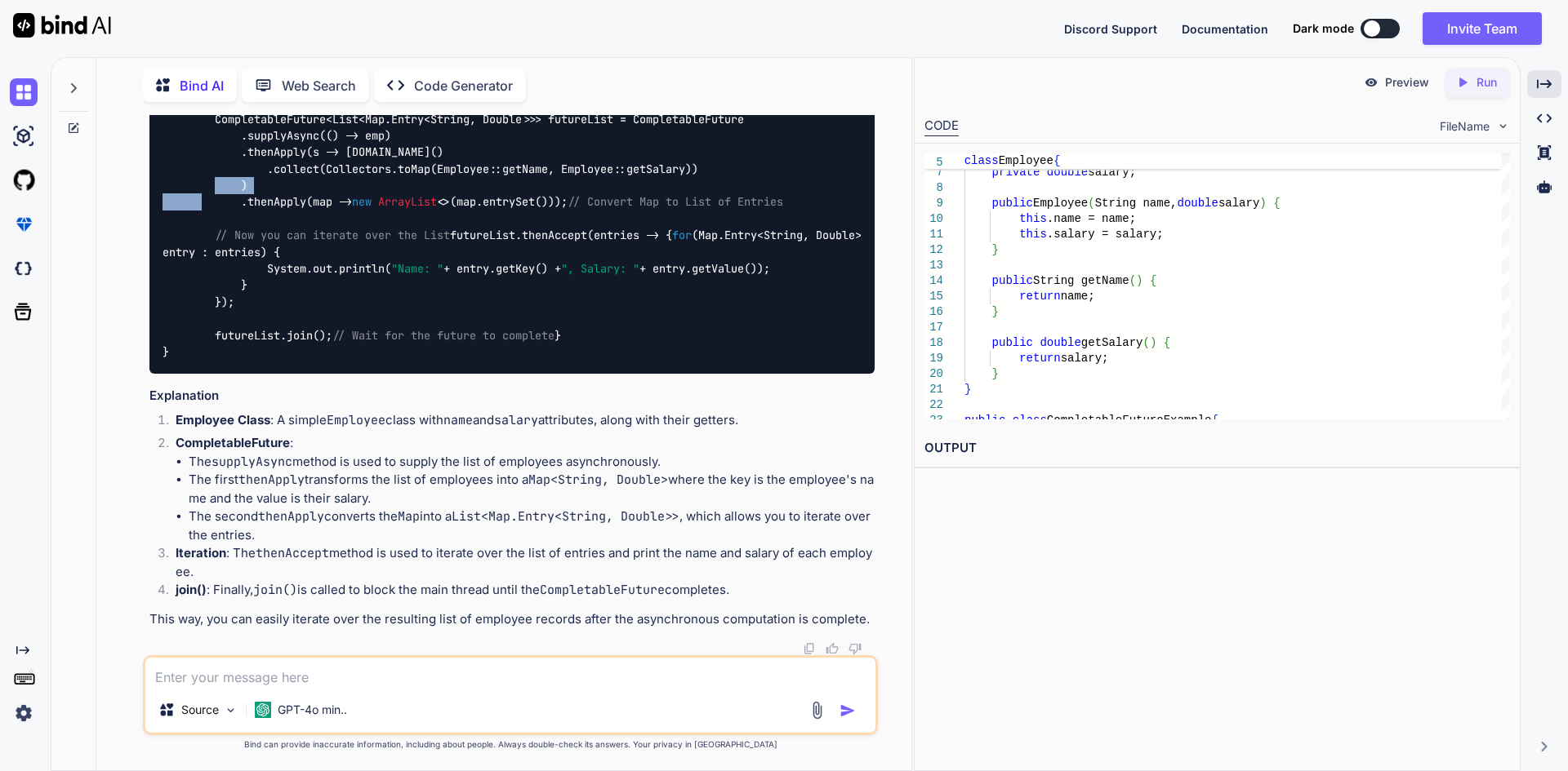
scroll to position [8645, 0]
click at [230, 669] on textarea at bounding box center [510, 673] width 730 height 29
type textarea "i want my response like this ->"
click at [154, 681] on textarea "i want my response like this ->" at bounding box center [510, 673] width 730 height 29
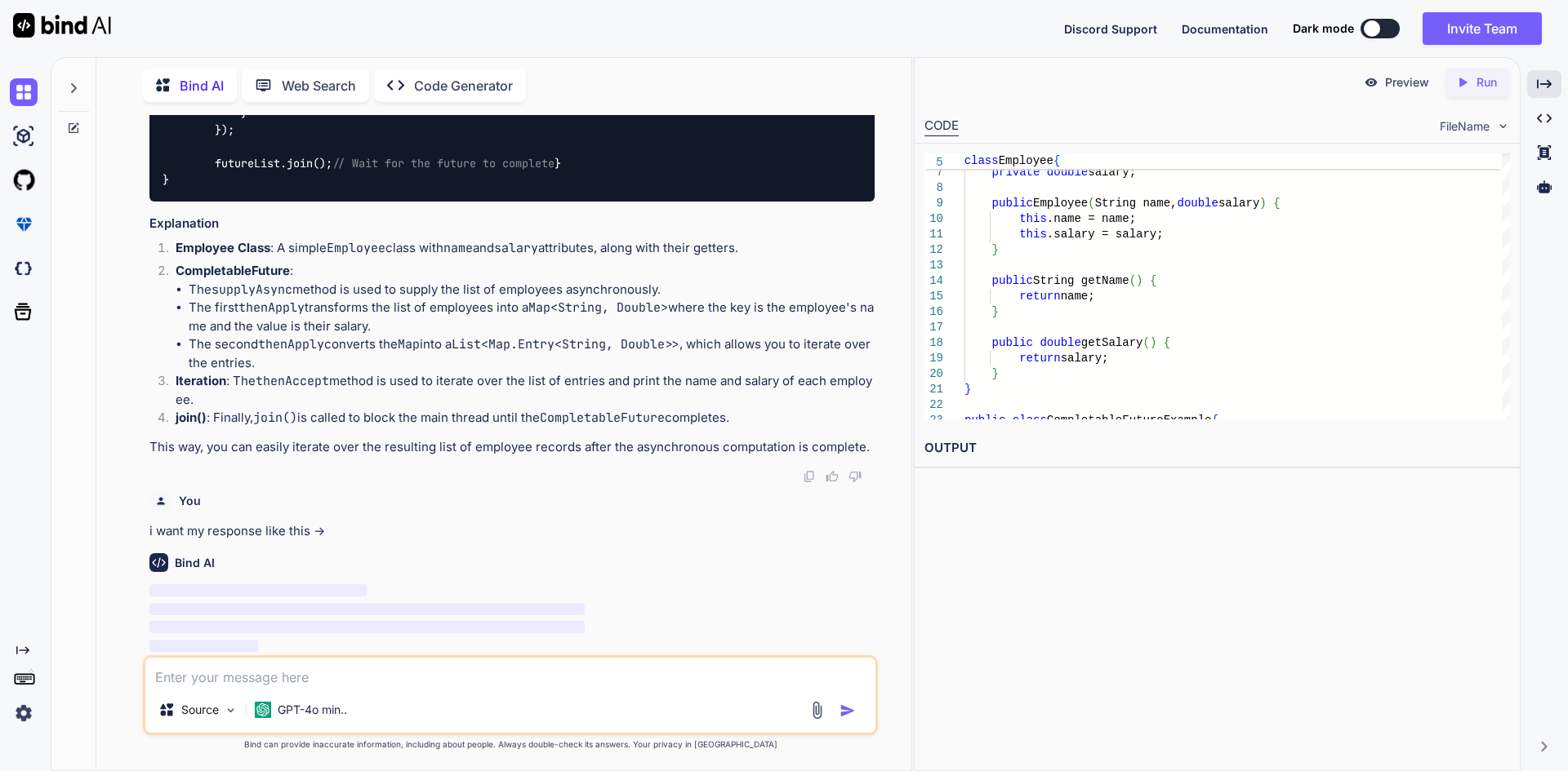
scroll to position [8818, 0]
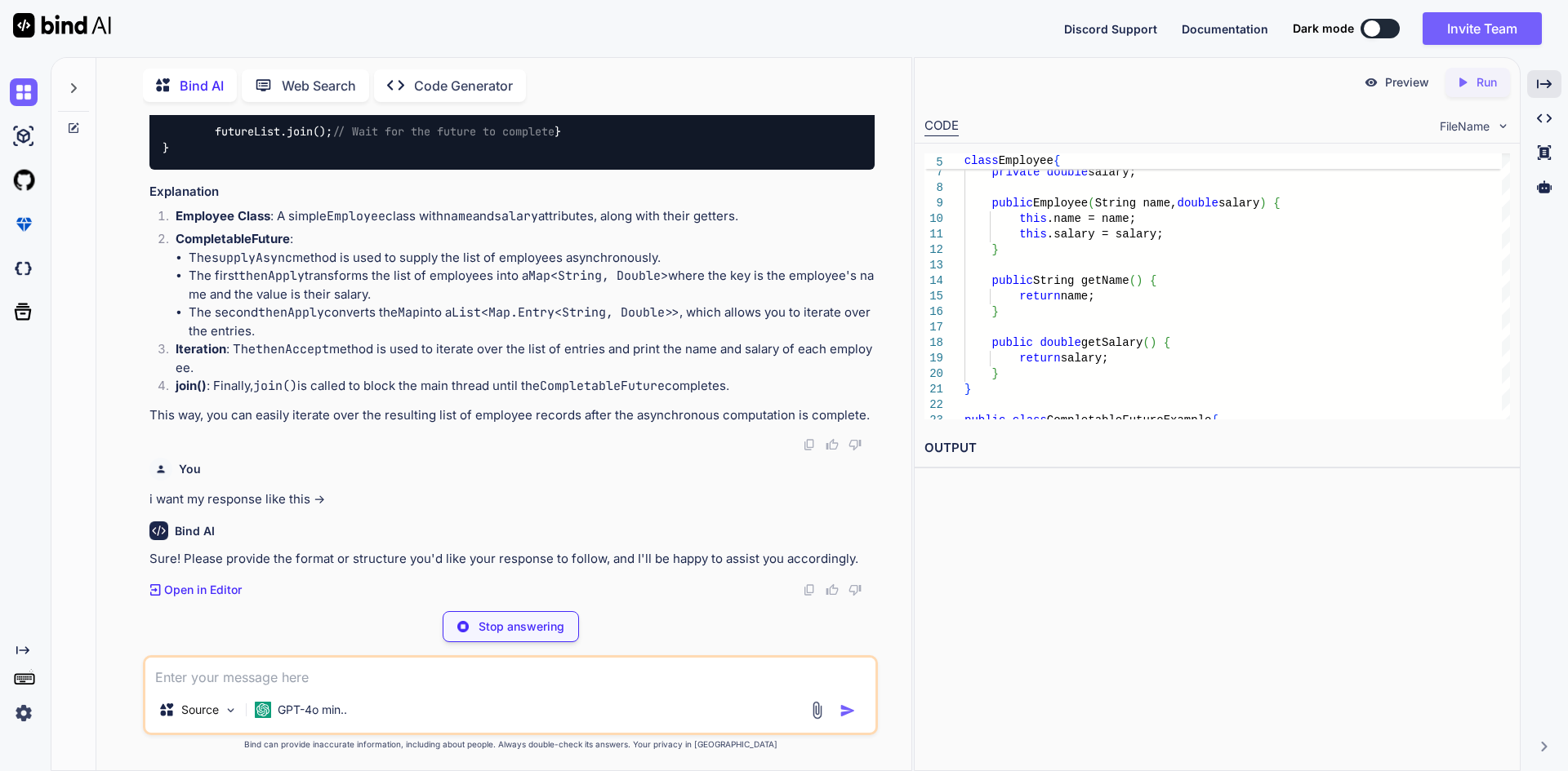
paste textarea "Map<String, Double> collect2 = [DOMAIN_NAME]() .collect(Collectors.groupingBy(E…"
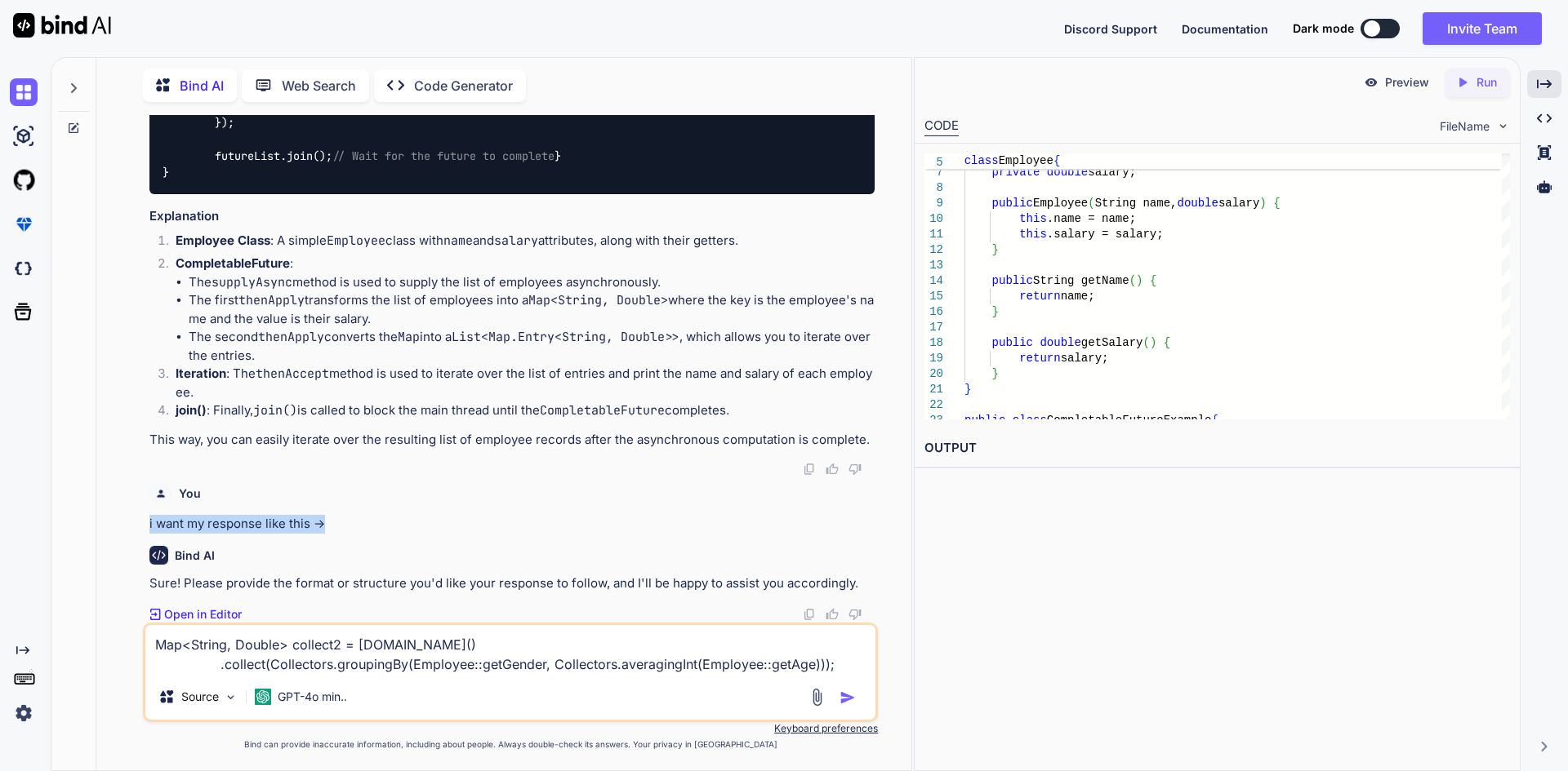
drag, startPoint x: 335, startPoint y: 533, endPoint x: 138, endPoint y: 532, distance: 197.0
click at [141, 533] on div "You computableFuture in java 8 Bind AI In [GEOGRAPHIC_DATA] 8, CompletableFutur…" at bounding box center [510, 443] width 802 height 656
copy p "i want my response like this ->"
click at [829, 666] on textarea "Map<String, Double> collect2 = [DOMAIN_NAME]() .collect(Collectors.groupingBy(E…" at bounding box center [510, 650] width 730 height 49
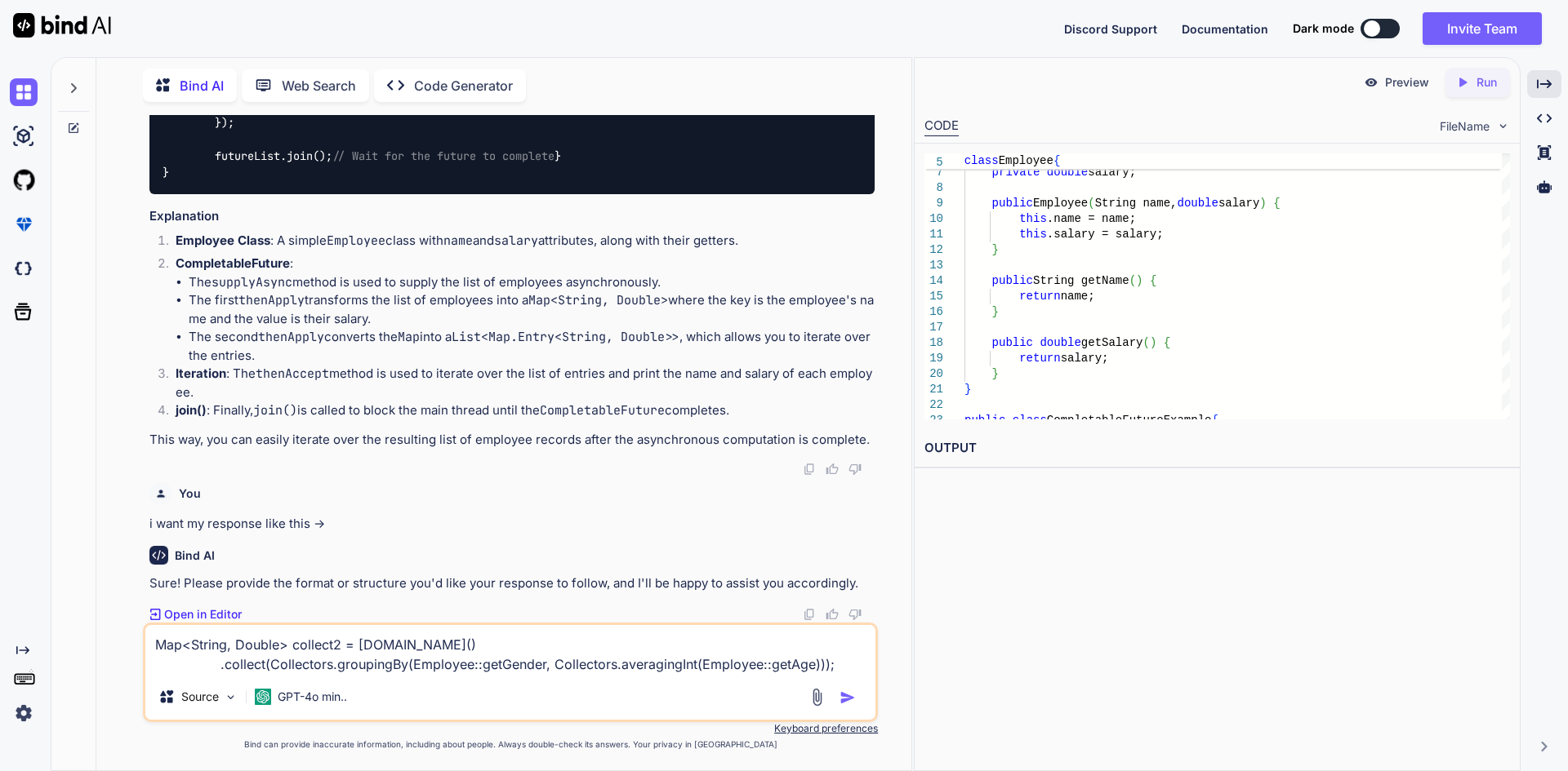
paste textarea "i want my response like this ->"
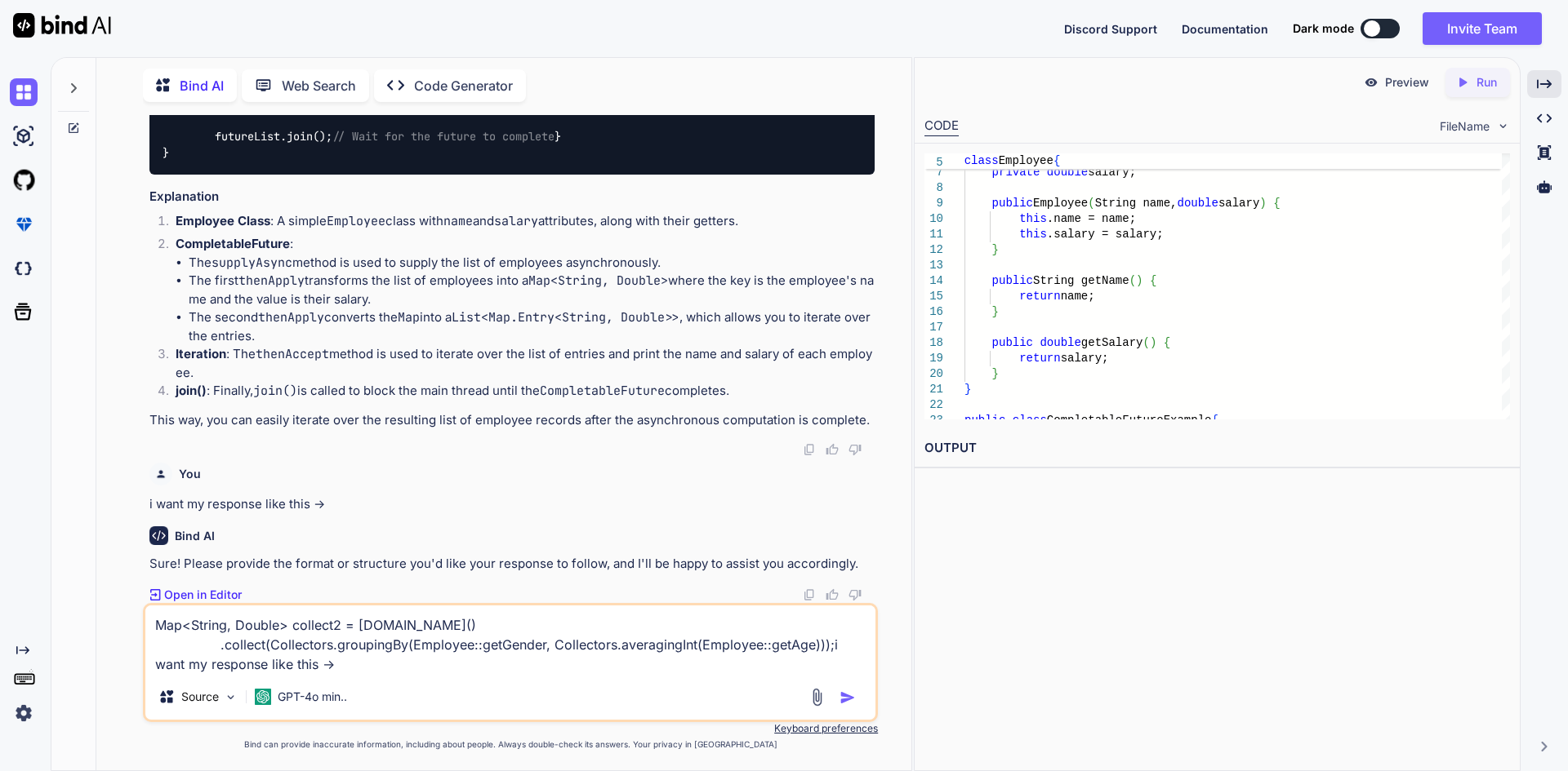
scroll to position [8843, 0]
drag, startPoint x: 340, startPoint y: 622, endPoint x: 128, endPoint y: 612, distance: 212.2
click at [128, 612] on div "You computableFuture in java 8 Bind AI In [GEOGRAPHIC_DATA] 8, CompletableFutur…" at bounding box center [510, 443] width 802 height 656
click at [369, 667] on textarea "Map<String, Double> collect2 = [DOMAIN_NAME]() .collect(Collectors.groupingBy(E…" at bounding box center [510, 640] width 730 height 68
paste textarea "Map<String, Double> collect2"
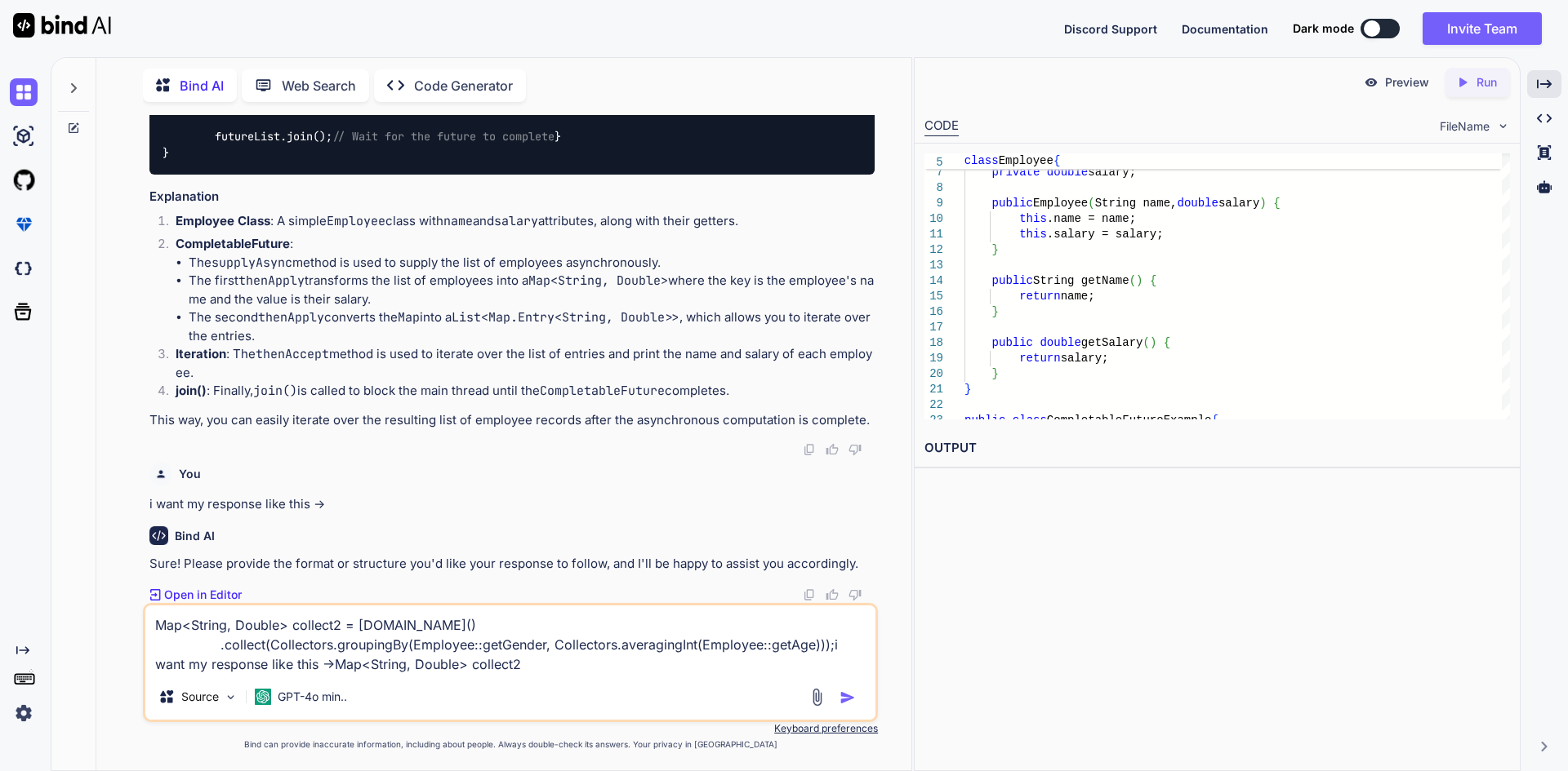
click at [209, 665] on textarea "Map<String, Double> collect2 = [DOMAIN_NAME]() .collect(Collectors.groupingBy(E…" at bounding box center [510, 640] width 730 height 68
click at [296, 666] on textarea "Map<String, Double> collect2 = [DOMAIN_NAME]() .collect(Collectors.groupingBy(E…" at bounding box center [510, 640] width 730 height 68
type textarea "Map<String, Double> collect2 = [DOMAIN_NAME]() .collect(Collectors.groupingBy(E…"
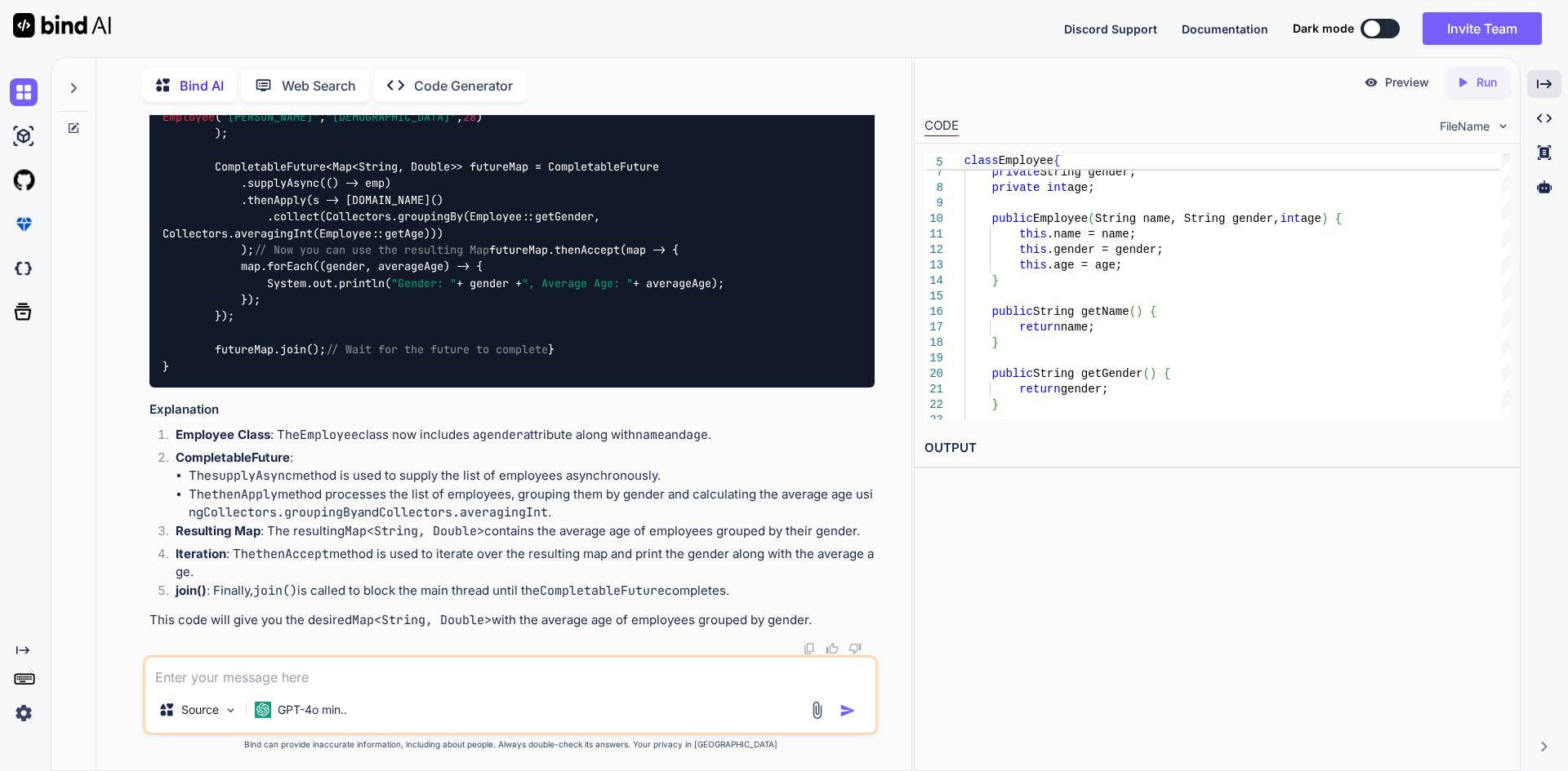
scroll to position [10205, 0]
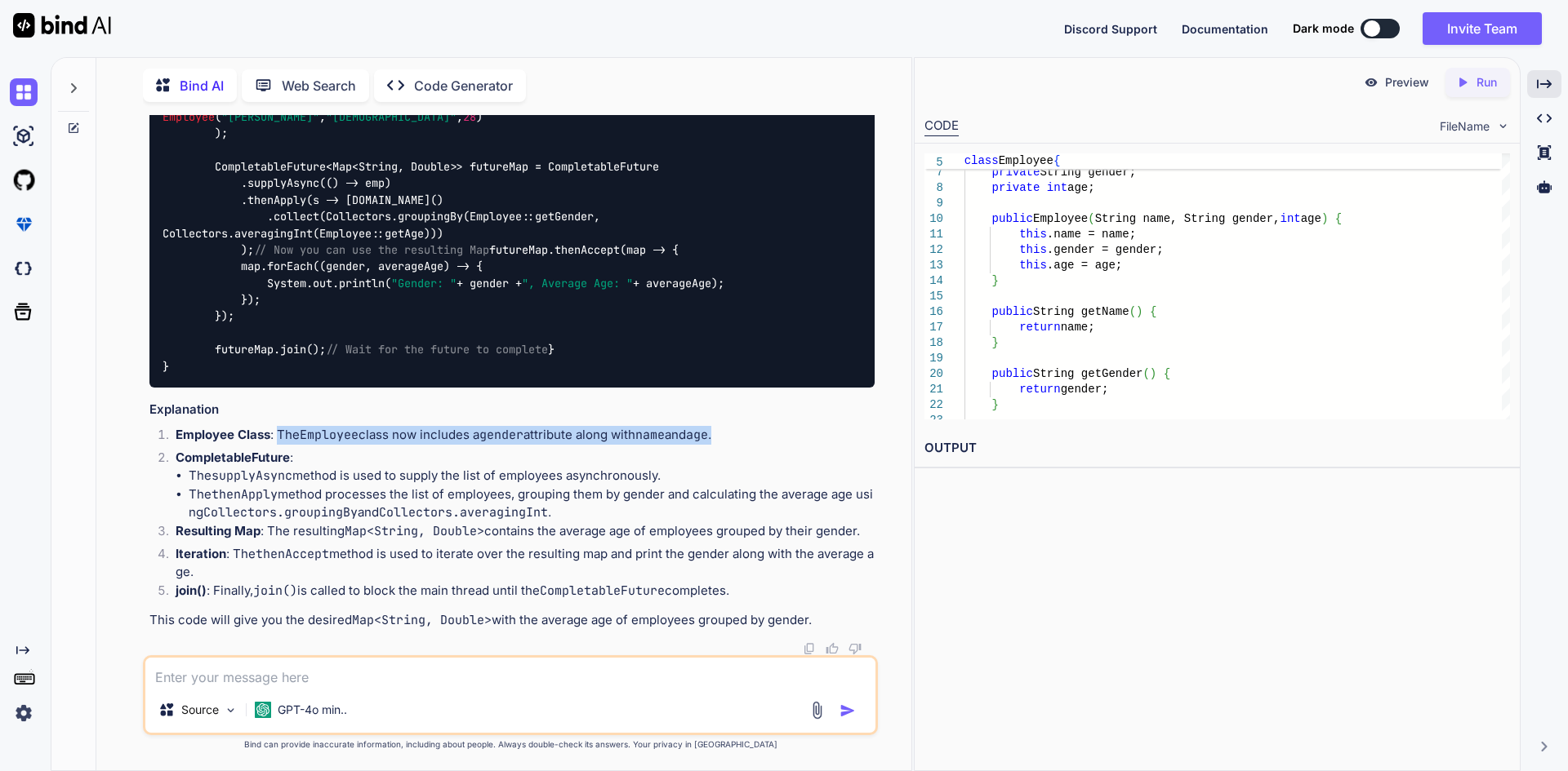
drag, startPoint x: 280, startPoint y: 433, endPoint x: 824, endPoint y: 428, distance: 544.0
click at [824, 428] on p "Employee Class : The Employee class now includes a gender attribute along with …" at bounding box center [525, 435] width 699 height 19
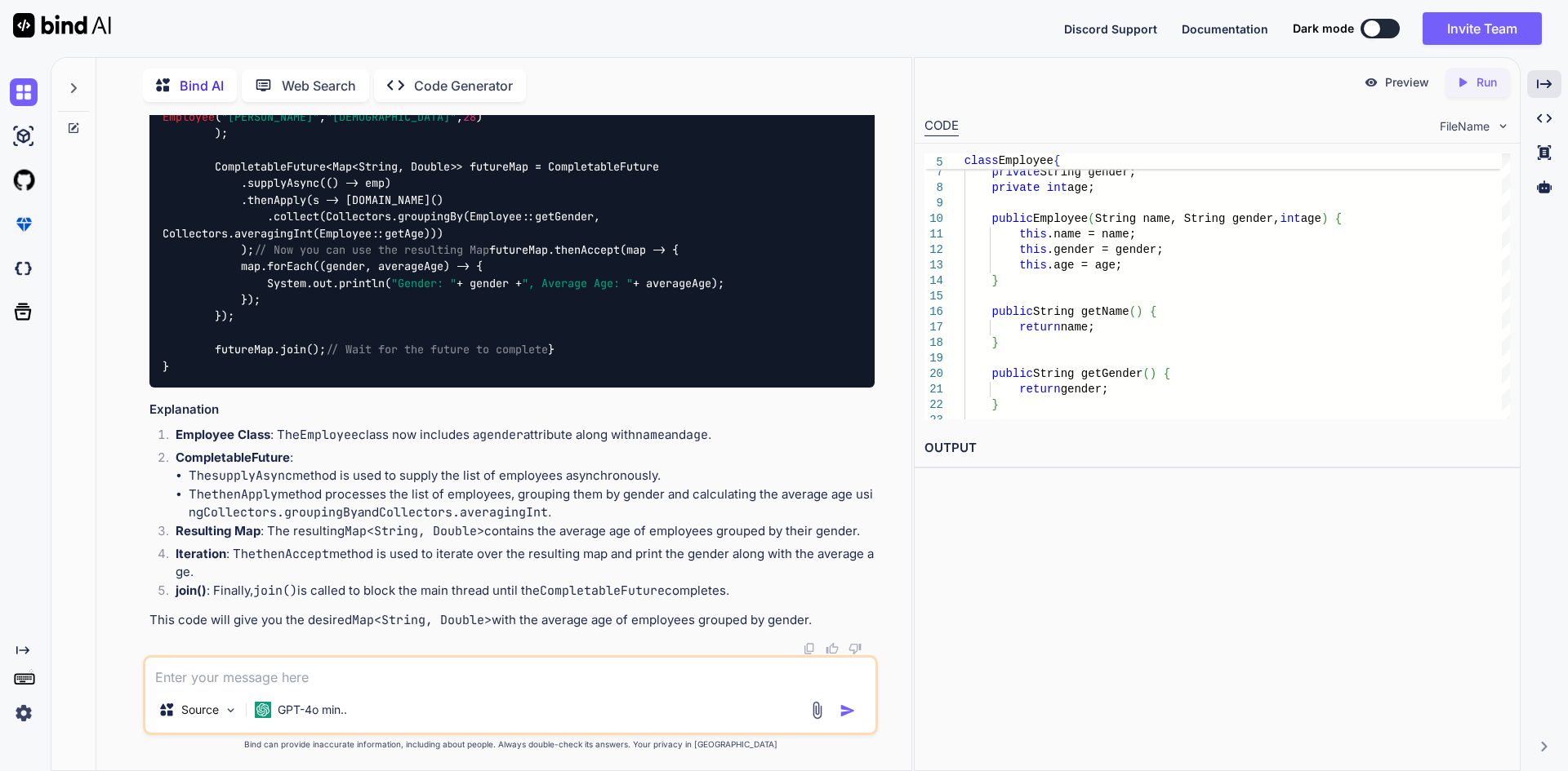
click at [646, 507] on li "The thenApply method processes the list of employees, grouping them by gender a…" at bounding box center [531, 503] width 686 height 37
click at [190, 473] on li "The supplyAsync method is used to supply the list of employees asynchronously." at bounding box center [531, 477] width 686 height 19
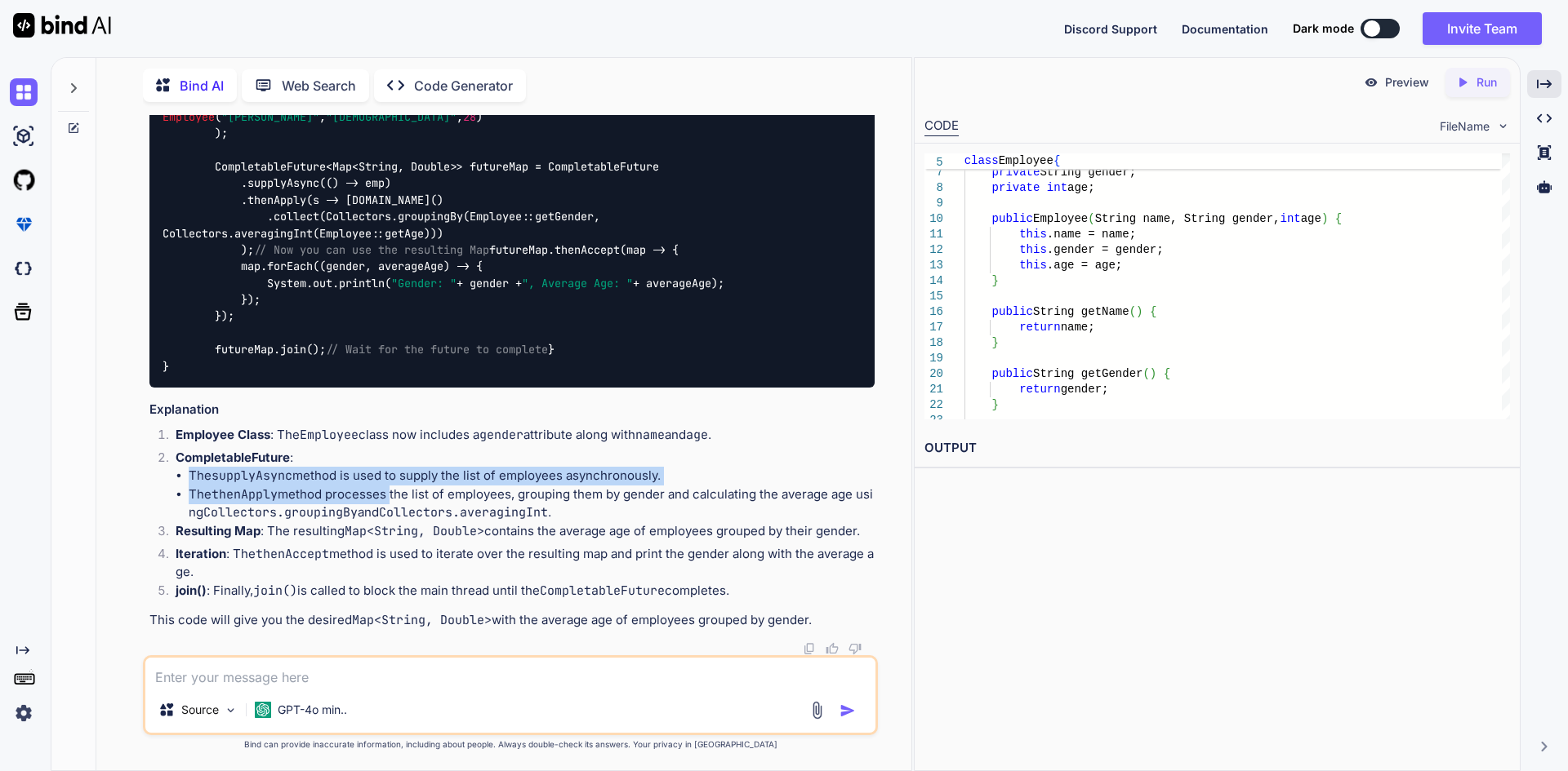
drag, startPoint x: 190, startPoint y: 473, endPoint x: 350, endPoint y: 485, distance: 160.4
click at [350, 485] on ul "The supplyAsync method is used to supply the list of employees asynchronously. …" at bounding box center [525, 495] width 699 height 56
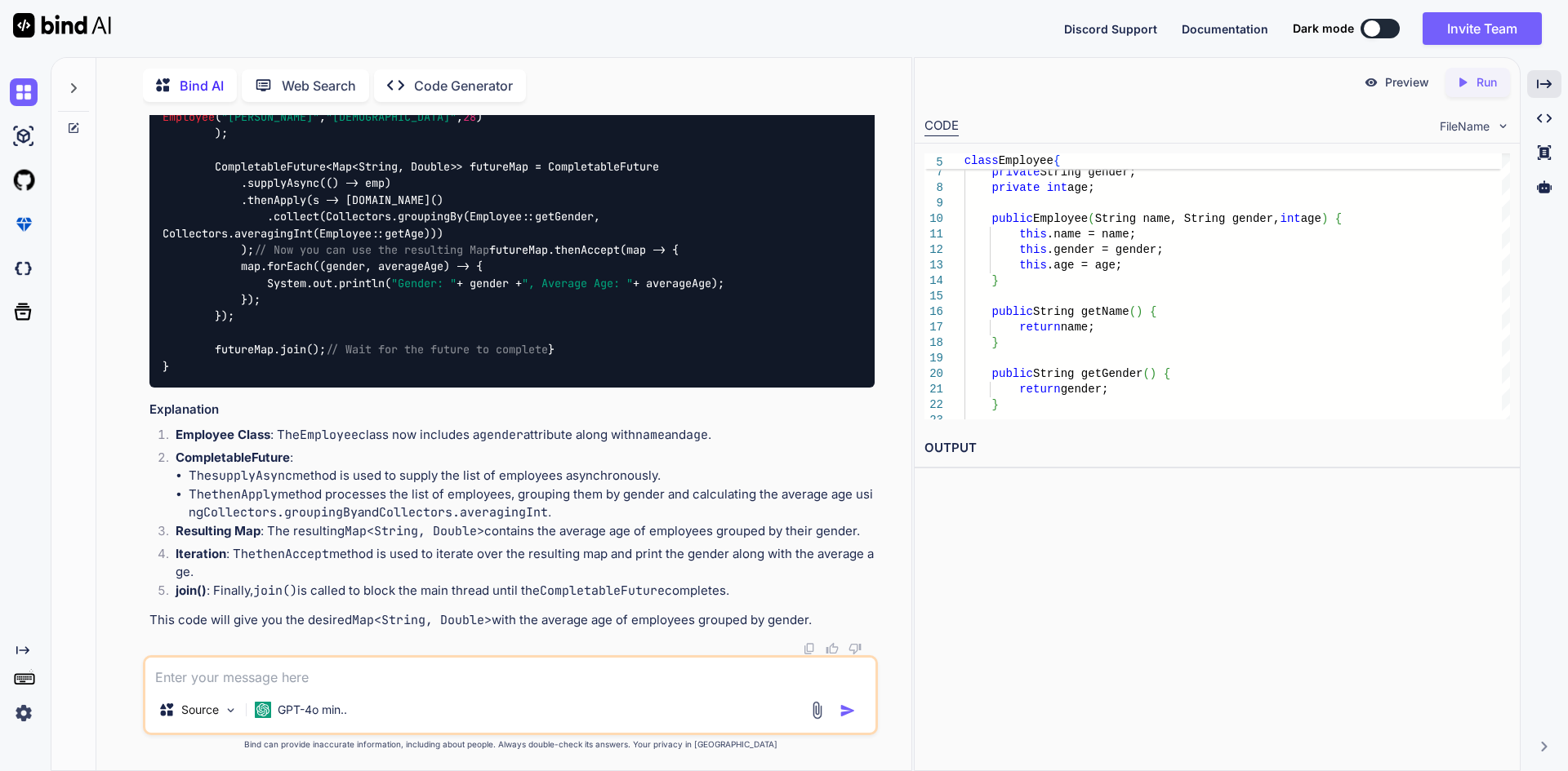
click at [358, 504] on code "Collectors.groupingBy" at bounding box center [280, 512] width 154 height 16
drag, startPoint x: 188, startPoint y: 470, endPoint x: 687, endPoint y: 473, distance: 499.0
click at [687, 473] on li "The supplyAsync method is used to supply the list of employees asynchronously." at bounding box center [531, 477] width 686 height 19
click at [530, 557] on p "Iteration : The thenAccept method is used to iterate over the resulting map and…" at bounding box center [525, 563] width 699 height 37
drag, startPoint x: 184, startPoint y: 476, endPoint x: 679, endPoint y: 477, distance: 495.0
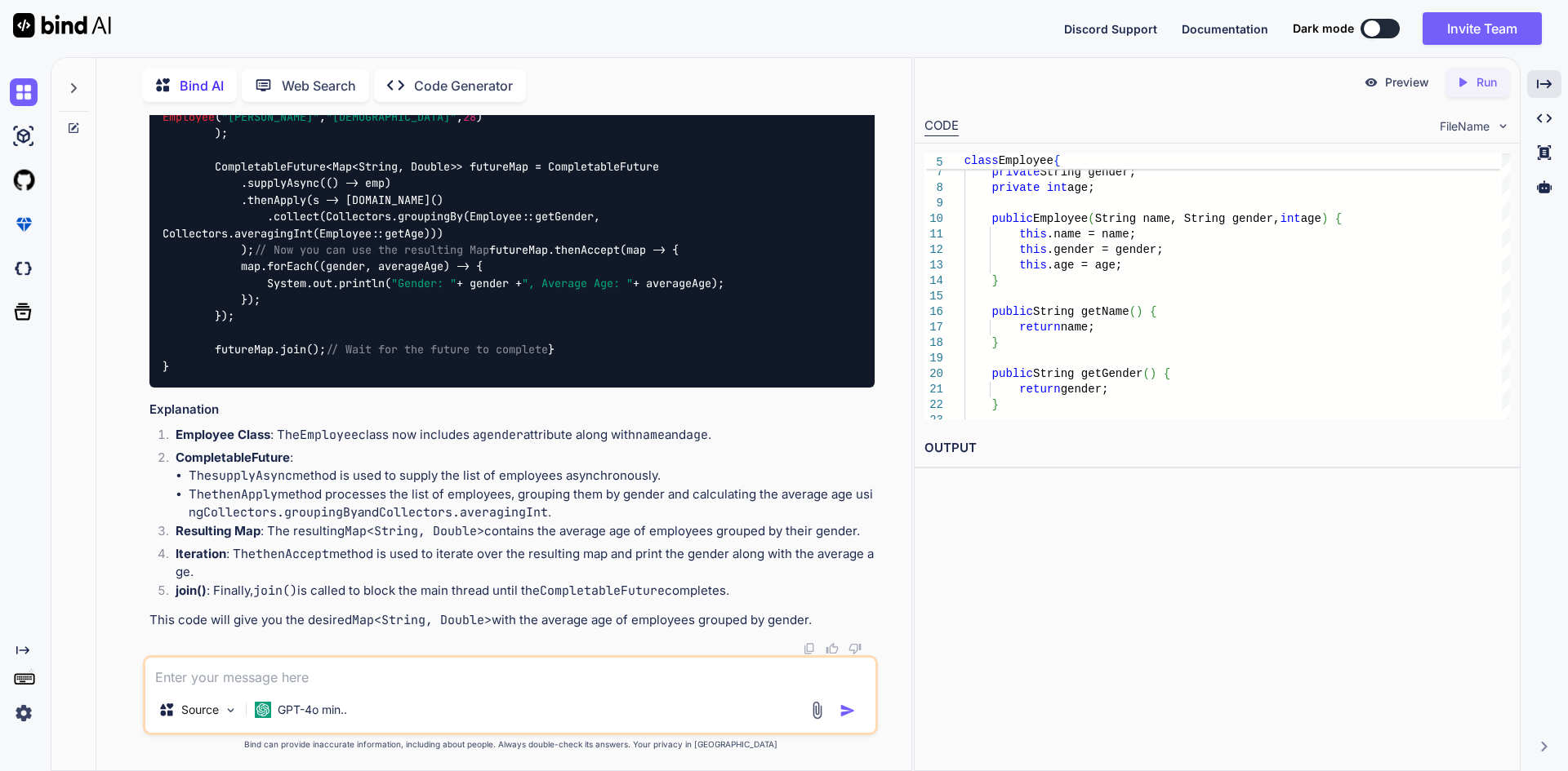
click at [679, 477] on ul "The supplyAsync method is used to supply the list of employees asynchronously. …" at bounding box center [525, 495] width 699 height 56
click at [678, 478] on li "The supplyAsync method is used to supply the list of employees asynchronously." at bounding box center [531, 477] width 686 height 19
drag, startPoint x: 665, startPoint y: 478, endPoint x: 192, endPoint y: 475, distance: 473.0
click at [192, 475] on li "The supplyAsync method is used to supply the list of employees asynchronously." at bounding box center [531, 477] width 686 height 19
click at [282, 527] on p "Resulting Map : The resulting Map<String, Double> contains the average age of e…" at bounding box center [525, 532] width 699 height 19
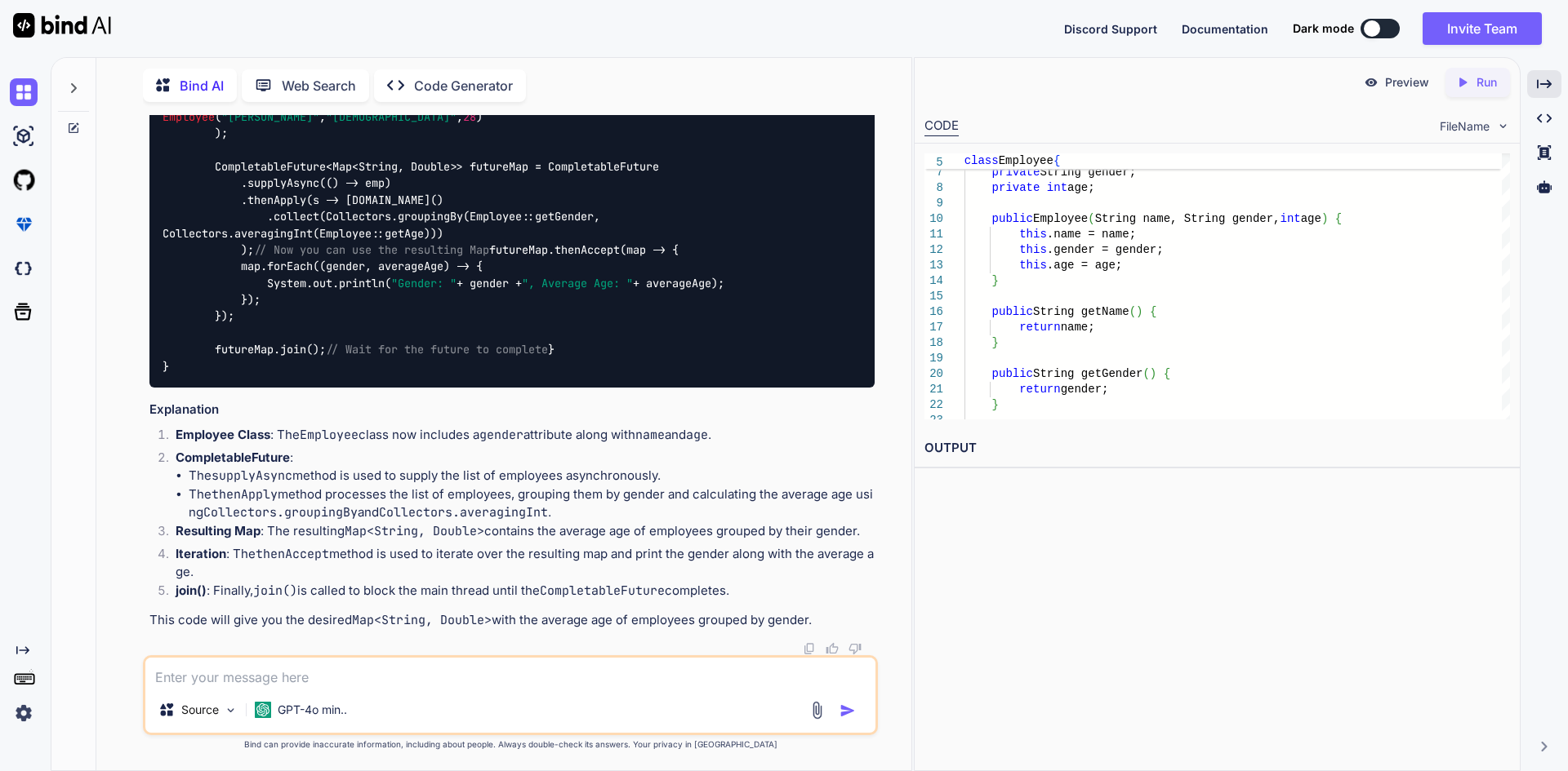
drag, startPoint x: 188, startPoint y: 474, endPoint x: 686, endPoint y: 471, distance: 498.0
click at [686, 471] on li "The supplyAsync method is used to supply the list of employees asynchronously." at bounding box center [531, 477] width 686 height 19
click at [461, 680] on textarea at bounding box center [510, 673] width 730 height 29
paste textarea "private static void permute(String st, int left, int right) { if (left < right)…"
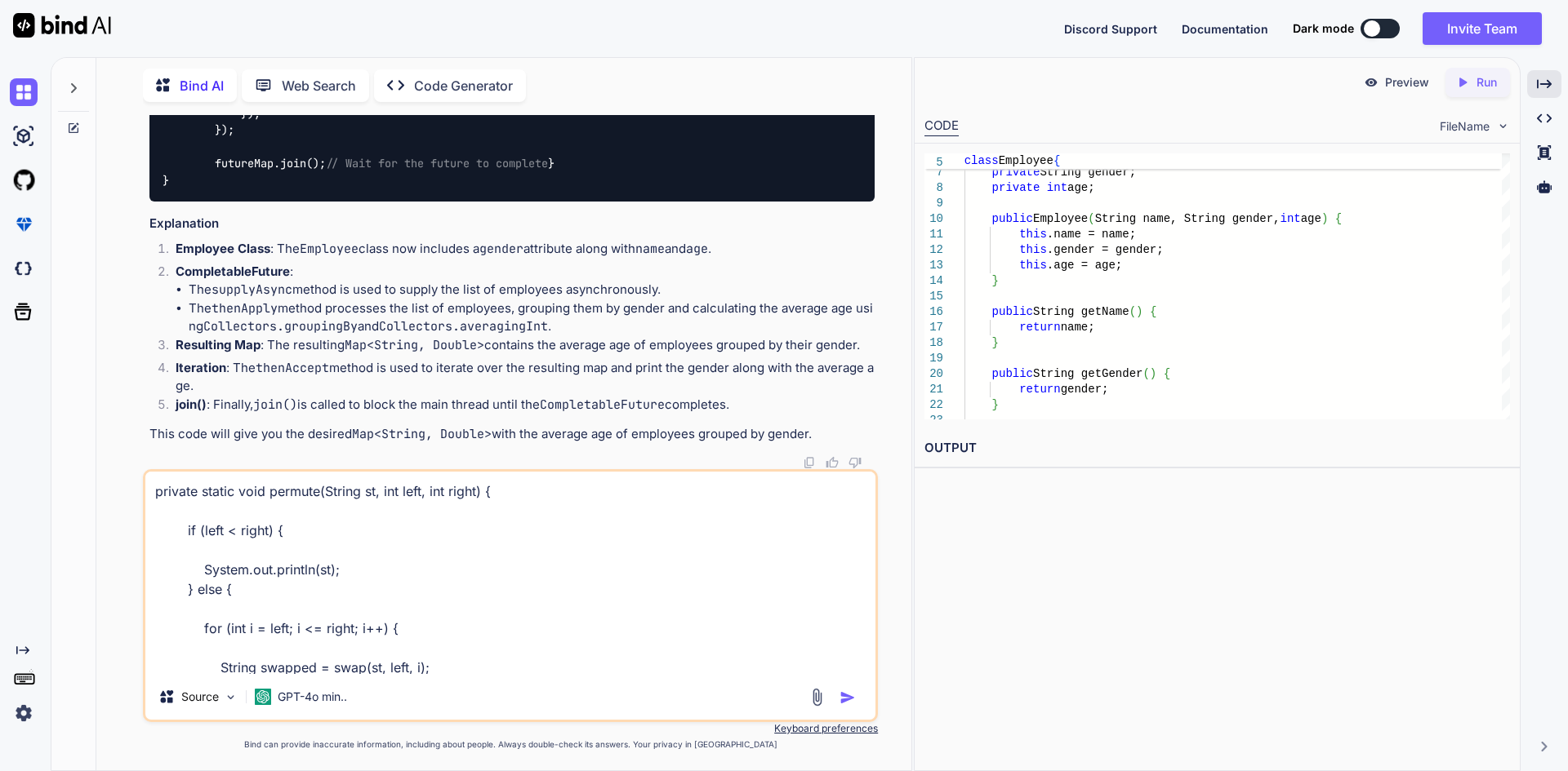
scroll to position [374, 0]
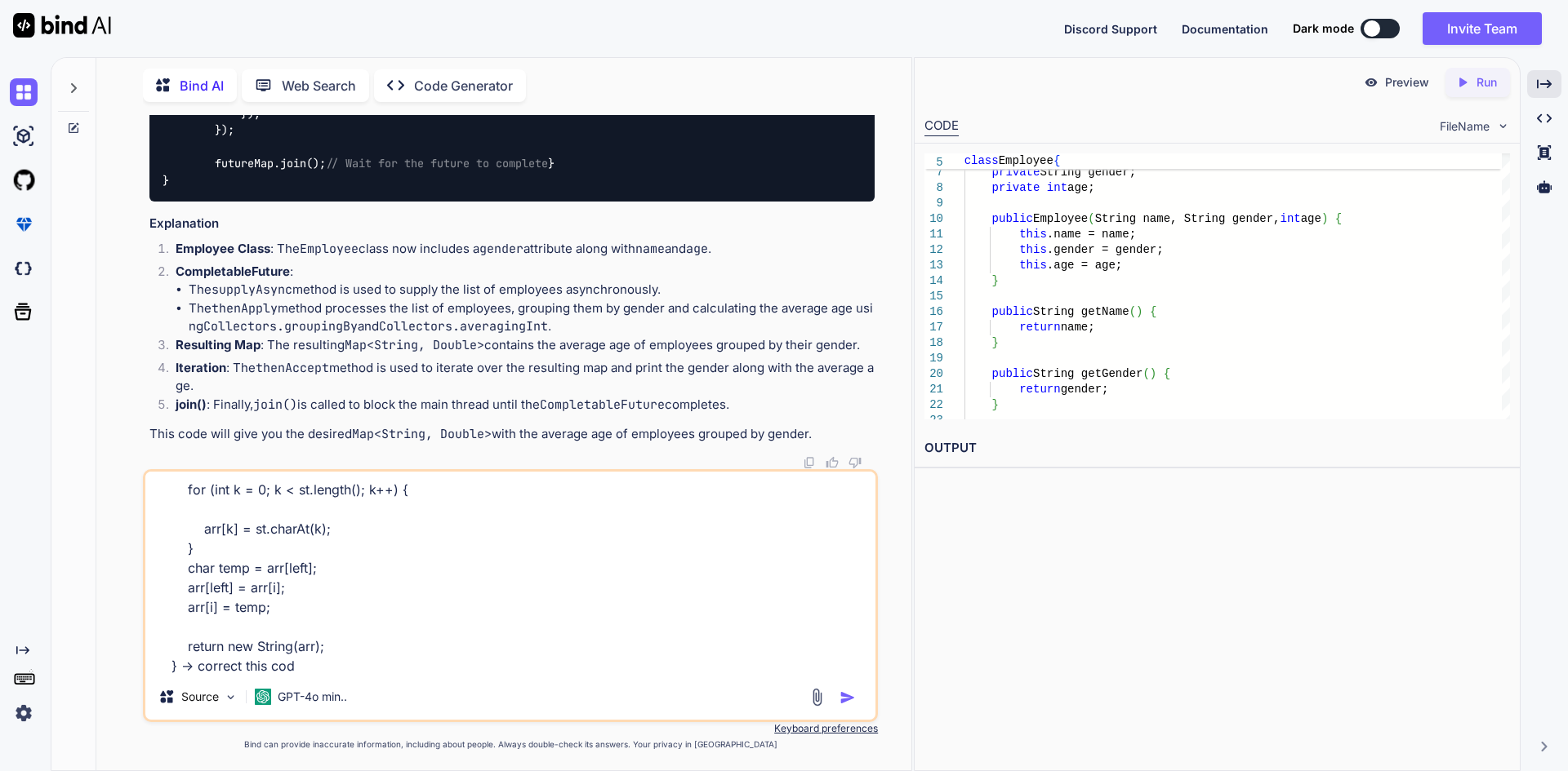
type textarea "private static void permute(String st, int left, int right) { if (left < right)…"
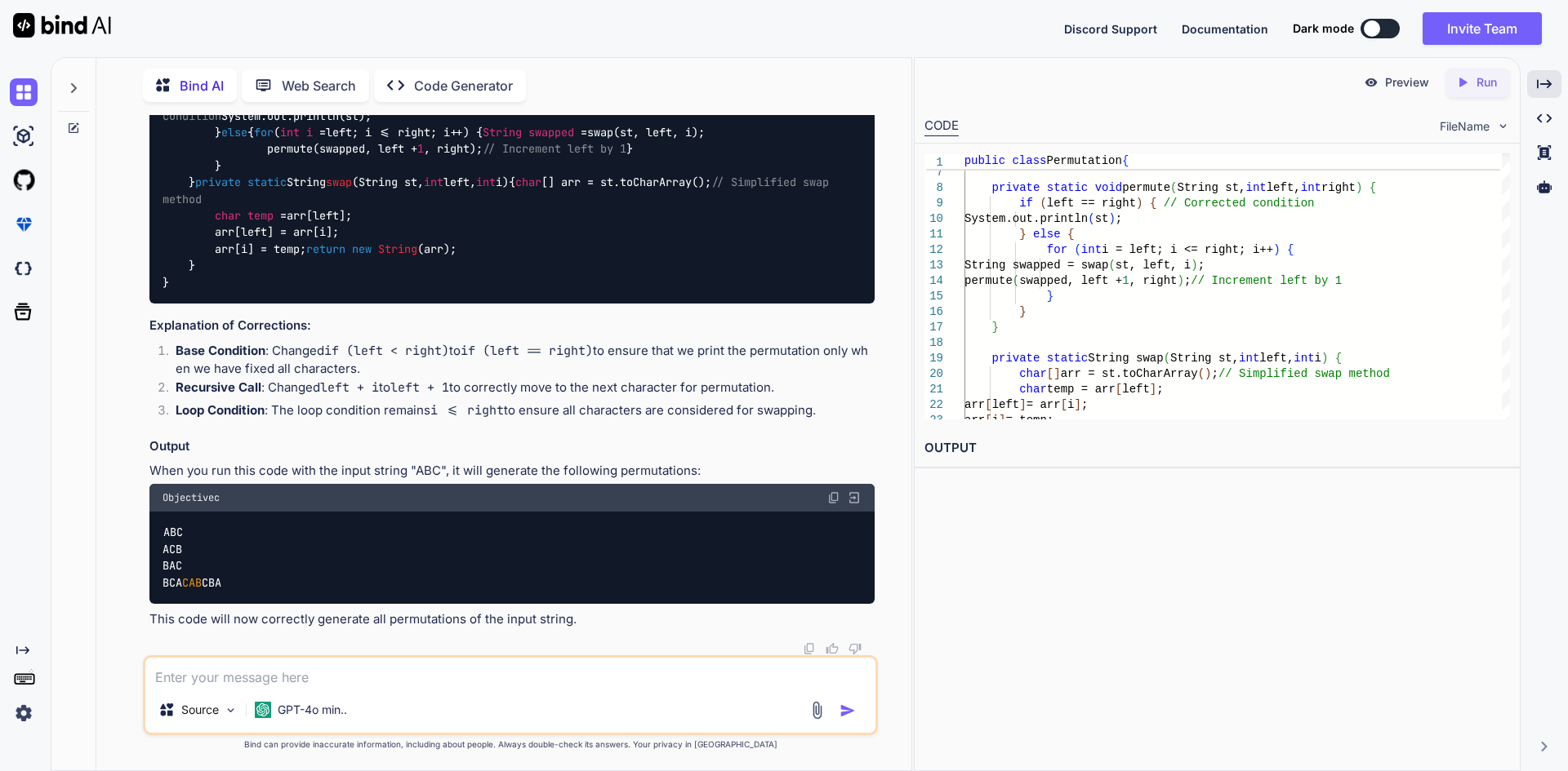
scroll to position [10985, 0]
drag, startPoint x: 264, startPoint y: 461, endPoint x: 605, endPoint y: 453, distance: 341.1
click at [605, 291] on code "public class Permutation { public static void main (String[] args) { String str…" at bounding box center [499, 174] width 673 height 234
click at [333, 304] on div "public class Permutation { public static void main (String[] args) { String str…" at bounding box center [512, 174] width 725 height 259
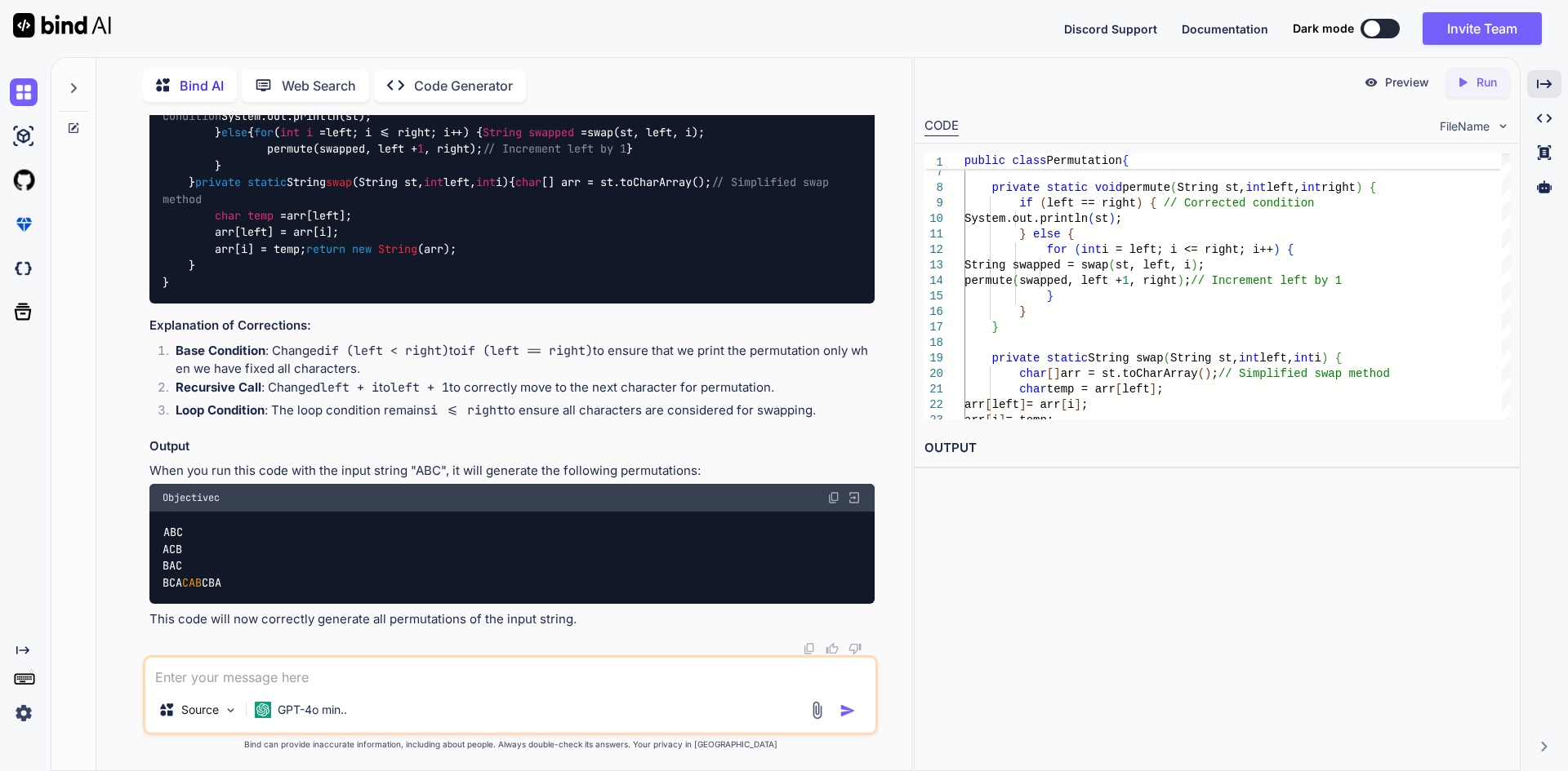
scroll to position [10985, 0]
drag, startPoint x: 218, startPoint y: 372, endPoint x: 223, endPoint y: 402, distance: 30.4
click at [223, 291] on code "public class Permutation { public static void main (String[] args) { String str…" at bounding box center [499, 174] width 673 height 234
click at [445, 304] on div "public class Permutation { public static void main (String[] args) { String str…" at bounding box center [512, 174] width 725 height 259
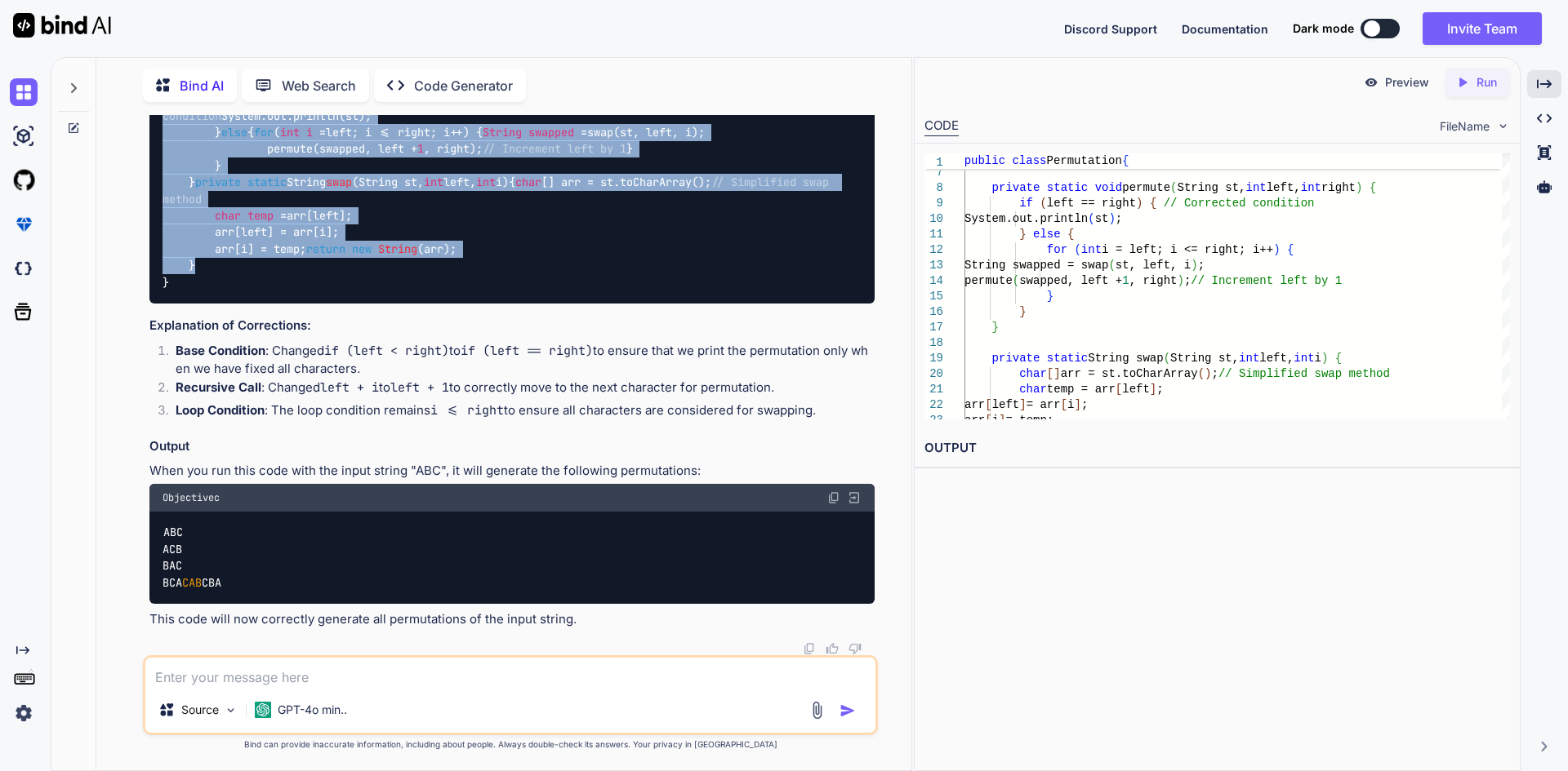
drag, startPoint x: 217, startPoint y: 237, endPoint x: 273, endPoint y: 572, distance: 339.6
click at [273, 304] on div "public class Permutation { public static void main (String[] args) { String str…" at bounding box center [512, 174] width 725 height 259
copy code "permute(str, 0 , str.length() - 1 ); } private static void permute (String st, …"
click at [483, 140] on span "String" at bounding box center [502, 132] width 39 height 15
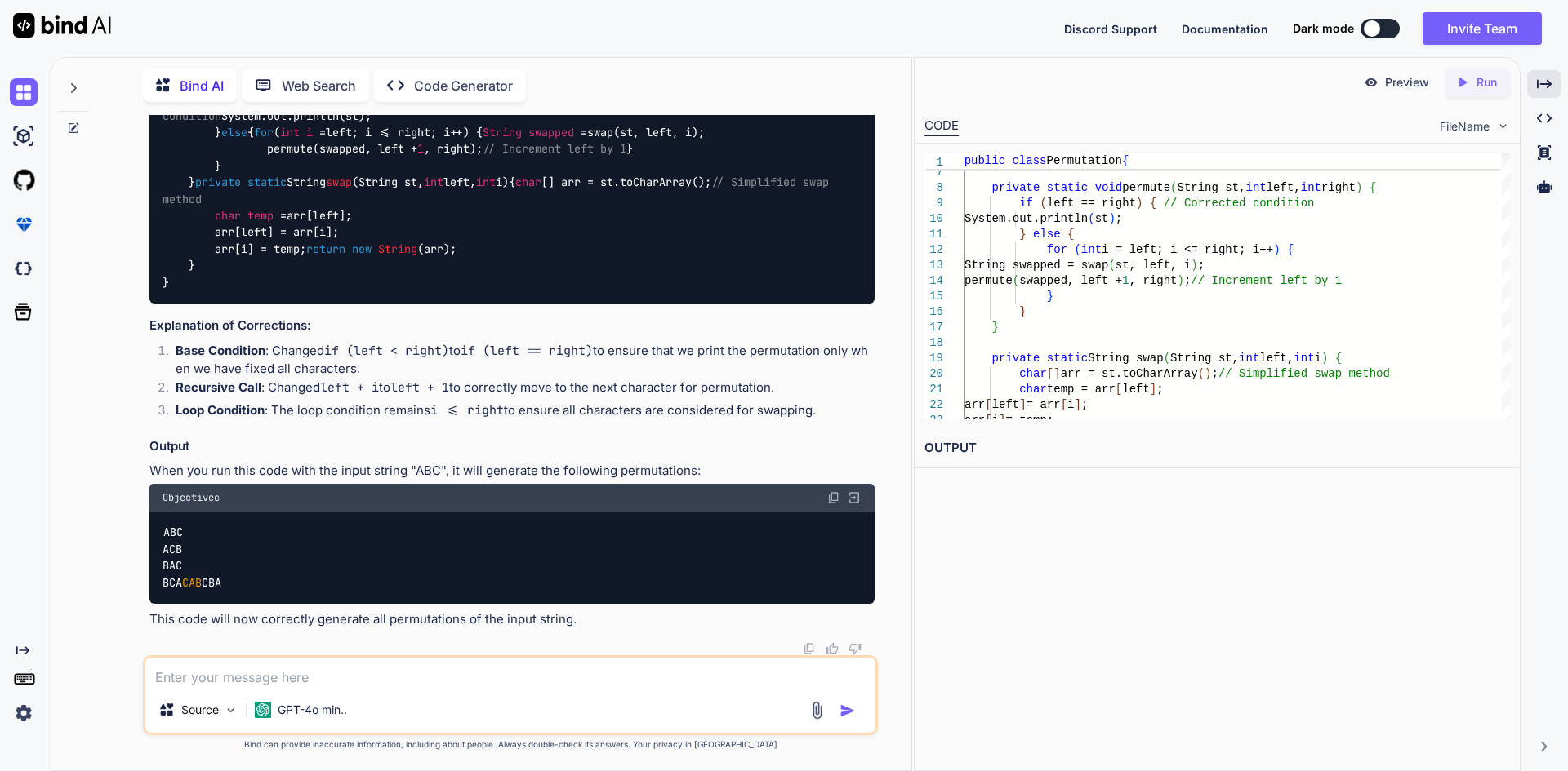
drag, startPoint x: 220, startPoint y: 466, endPoint x: 330, endPoint y: 534, distance: 129.3
click at [330, 304] on div "public class Permutation { public static void main (String[] args) { String str…" at bounding box center [512, 174] width 725 height 259
click at [346, 304] on div "public class Permutation { public static void main (String[] args) { String str…" at bounding box center [512, 174] width 725 height 259
drag, startPoint x: 351, startPoint y: 536, endPoint x: 176, endPoint y: 479, distance: 184.0
click at [176, 304] on div "public class Permutation { public static void main (String[] args) { String str…" at bounding box center [512, 174] width 725 height 259
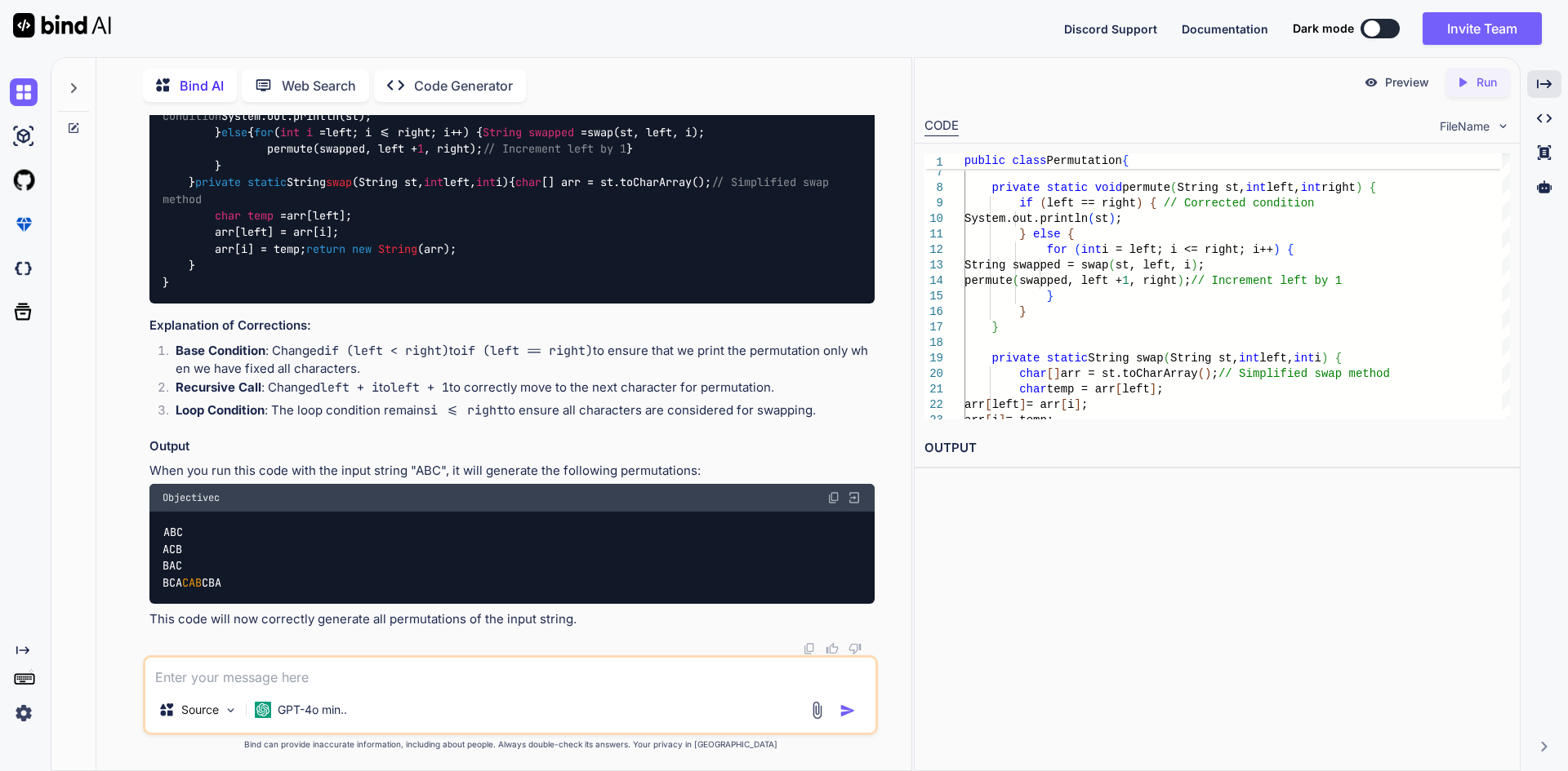
copy code "char [] arr = st.toCharArray(); // Simplified swap method char temp = arr[left]…"
click at [319, 291] on code "public class Permutation { public static void main (String[] args) { String str…" at bounding box center [499, 174] width 673 height 234
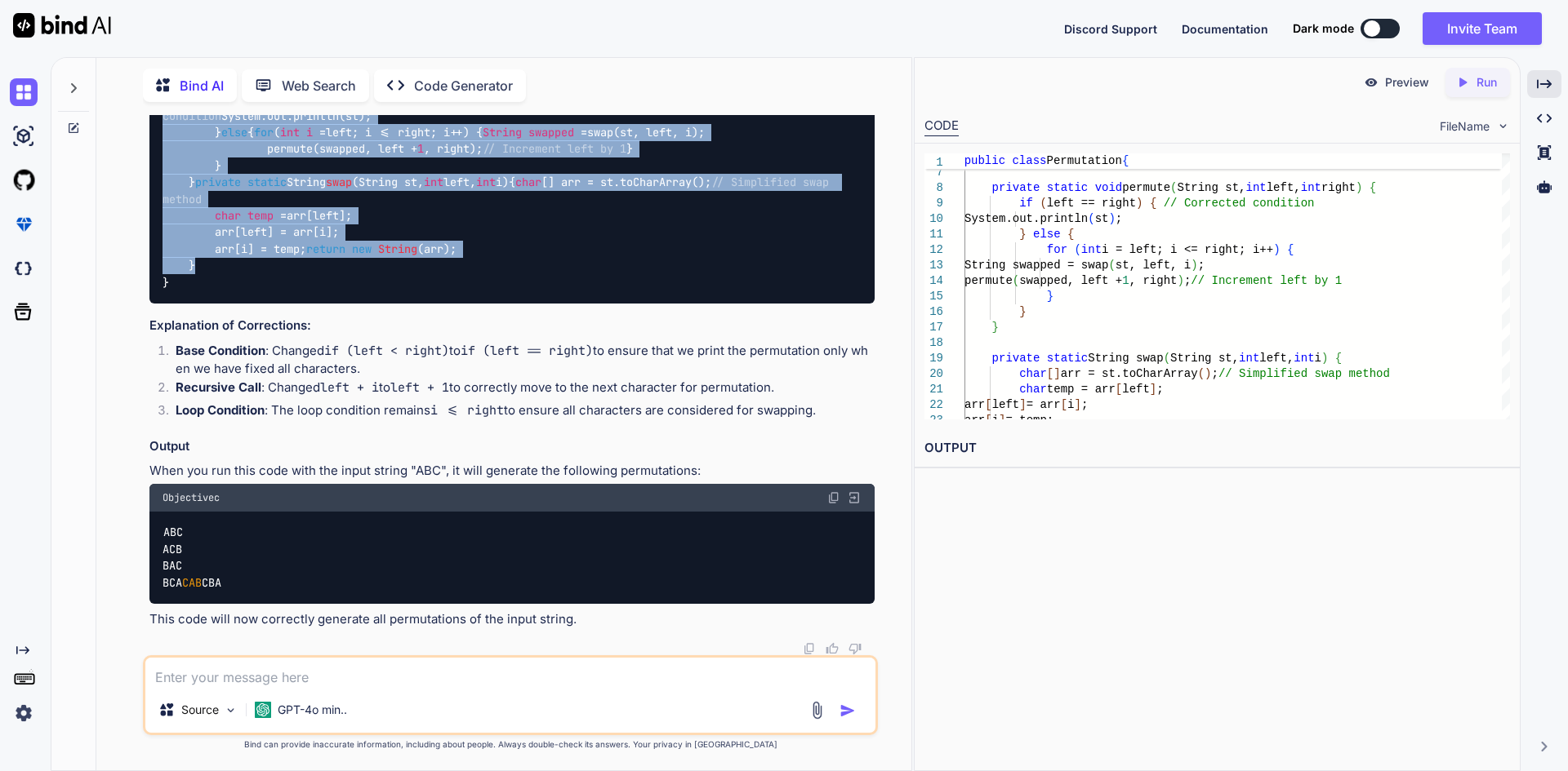
drag, startPoint x: 218, startPoint y: 576, endPoint x: 189, endPoint y: 200, distance: 377.1
click at [189, 200] on div "public class Permutation { public static void main (String[] args) { String str…" at bounding box center [512, 174] width 725 height 259
copy code "public static void main (String[] args) { String str = "ABC" ; permute(str, 0 ,…"
click at [279, 304] on div "public class Permutation { public static void main (String[] args) { String str…" at bounding box center [512, 174] width 725 height 259
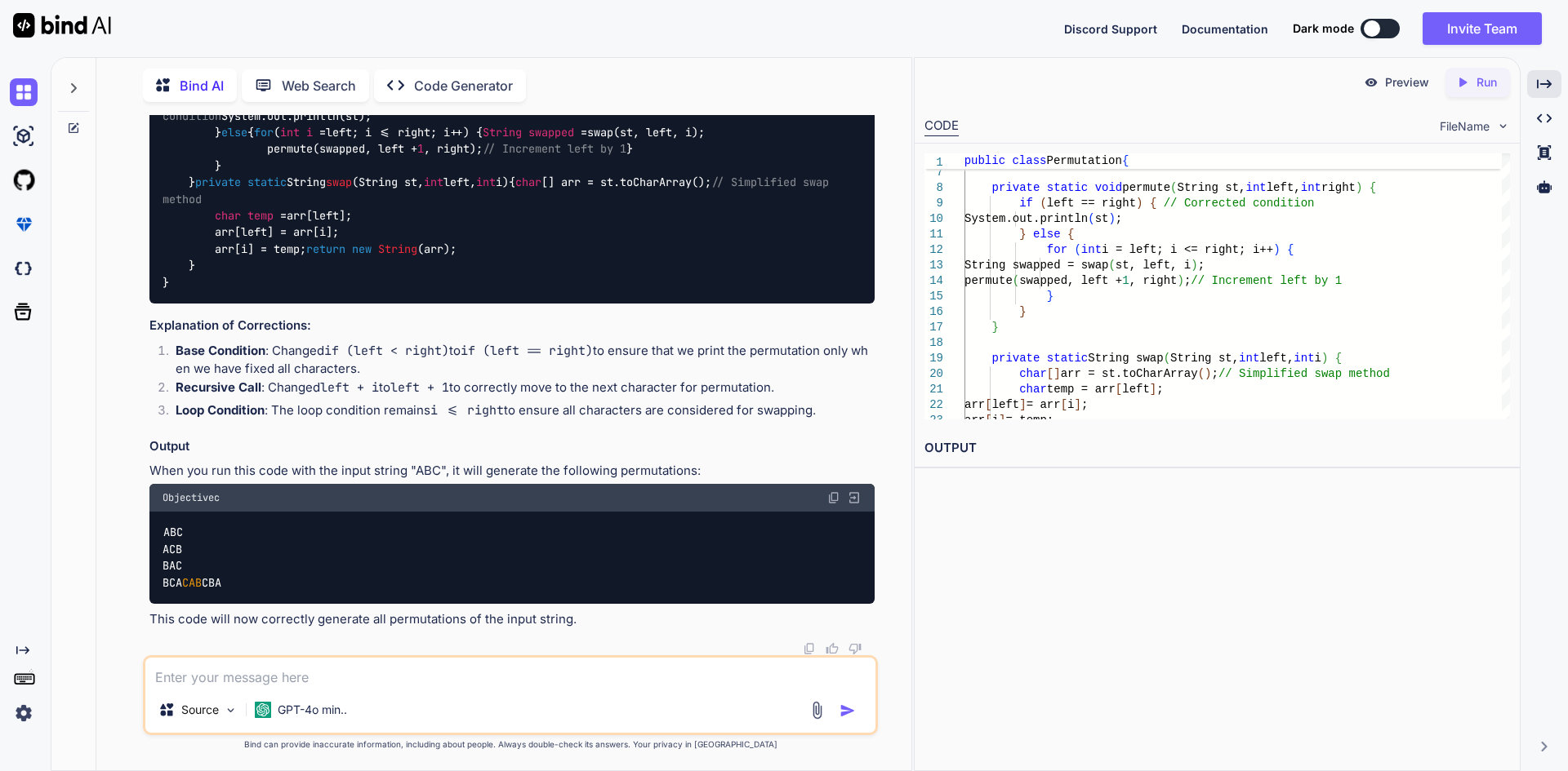
drag, startPoint x: 183, startPoint y: 273, endPoint x: 269, endPoint y: 570, distance: 309.2
click at [269, 304] on div "public class Permutation { public static void main (String[] args) { String str…" at bounding box center [512, 174] width 725 height 259
copy code "private static void permute (String st, int left, int right) { if (left == righ…"
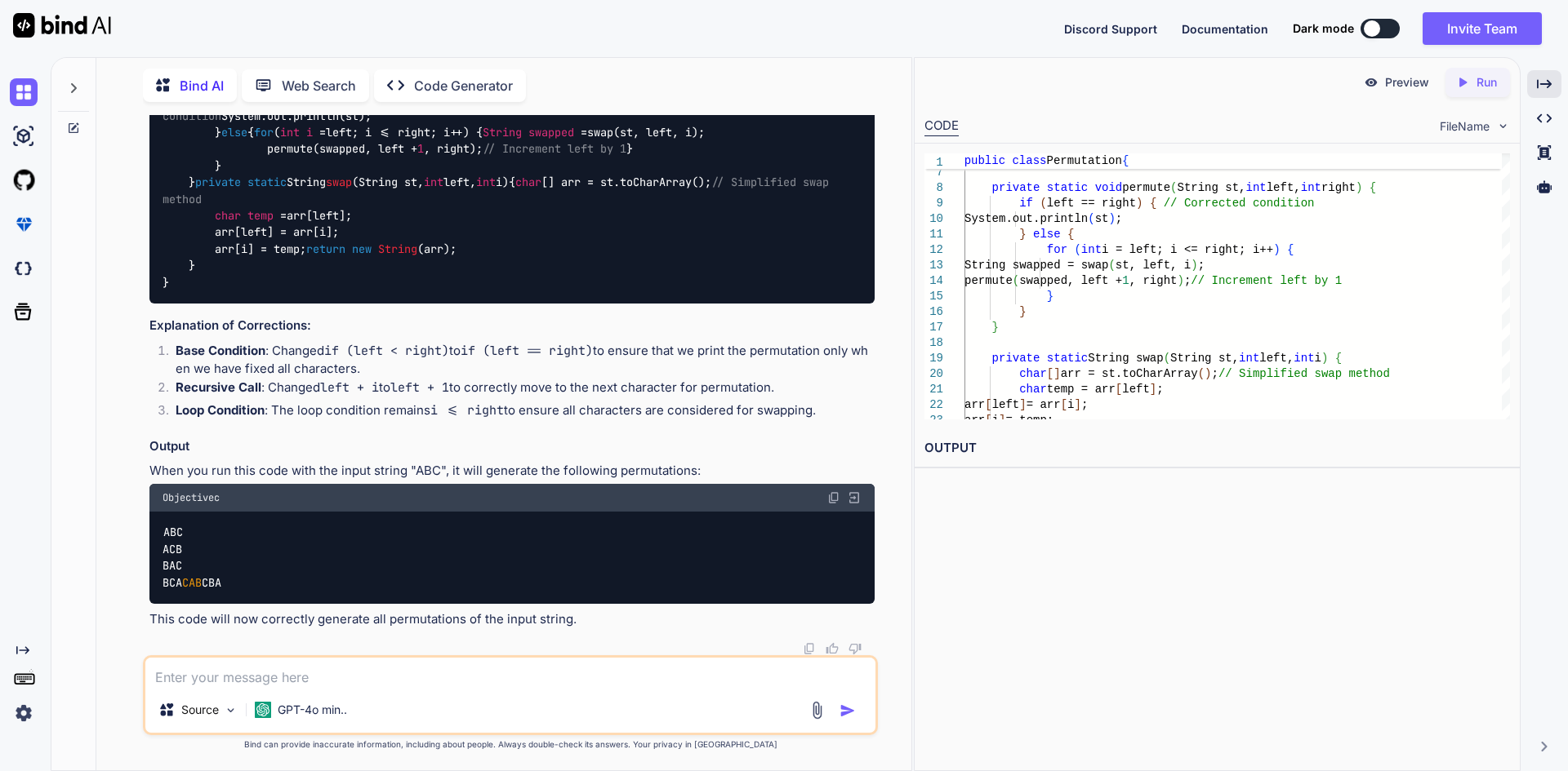
copy code "private static void permute (String st, int left, int right) { if (left == righ…"
click at [353, 120] on code "public class Permutation { public static void main (String[] args) { String str…" at bounding box center [499, 174] width 673 height 234
drag, startPoint x: 169, startPoint y: 313, endPoint x: 399, endPoint y: 333, distance: 230.9
click at [399, 342] on li "Base Condition : Changed if (left < right) to if (left == right) to ensure that…" at bounding box center [519, 360] width 712 height 37
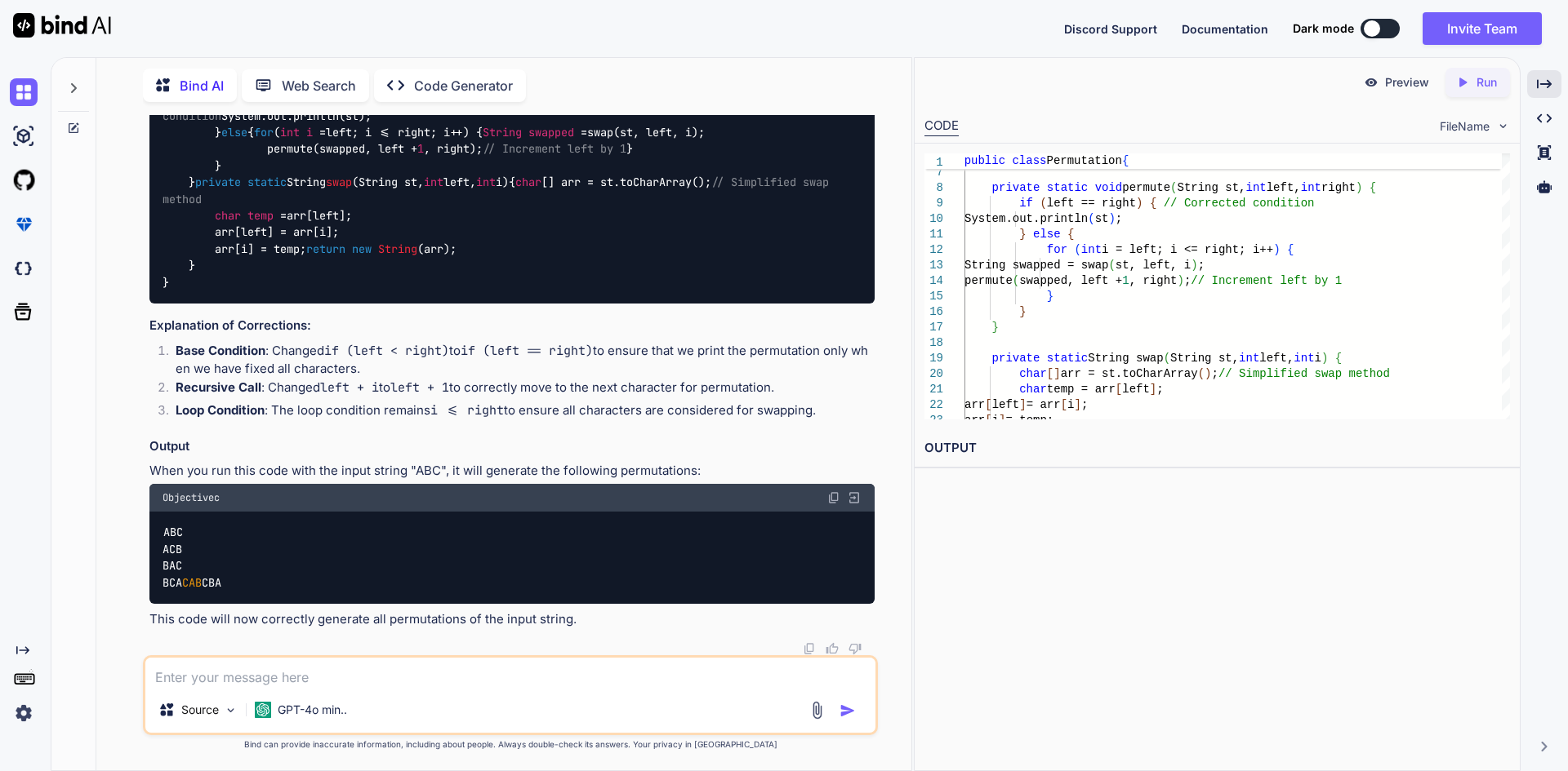
click at [400, 379] on code "left + 1" at bounding box center [419, 387] width 59 height 16
drag, startPoint x: 176, startPoint y: 349, endPoint x: 849, endPoint y: 388, distance: 674.1
click at [849, 388] on ol "Base Condition : Changed if (left < right) to if (left == right) to ensure that…" at bounding box center [512, 383] width 725 height 82
click at [819, 394] on div "The code you've provided is intended to generate all permutations of a given st…" at bounding box center [512, 241] width 725 height 778
drag, startPoint x: 825, startPoint y: 376, endPoint x: 128, endPoint y: 313, distance: 699.8
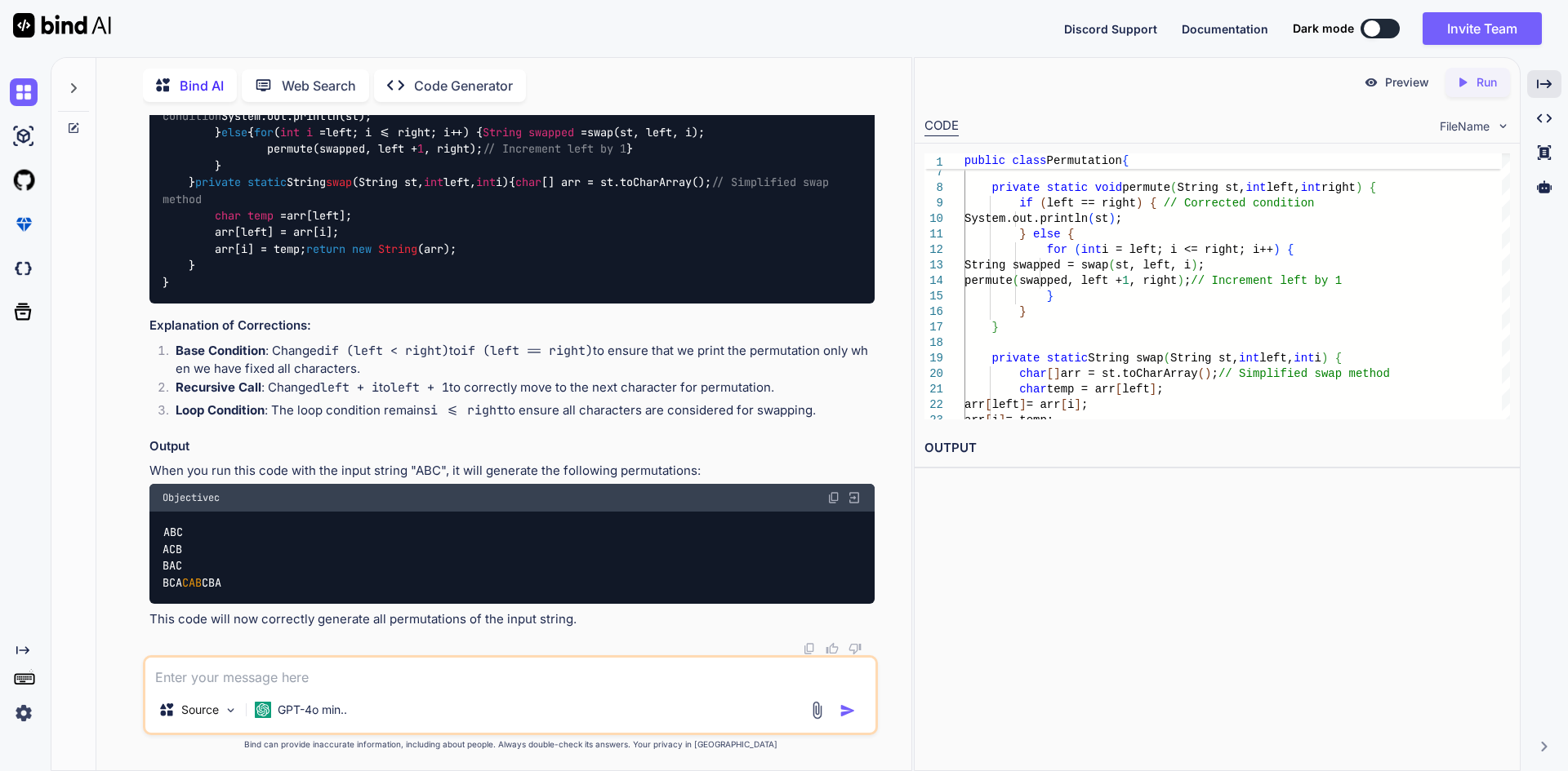
click at [128, 313] on div "You computableFuture in java 8 Bind AI In [GEOGRAPHIC_DATA] 8, CompletableFutur…" at bounding box center [510, 443] width 802 height 656
